Goal: Transaction & Acquisition: Purchase product/service

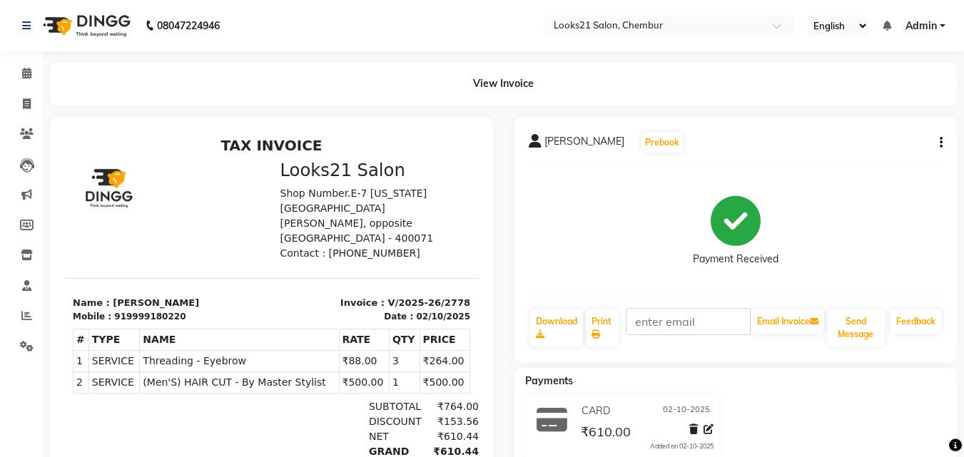
click at [43, 140] on div at bounding box center [271, 334] width 464 height 434
click at [23, 106] on icon at bounding box center [27, 103] width 8 height 11
select select "service"
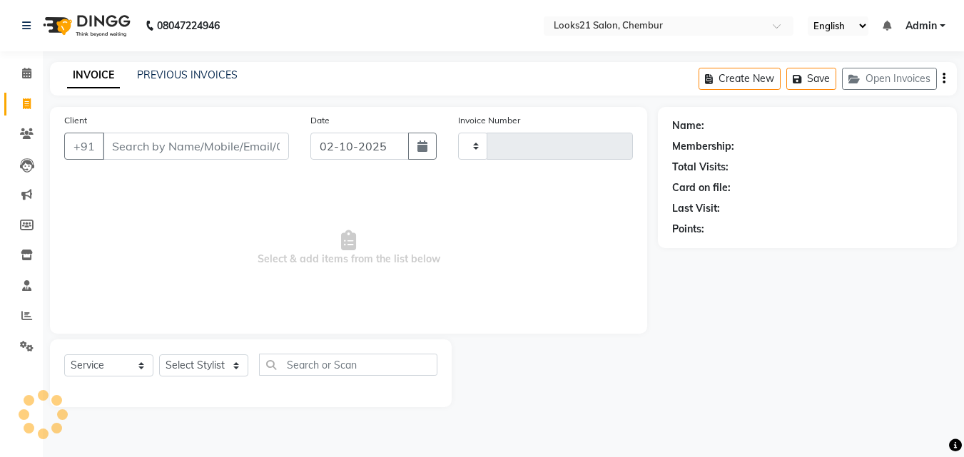
type input "2779"
select select "844"
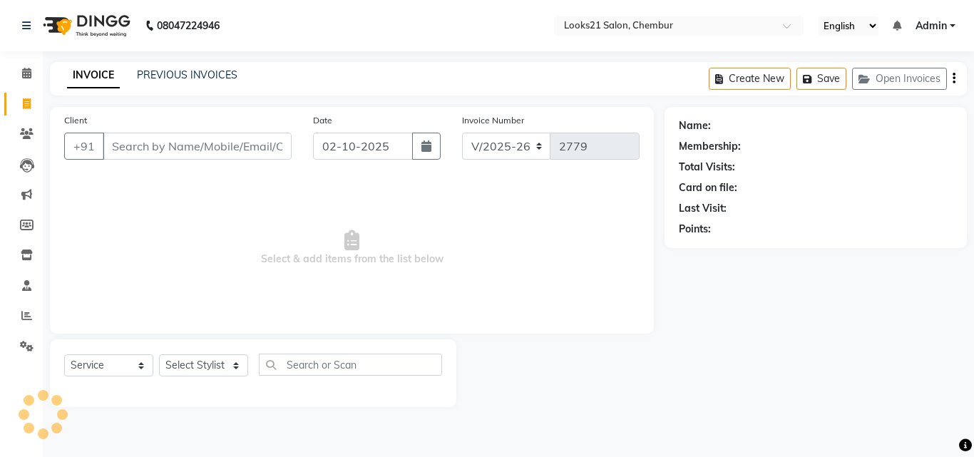
click at [195, 155] on input "Client" at bounding box center [197, 146] width 189 height 27
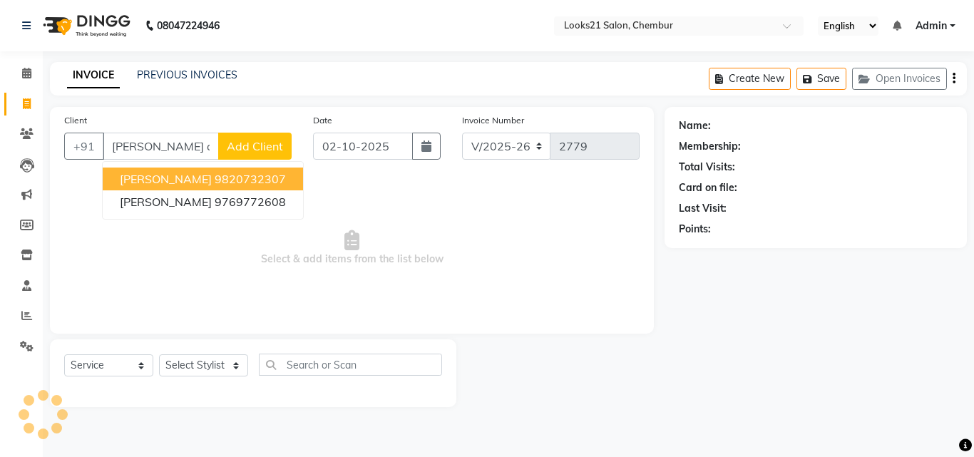
click at [215, 184] on ngb-highlight "9820732307" at bounding box center [250, 179] width 71 height 14
type input "9820732307"
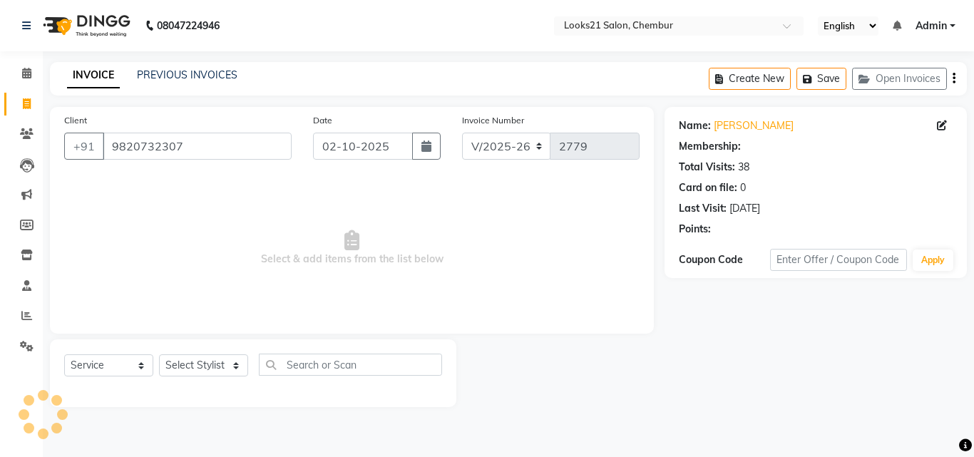
select select "1: Object"
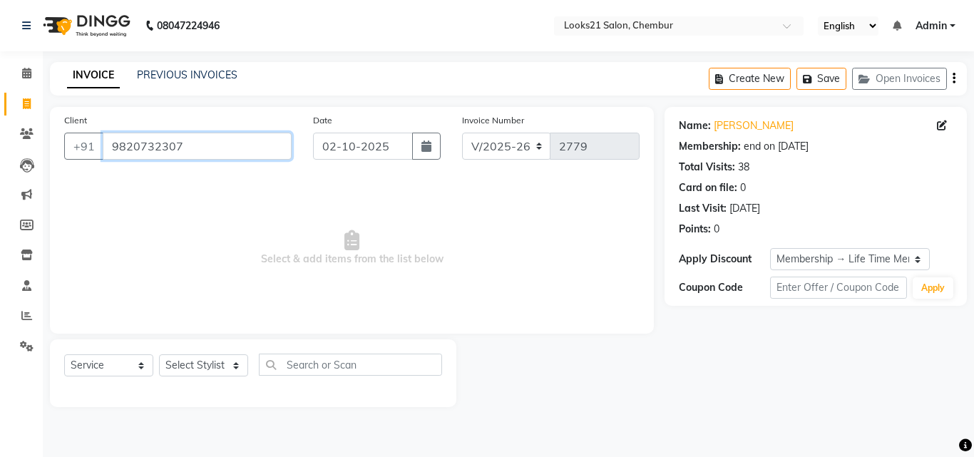
click at [178, 151] on input "9820732307" at bounding box center [197, 146] width 189 height 27
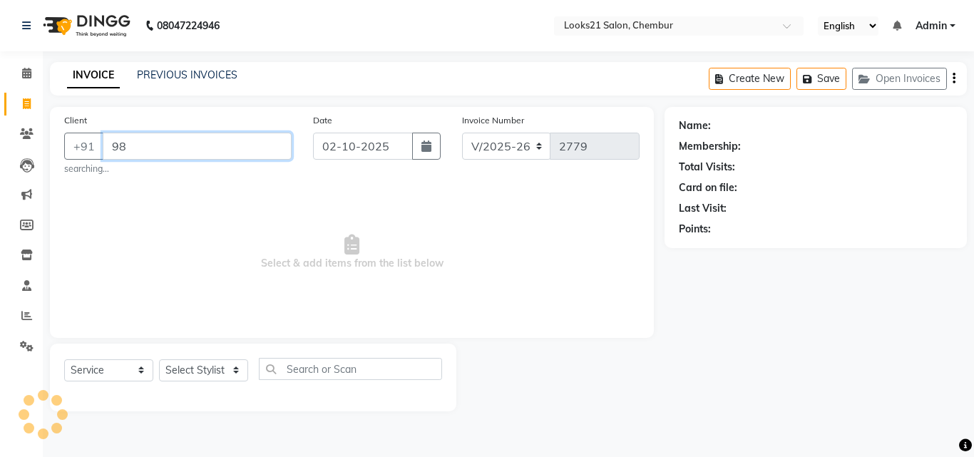
type input "9"
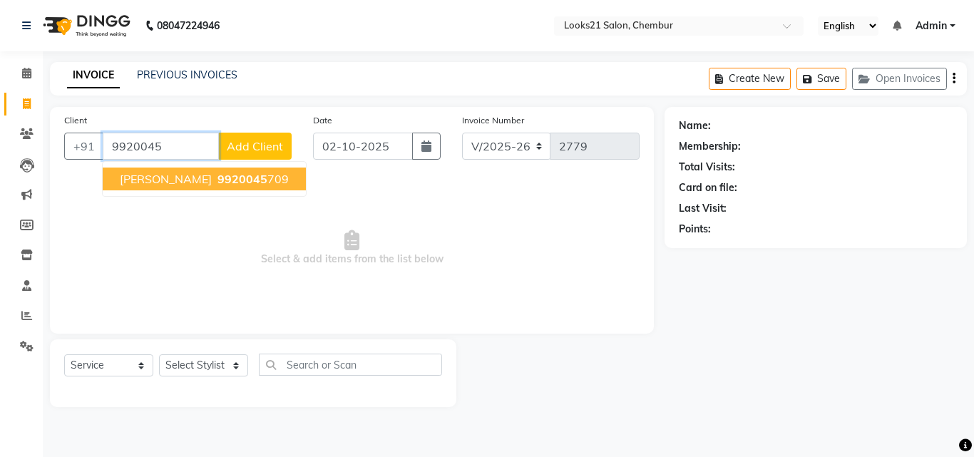
click at [179, 183] on span "[PERSON_NAME]" at bounding box center [166, 179] width 92 height 14
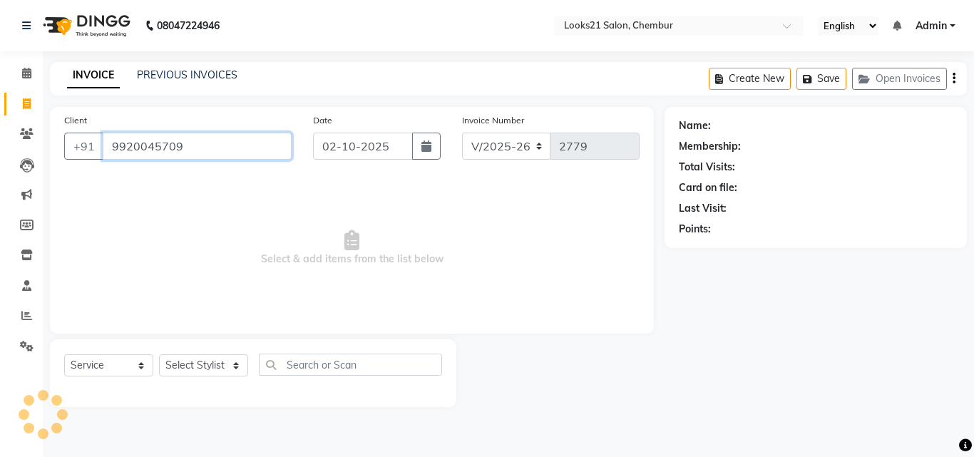
type input "9920045709"
select select "1: Object"
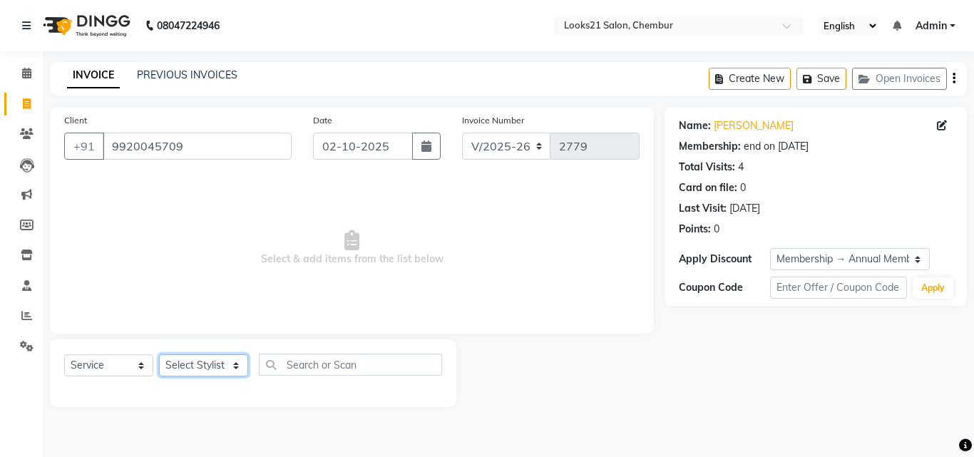
click at [181, 362] on select "Select Stylist [PERSON_NAME] LOOKS 21 [PERSON_NAME] [PERSON_NAME] [PERSON_NAME]…" at bounding box center [203, 366] width 89 height 22
select select "13886"
click at [159, 355] on select "Select Stylist [PERSON_NAME] LOOKS 21 [PERSON_NAME] [PERSON_NAME] [PERSON_NAME]…" at bounding box center [203, 366] width 89 height 22
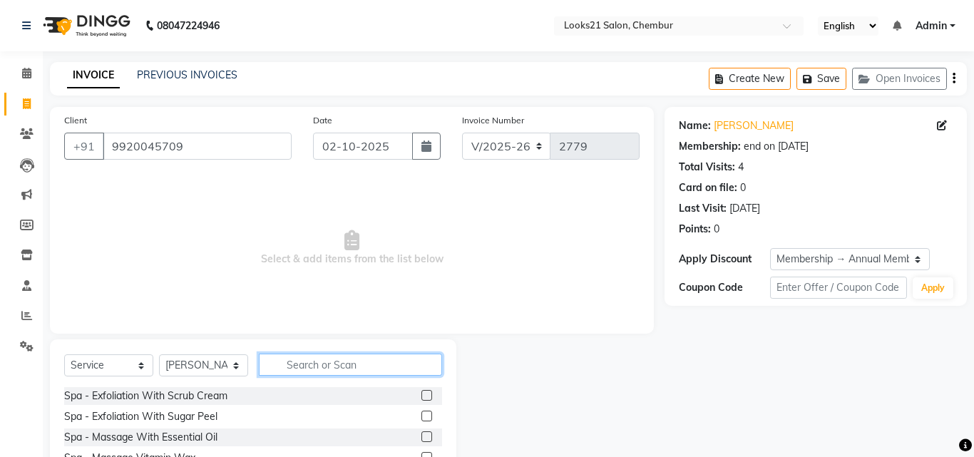
click at [302, 358] on input "text" at bounding box center [350, 365] width 183 height 22
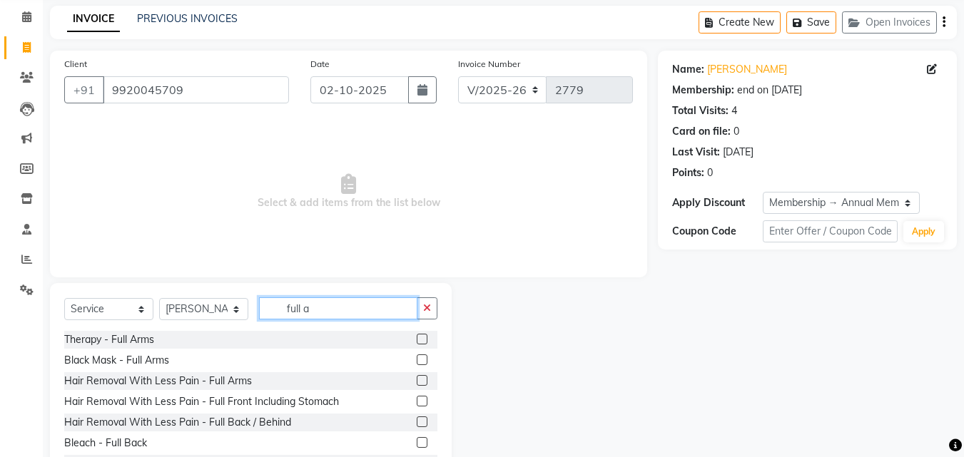
scroll to position [114, 0]
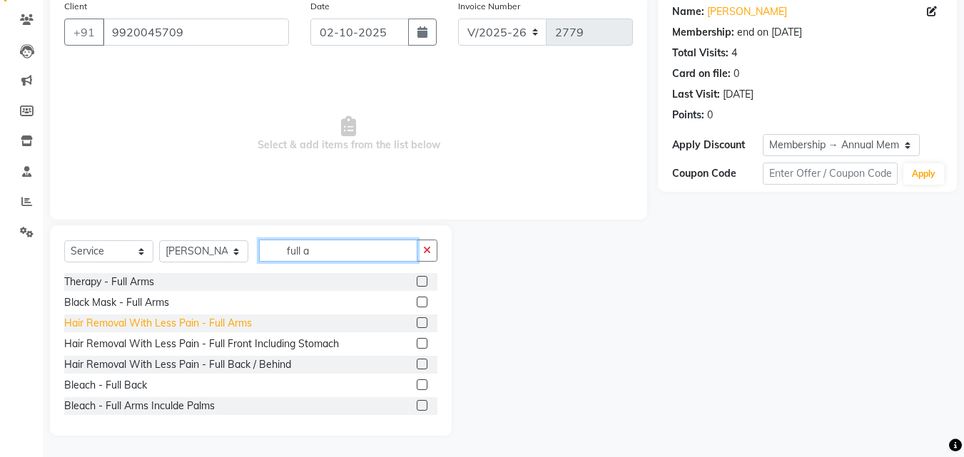
type input "full a"
click at [235, 329] on div "Hair Removal With Less Pain - Full Arms" at bounding box center [158, 323] width 188 height 15
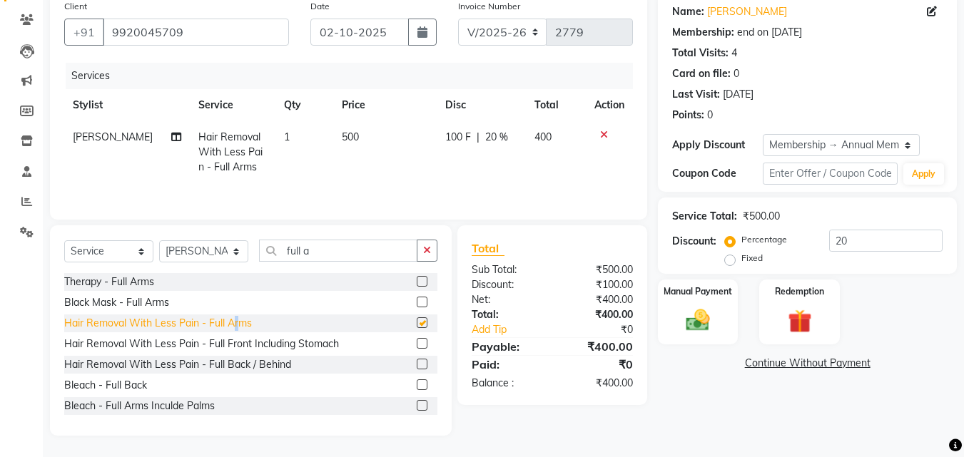
checkbox input "false"
click at [357, 263] on div "Select Service Product Membership Package Voucher Prepaid Gift Card Select Styl…" at bounding box center [250, 257] width 373 height 34
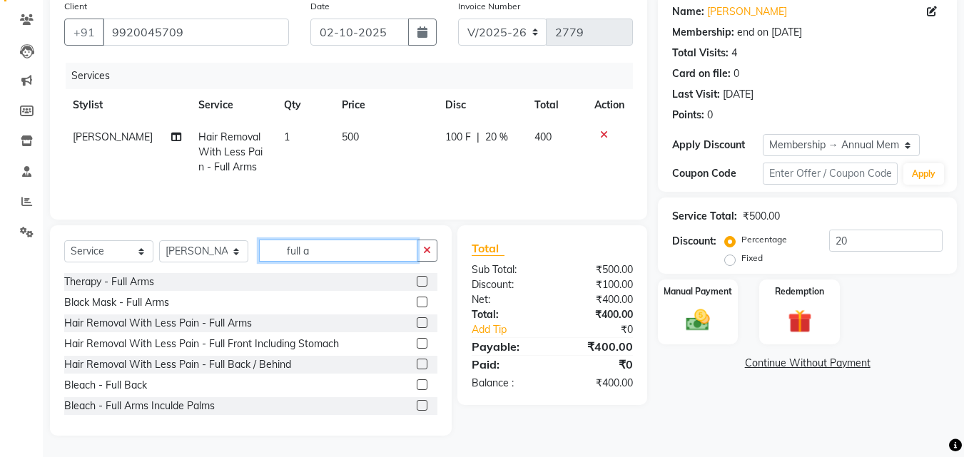
click at [371, 260] on input "full a" at bounding box center [338, 251] width 158 height 22
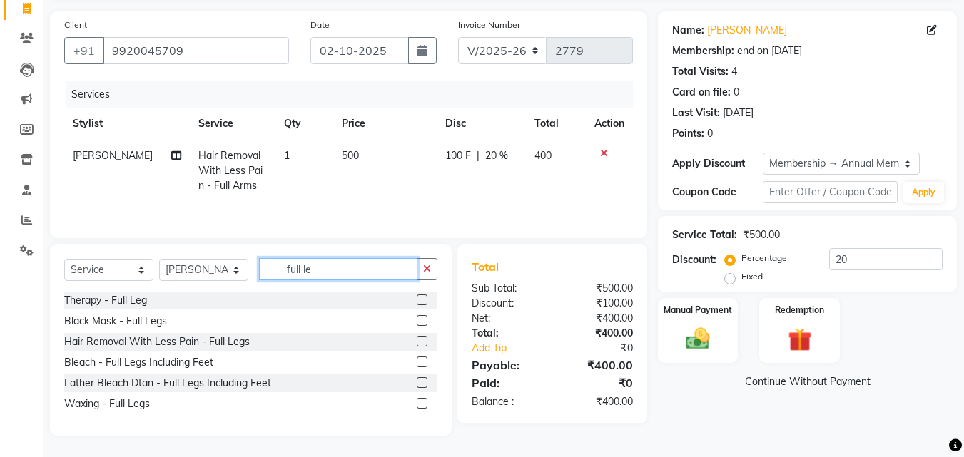
scroll to position [96, 0]
type input "full le"
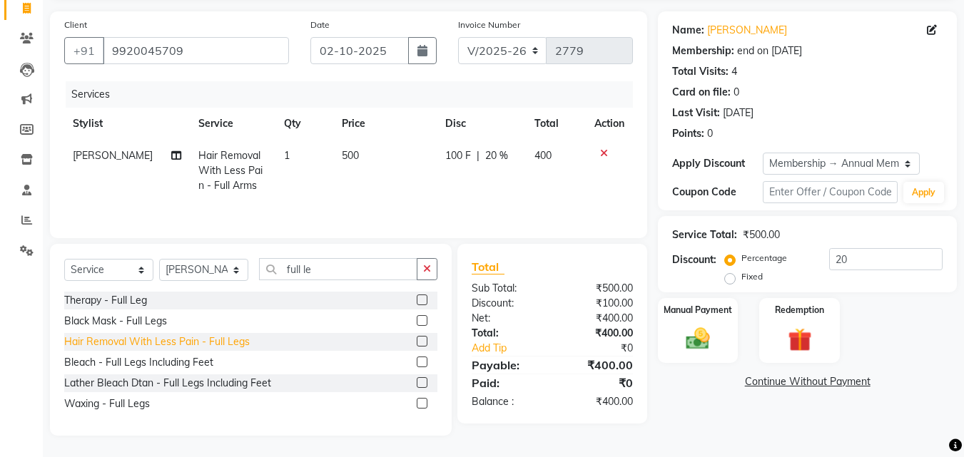
click at [173, 347] on div "Hair Removal With Less Pain - Full Legs" at bounding box center [156, 342] width 185 height 15
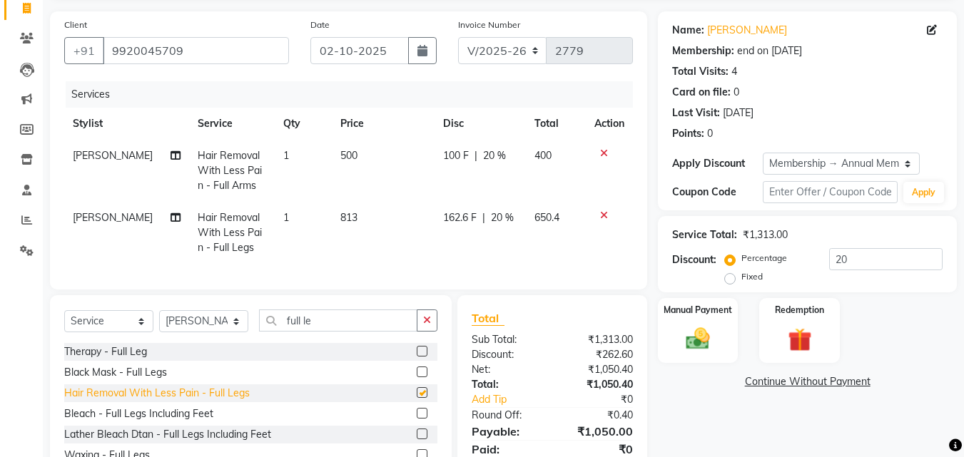
checkbox input "false"
drag, startPoint x: 331, startPoint y: 337, endPoint x: 203, endPoint y: 342, distance: 127.8
click at [203, 342] on div "Select Service Product Membership Package Voucher Prepaid Gift Card Select Styl…" at bounding box center [250, 327] width 373 height 34
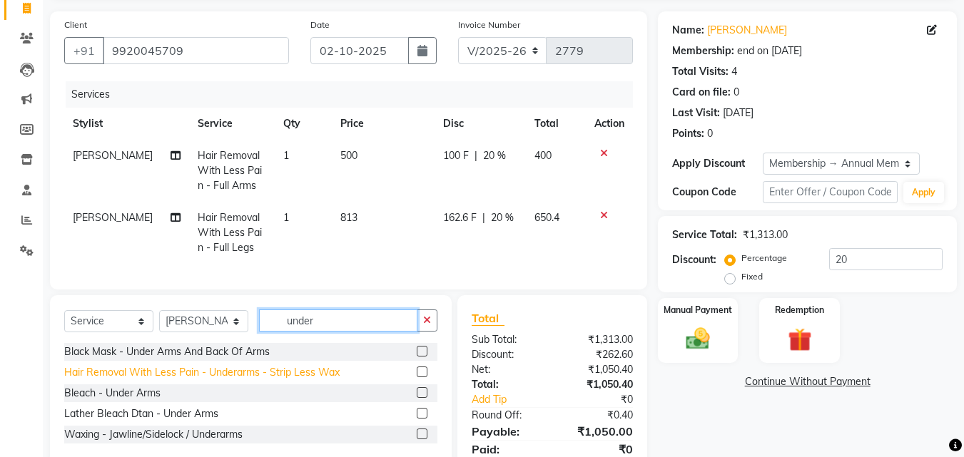
type input "under"
click at [322, 380] on div "Hair Removal With Less Pain - Underarms - Strip Less Wax" at bounding box center [201, 372] width 275 height 15
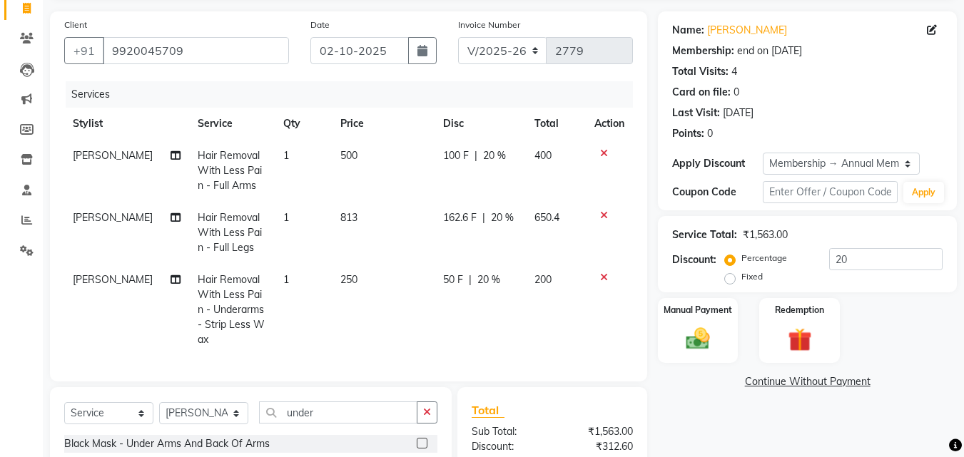
checkbox input "false"
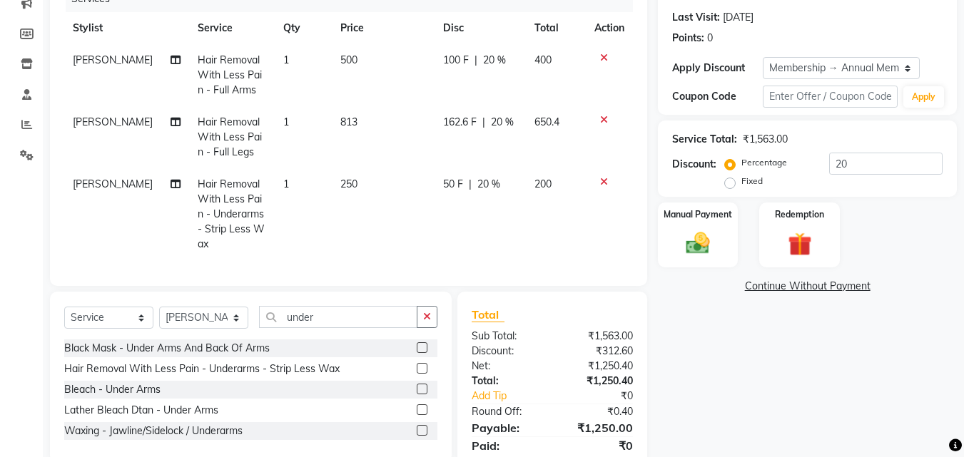
scroll to position [235, 0]
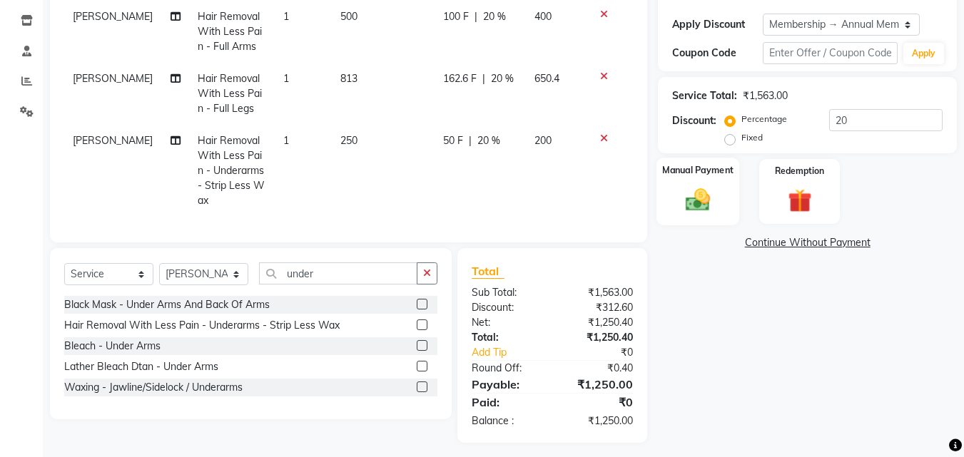
click at [688, 191] on img at bounding box center [698, 199] width 40 height 29
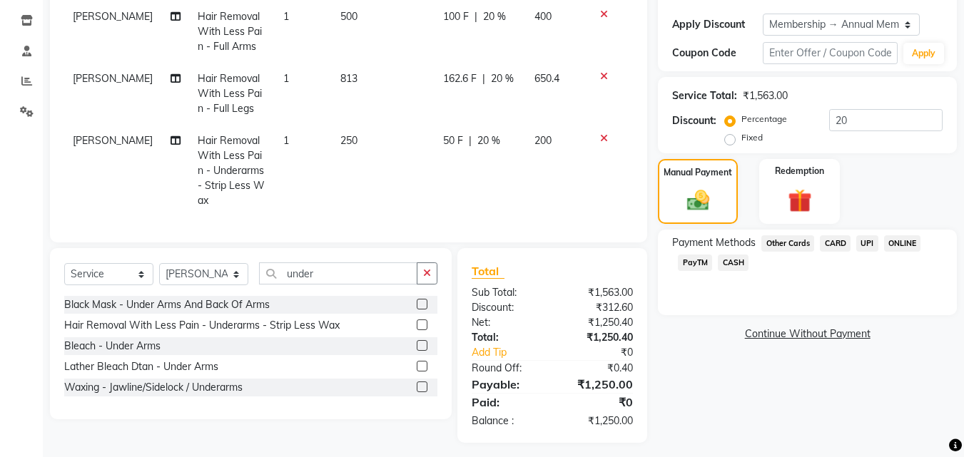
click at [826, 238] on span "CARD" at bounding box center [835, 243] width 31 height 16
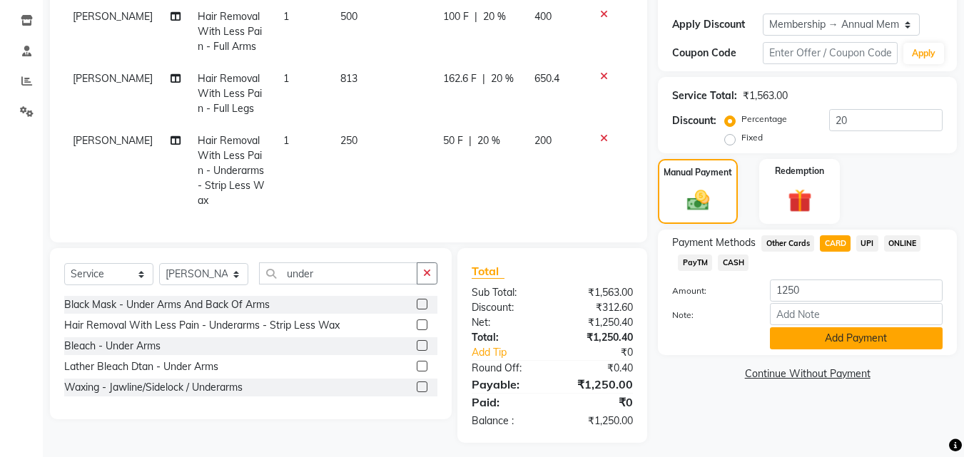
click at [847, 343] on button "Add Payment" at bounding box center [856, 338] width 173 height 22
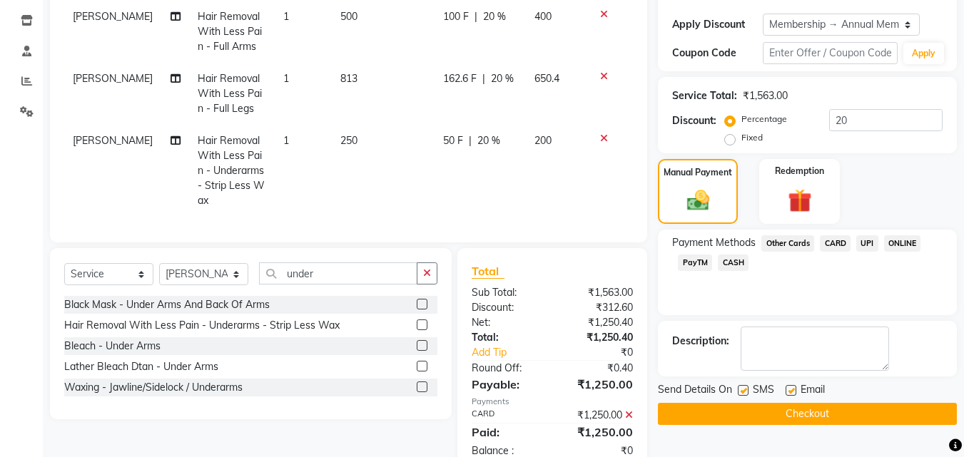
click at [923, 405] on button "Checkout" at bounding box center [807, 414] width 299 height 22
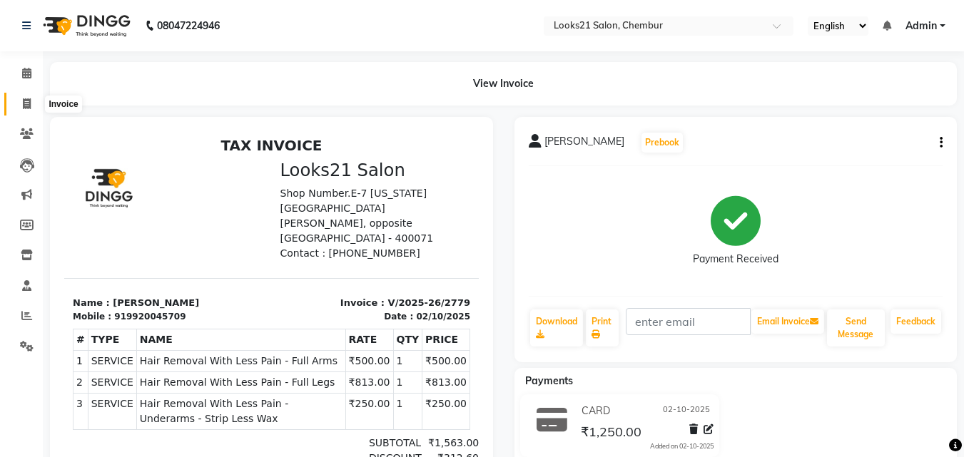
click at [26, 108] on icon at bounding box center [27, 103] width 8 height 11
select select "service"
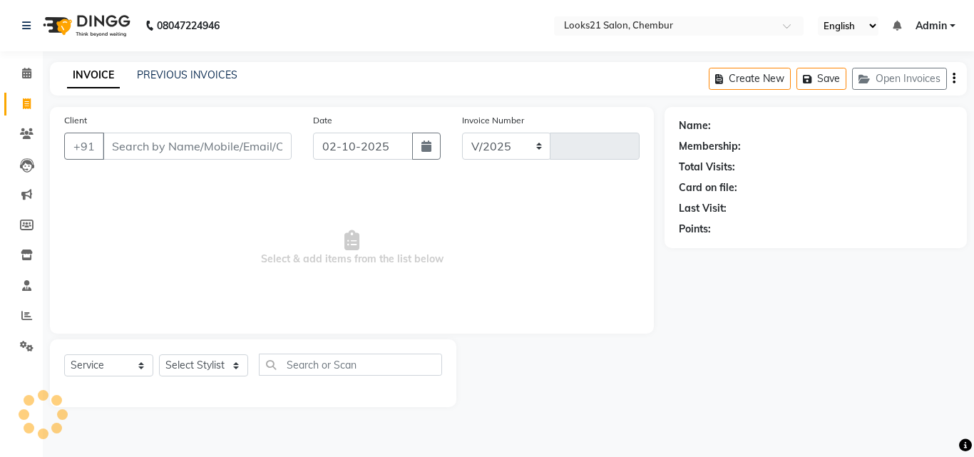
select select "844"
type input "2780"
click at [198, 136] on input "Client" at bounding box center [197, 146] width 189 height 27
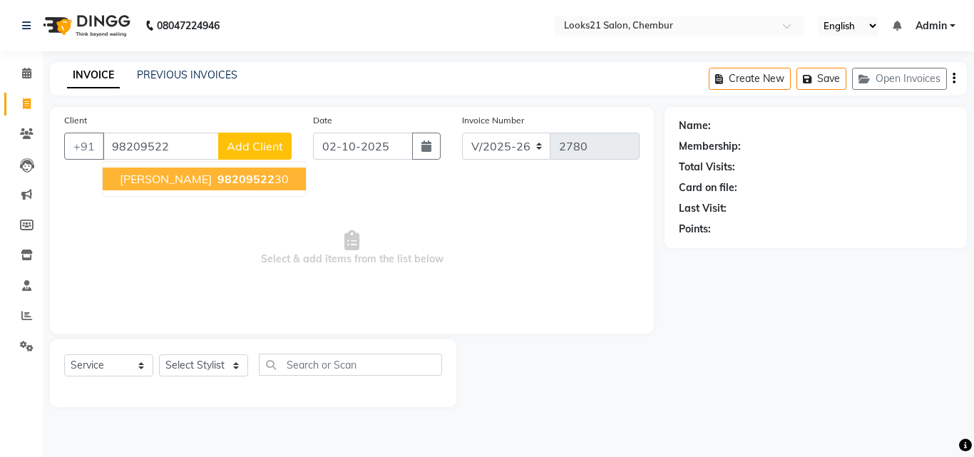
click at [202, 171] on button "[PERSON_NAME] 98209522 30" at bounding box center [204, 179] width 203 height 23
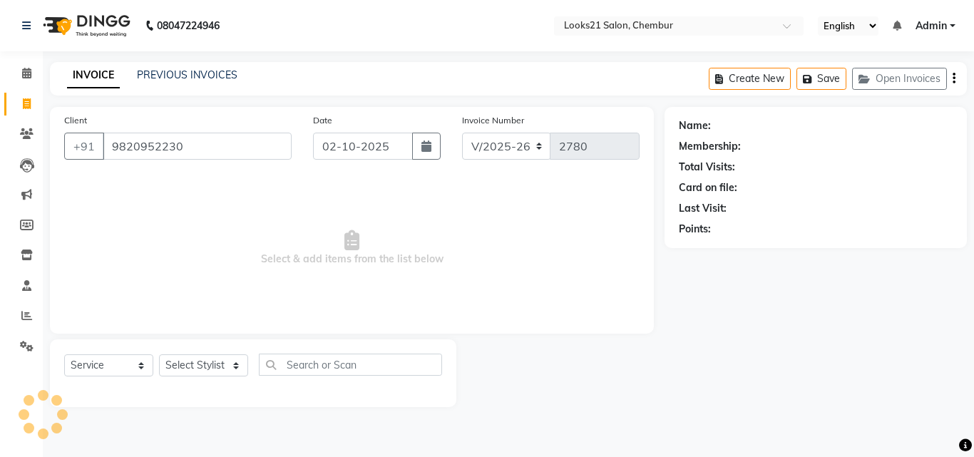
type input "9820952230"
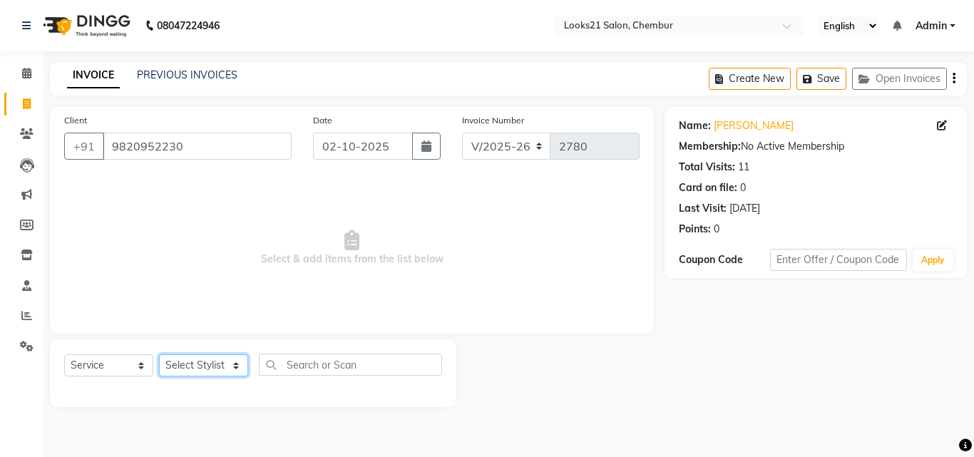
click at [195, 367] on select "Select Stylist [PERSON_NAME] LOOKS 21 [PERSON_NAME] [PERSON_NAME] [PERSON_NAME]…" at bounding box center [203, 366] width 89 height 22
select select "13882"
click at [159, 355] on select "Select Stylist [PERSON_NAME] LOOKS 21 [PERSON_NAME] [PERSON_NAME] [PERSON_NAME]…" at bounding box center [203, 366] width 89 height 22
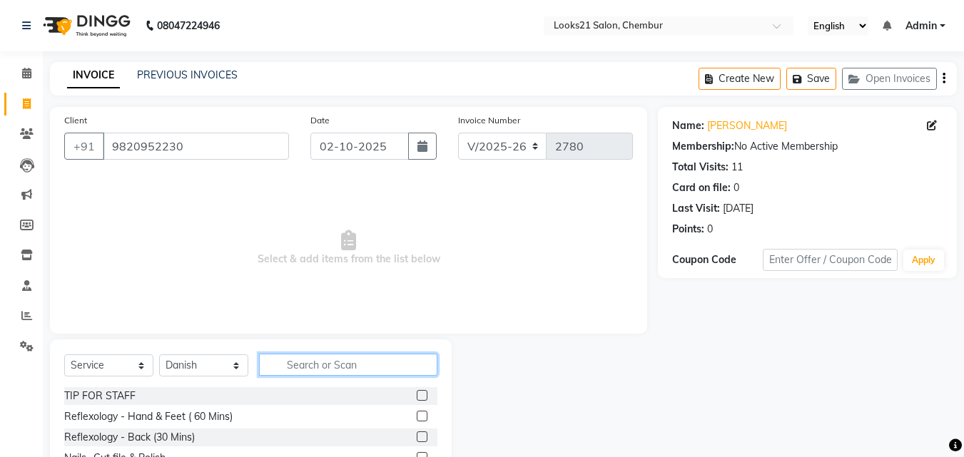
click at [321, 372] on input "text" at bounding box center [348, 365] width 178 height 22
click at [361, 372] on input "text" at bounding box center [348, 365] width 178 height 22
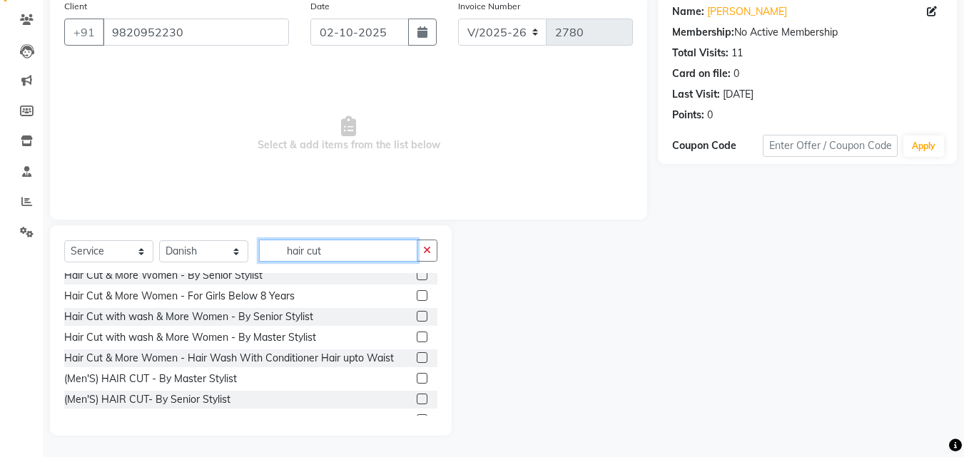
scroll to position [143, 0]
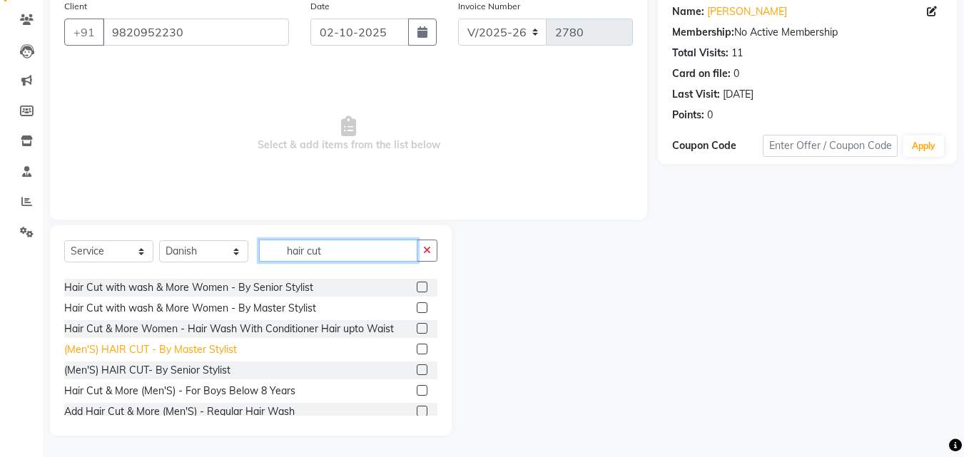
type input "hair cut"
click at [218, 345] on div "(Men'S) HAIR CUT - By Master Stylist" at bounding box center [150, 349] width 173 height 15
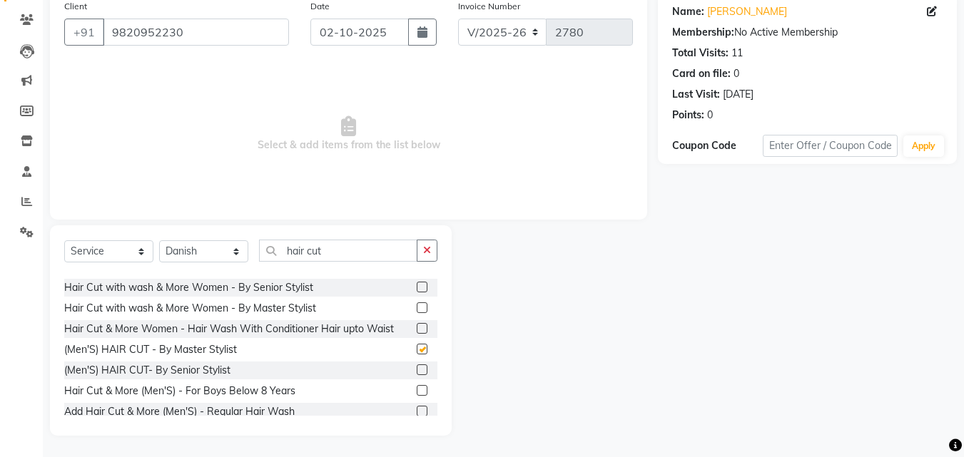
checkbox input "false"
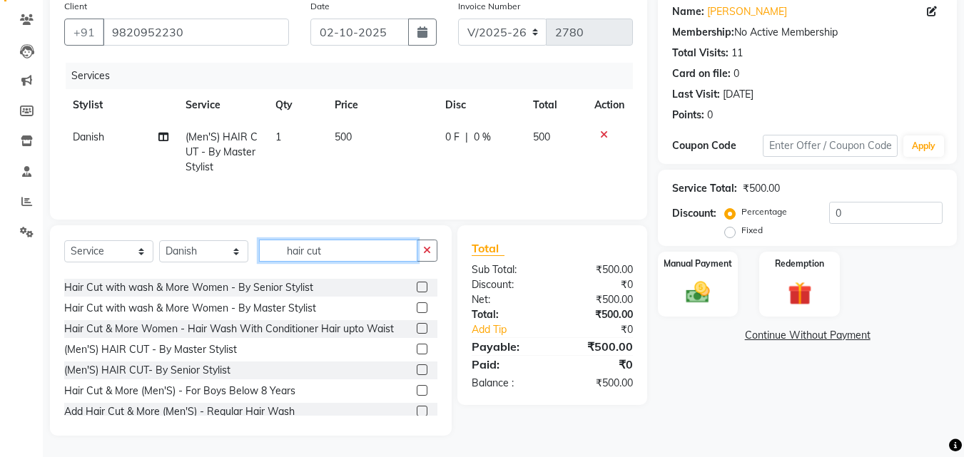
drag, startPoint x: 350, startPoint y: 257, endPoint x: 34, endPoint y: 214, distance: 318.9
click at [35, 215] on app-home "08047224946 Select Location × Looks21 Salon, Chembur English ENGLISH Español ال…" at bounding box center [482, 171] width 964 height 571
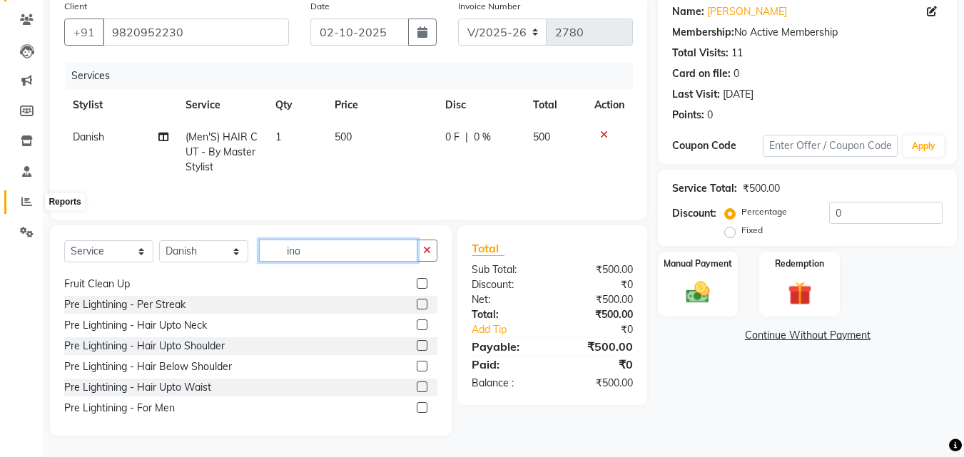
scroll to position [60, 0]
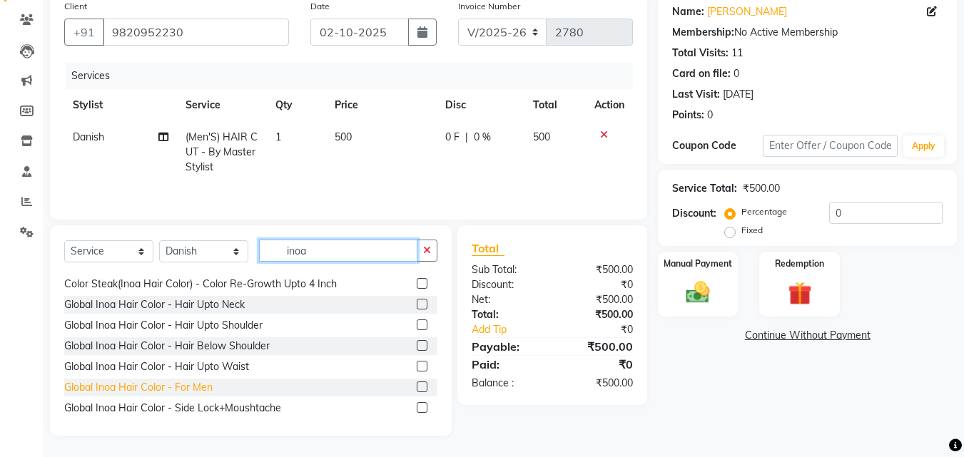
type input "inoa"
click at [158, 387] on div "Global Inoa Hair Color - For Men" at bounding box center [138, 387] width 148 height 15
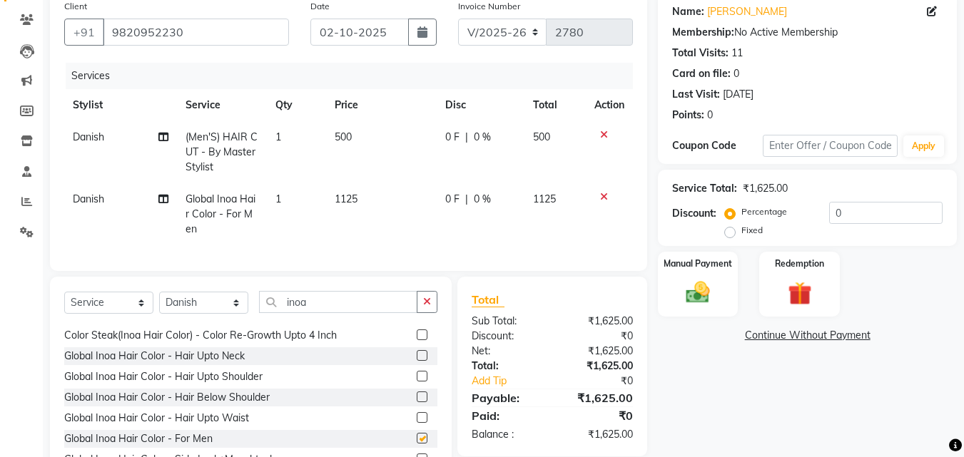
checkbox input "false"
click at [88, 290] on div "Select Service Product Membership Package Voucher Prepaid Gift Card Select Styl…" at bounding box center [251, 382] width 402 height 210
click at [76, 314] on select "Select Service Product Membership Package Voucher Prepaid Gift Card" at bounding box center [108, 303] width 89 height 22
click at [64, 302] on select "Select Service Product Membership Package Voucher Prepaid Gift Card" at bounding box center [108, 303] width 89 height 22
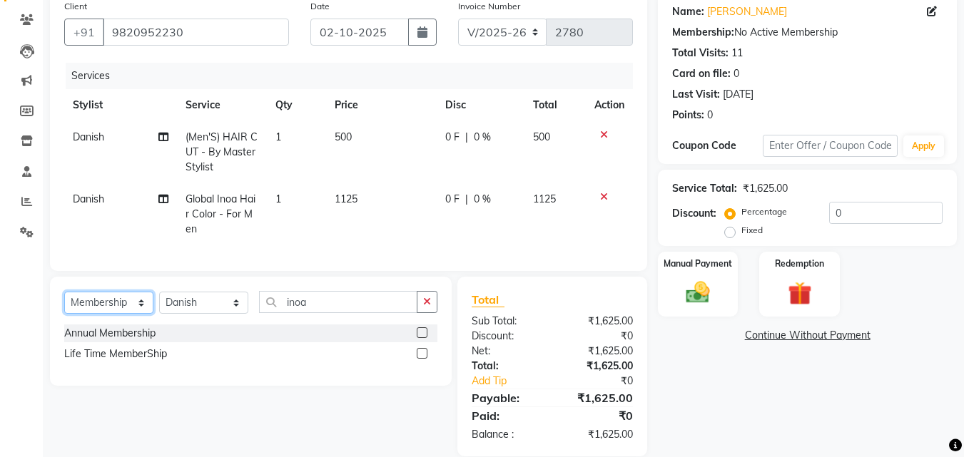
scroll to position [0, 0]
click at [98, 341] on div "Annual Membership" at bounding box center [109, 333] width 91 height 15
select select "select"
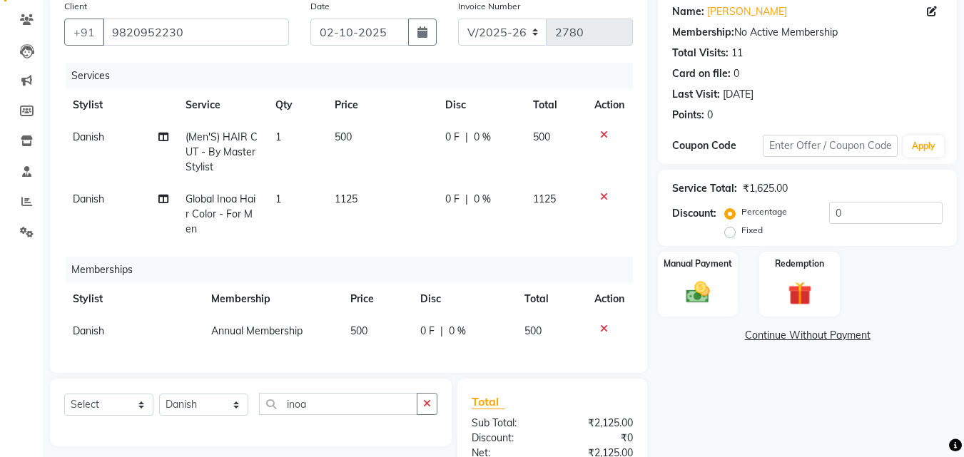
click at [337, 339] on td "Annual Membership" at bounding box center [273, 331] width 140 height 32
select select "13882"
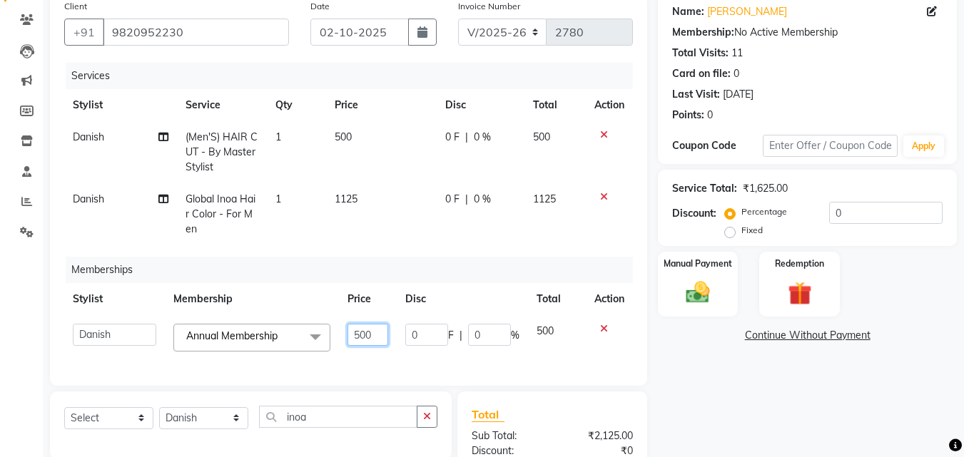
click at [232, 312] on table "Stylist Membership Price Disc Total Action [PERSON_NAME] LOOKS 21 [PERSON_NAME]…" at bounding box center [348, 321] width 569 height 77
type input "0"
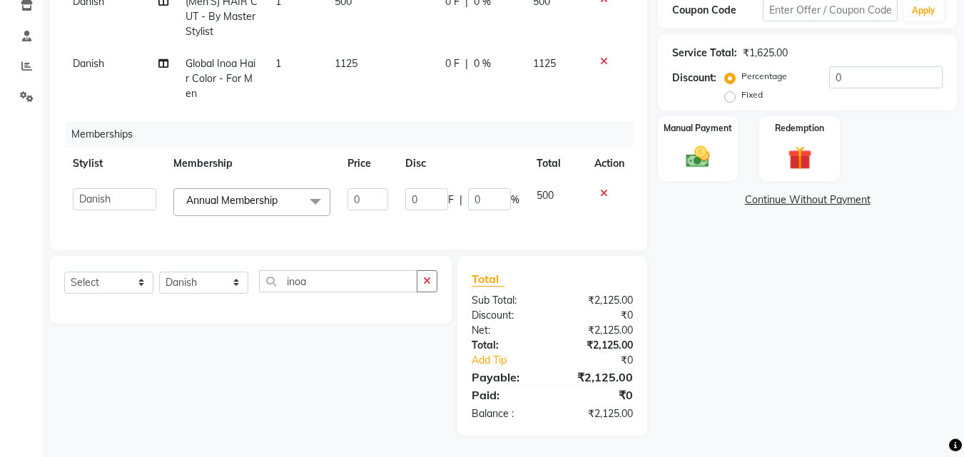
click at [408, 113] on div "Services Stylist Service Qty Price Disc Total Action Danish (Men'S) HAIR CUT - …" at bounding box center [348, 81] width 569 height 309
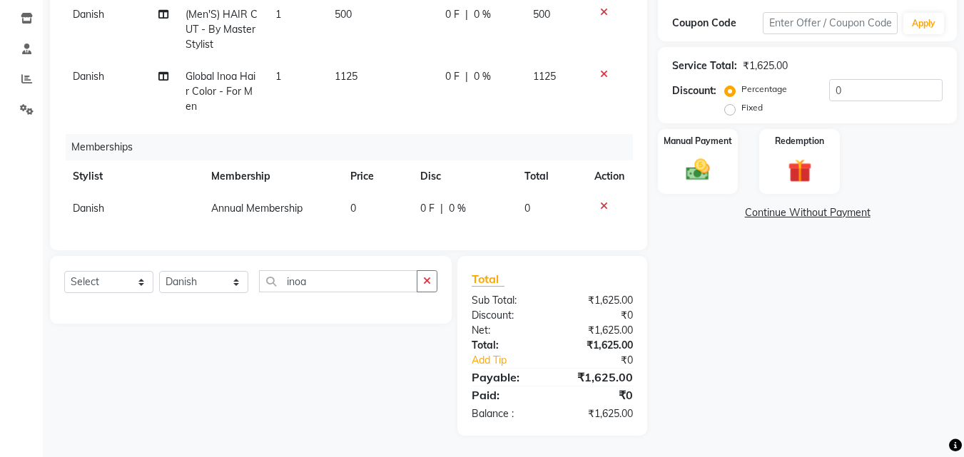
scroll to position [248, 0]
drag, startPoint x: 858, startPoint y: 83, endPoint x: 760, endPoint y: 73, distance: 98.3
click at [760, 79] on div "Percentage Fixed 0" at bounding box center [835, 98] width 215 height 39
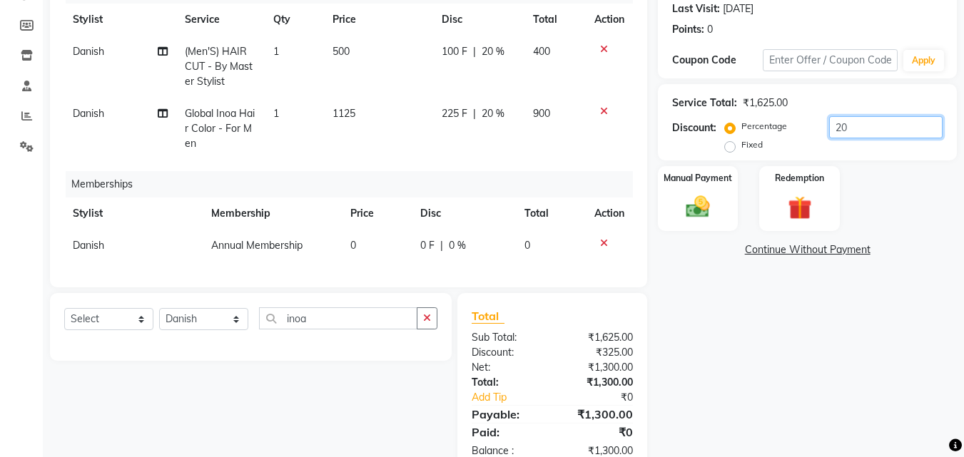
scroll to position [176, 0]
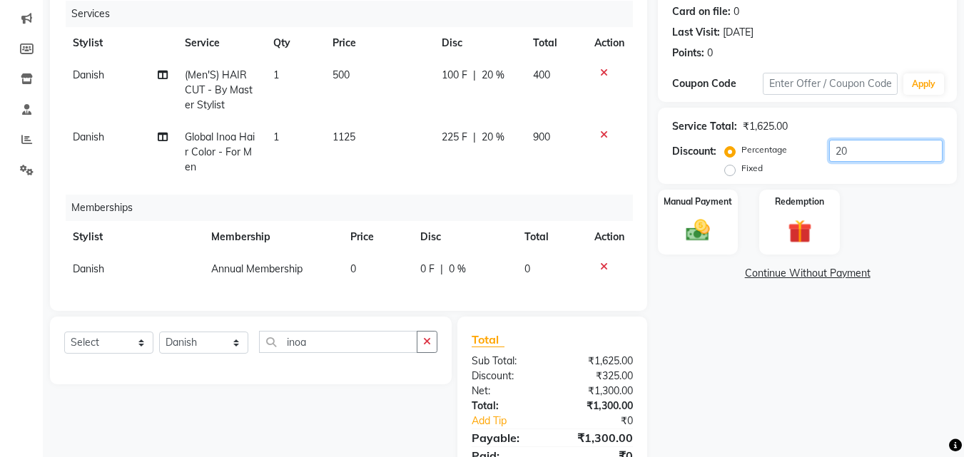
type input "20"
click at [352, 73] on td "500" at bounding box center [378, 90] width 109 height 62
select select "13882"
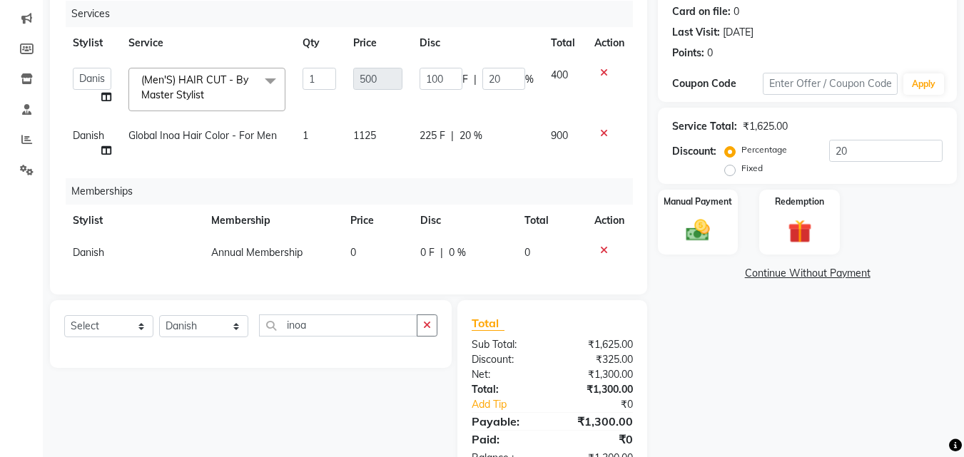
click at [601, 71] on icon at bounding box center [604, 73] width 8 height 10
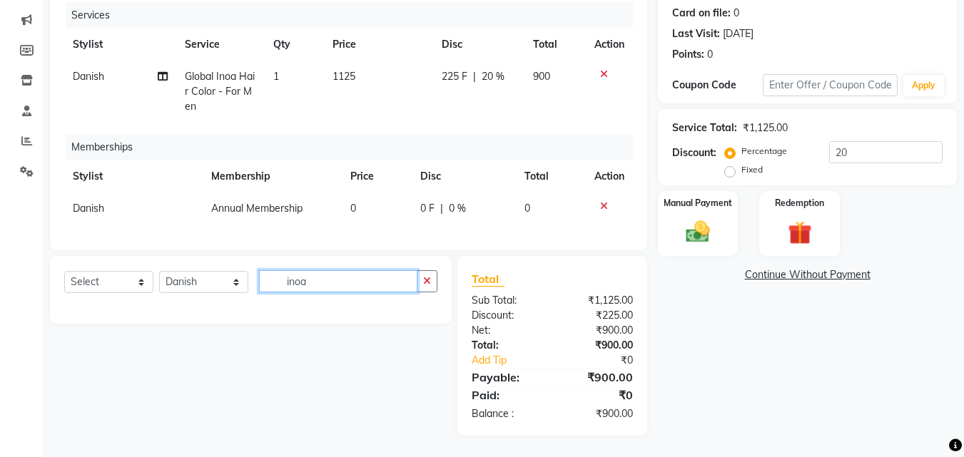
click at [327, 292] on input "inoa" at bounding box center [338, 281] width 158 height 22
type input "i"
type input "hair"
click at [78, 289] on select "Select Service Product Package Voucher Prepaid Gift Card" at bounding box center [108, 282] width 89 height 22
select select "service"
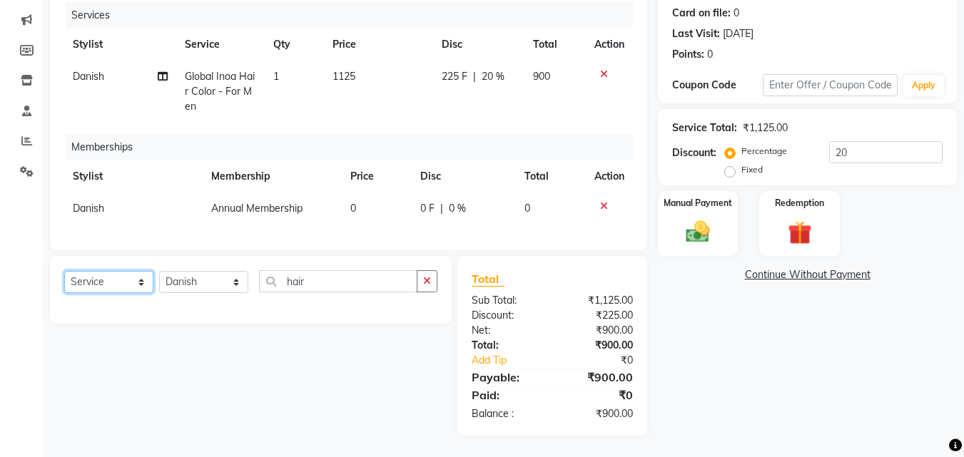
click at [64, 280] on select "Select Service Product Package Voucher Prepaid Gift Card" at bounding box center [108, 282] width 89 height 22
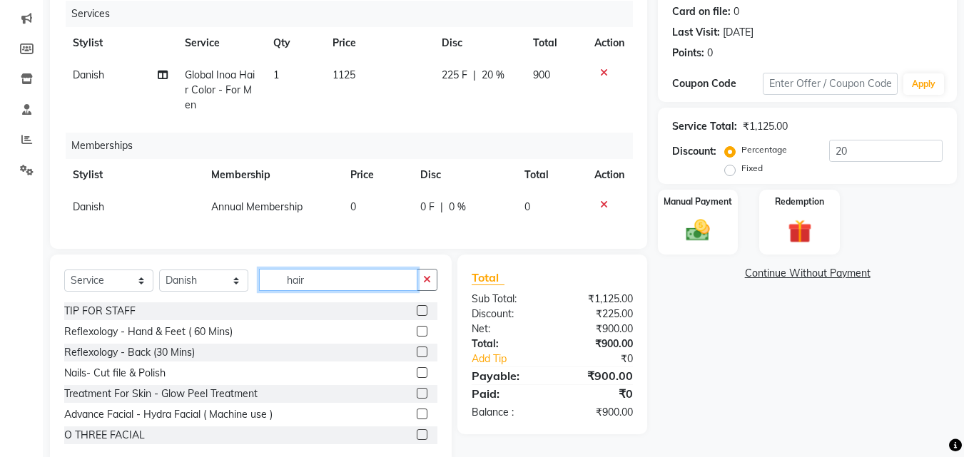
click at [355, 291] on input "hair" at bounding box center [338, 280] width 158 height 22
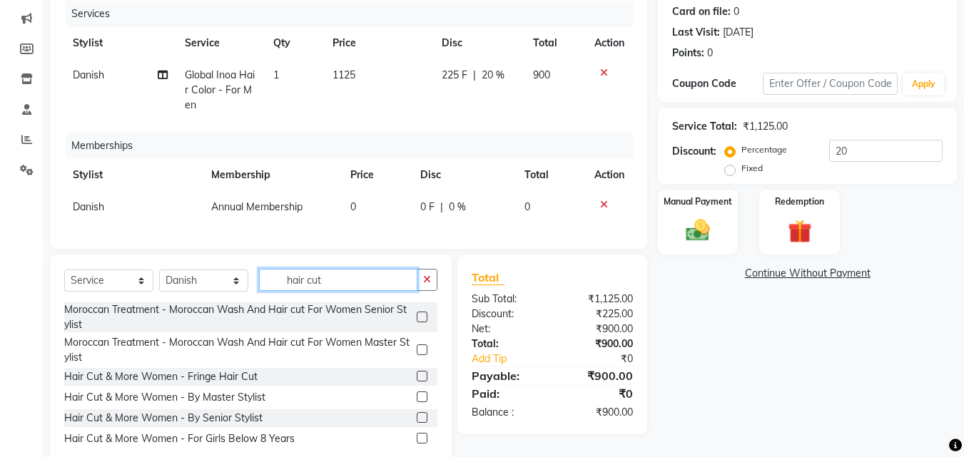
type input "hair cut"
click at [439, 450] on div "Select Service Product Package Voucher Prepaid Gift Card Select Stylist [PERSON…" at bounding box center [251, 360] width 402 height 210
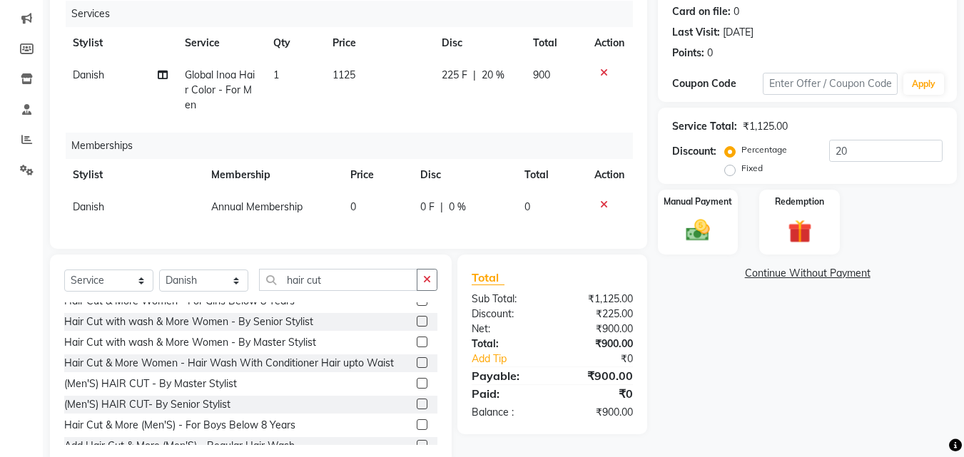
scroll to position [143, 0]
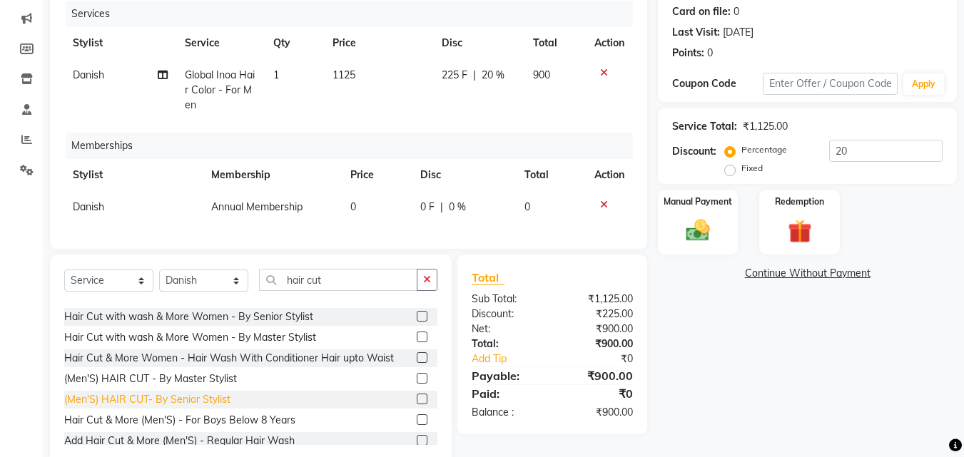
click at [163, 405] on div "(Men'S) HAIR CUT- By Senior Stylist" at bounding box center [147, 399] width 166 height 15
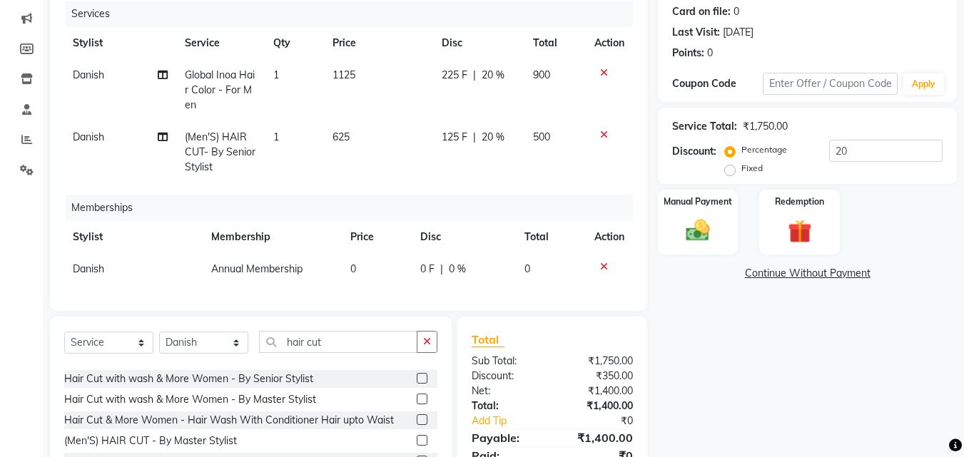
checkbox input "false"
click at [708, 230] on img at bounding box center [698, 230] width 40 height 29
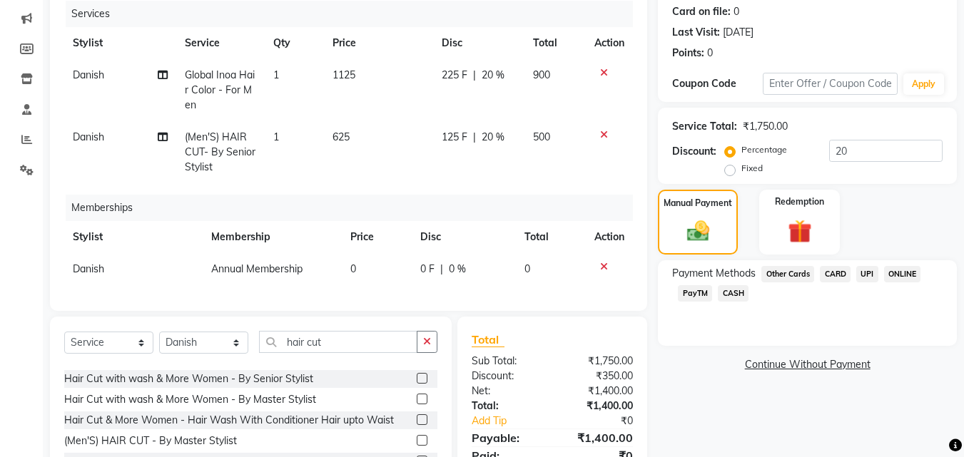
click at [835, 272] on span "CARD" at bounding box center [835, 274] width 31 height 16
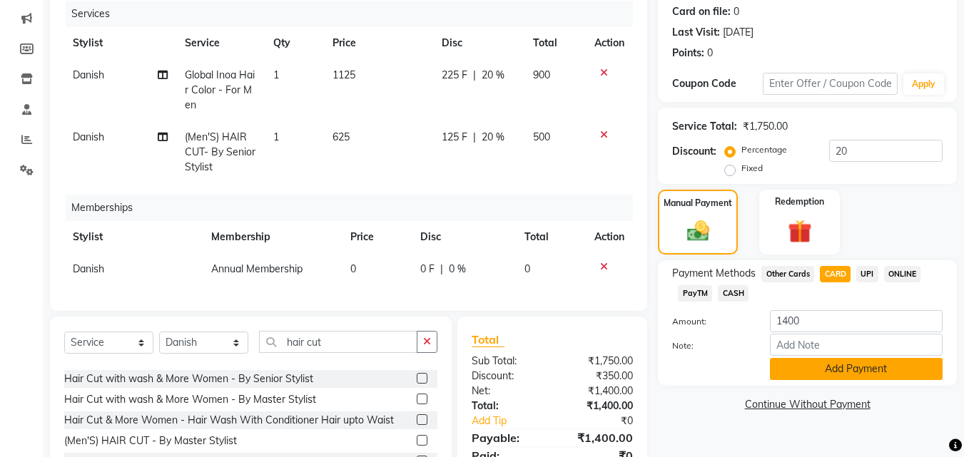
click at [827, 364] on button "Add Payment" at bounding box center [856, 369] width 173 height 22
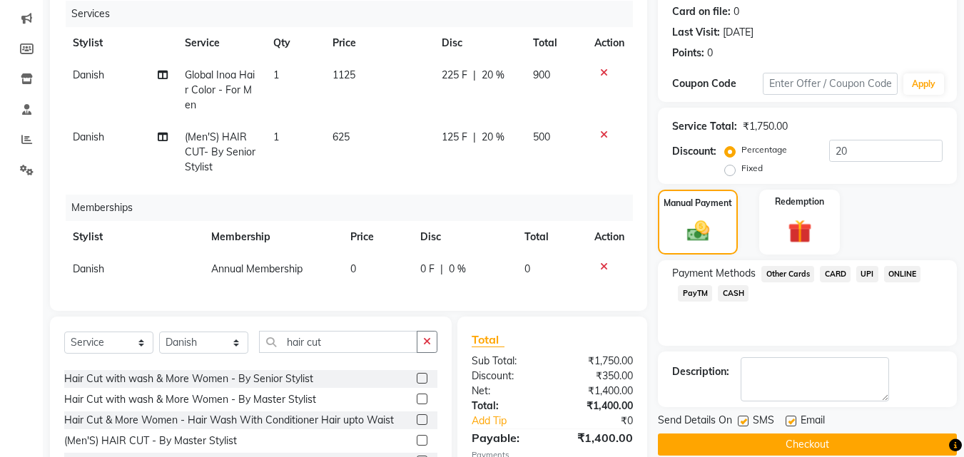
click at [854, 444] on button "Checkout" at bounding box center [807, 445] width 299 height 22
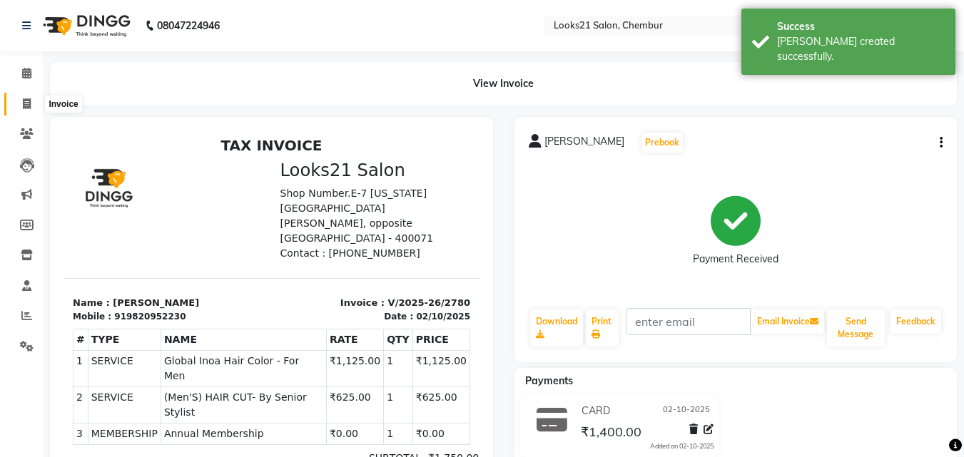
click at [25, 101] on icon at bounding box center [27, 103] width 8 height 11
select select "service"
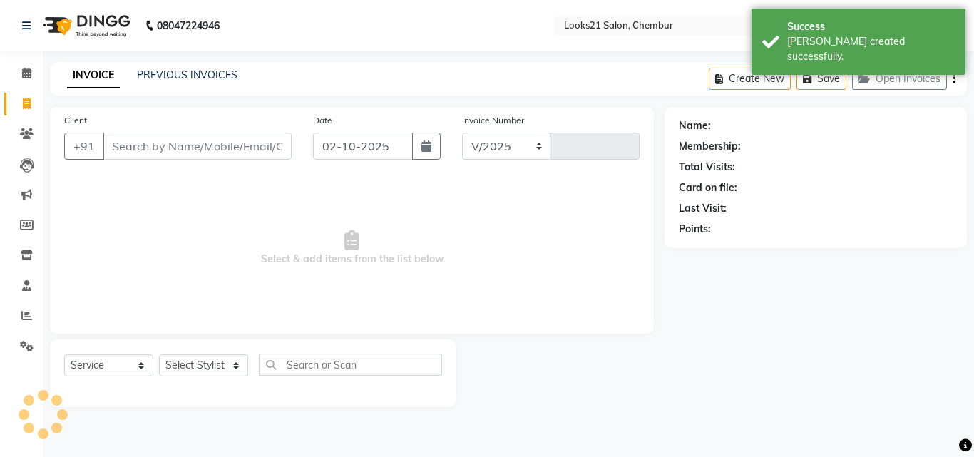
select select "844"
type input "2781"
click at [154, 142] on input "Client" at bounding box center [197, 146] width 189 height 27
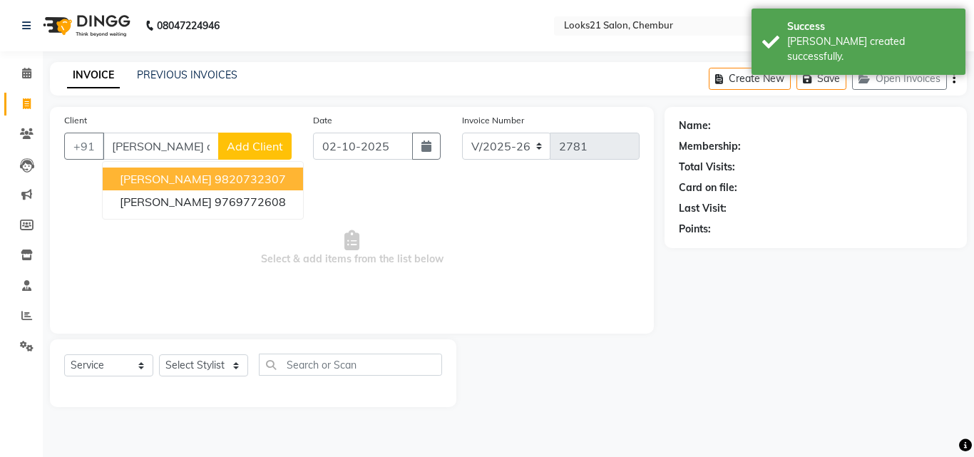
click at [190, 178] on span "[PERSON_NAME]" at bounding box center [166, 179] width 92 height 14
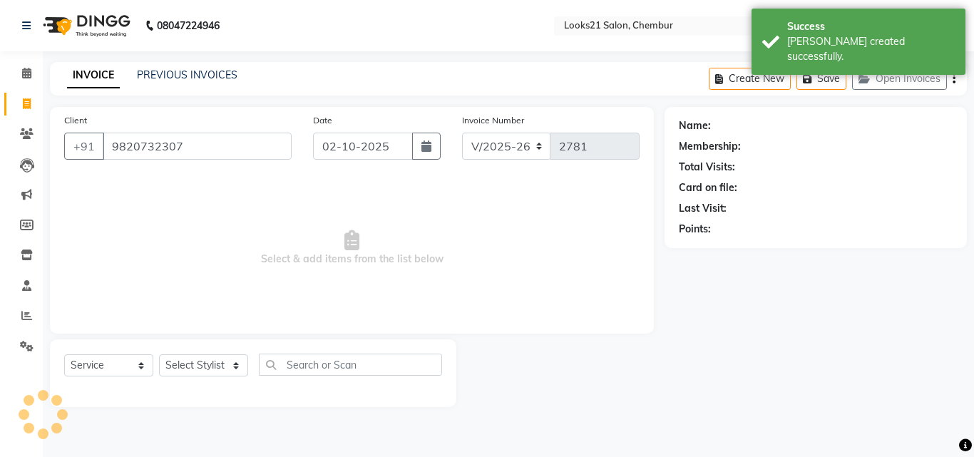
type input "9820732307"
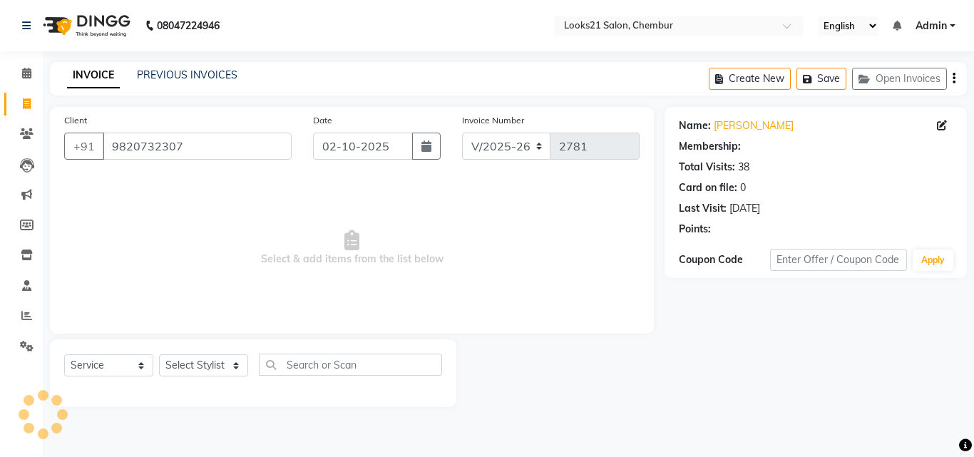
select select "1: Object"
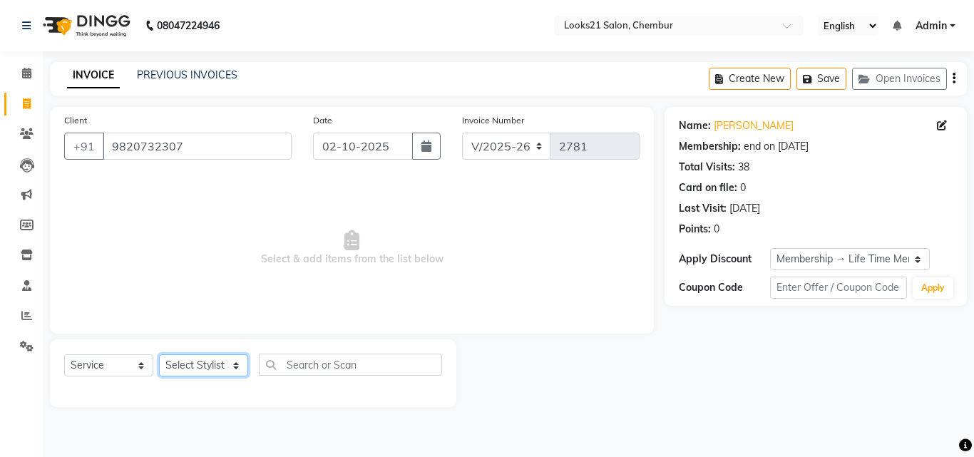
click at [180, 360] on select "Select Stylist [PERSON_NAME] LOOKS 21 [PERSON_NAME] [PERSON_NAME] [PERSON_NAME]…" at bounding box center [203, 366] width 89 height 22
select select "13884"
click at [159, 355] on select "Select Stylist [PERSON_NAME] LOOKS 21 [PERSON_NAME] [PERSON_NAME] [PERSON_NAME]…" at bounding box center [203, 366] width 89 height 22
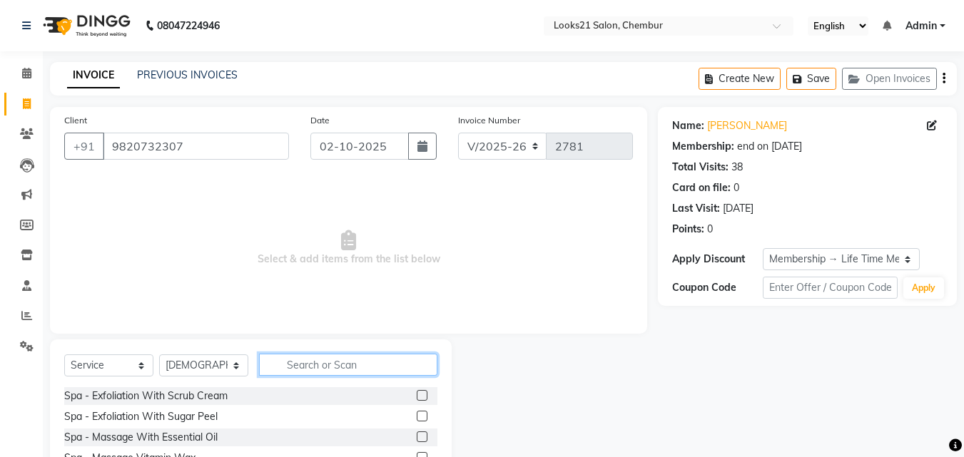
click at [340, 360] on input "text" at bounding box center [348, 365] width 178 height 22
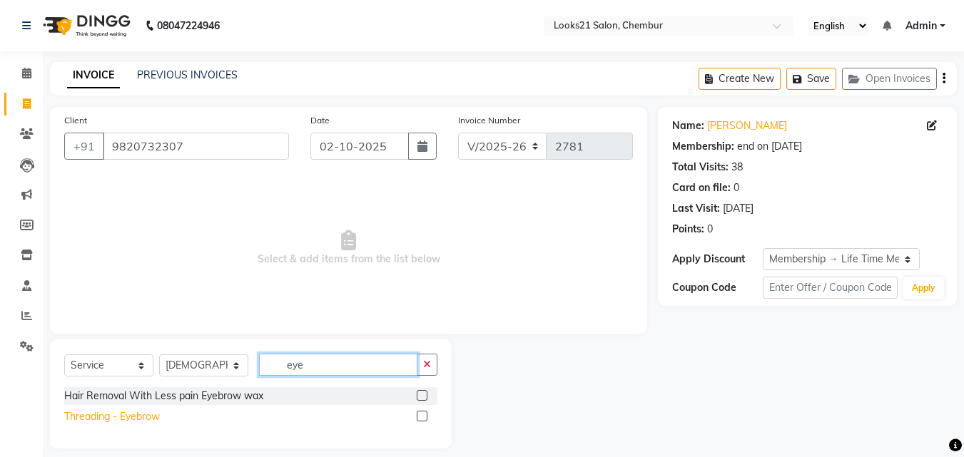
type input "eye"
click at [133, 413] on div "Threading - Eyebrow" at bounding box center [112, 416] width 96 height 15
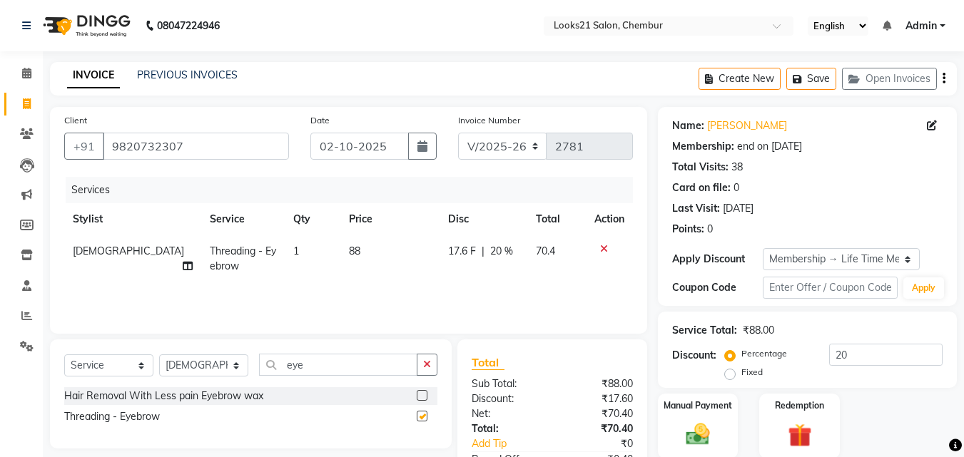
checkbox input "false"
drag, startPoint x: 514, startPoint y: 9, endPoint x: 506, endPoint y: 15, distance: 9.1
click at [506, 15] on nav "08047224946 Select Location × Looks21 Salon, Chembur English ENGLISH Español ال…" at bounding box center [482, 25] width 964 height 51
click at [320, 371] on input "eye" at bounding box center [338, 365] width 158 height 22
type input "e"
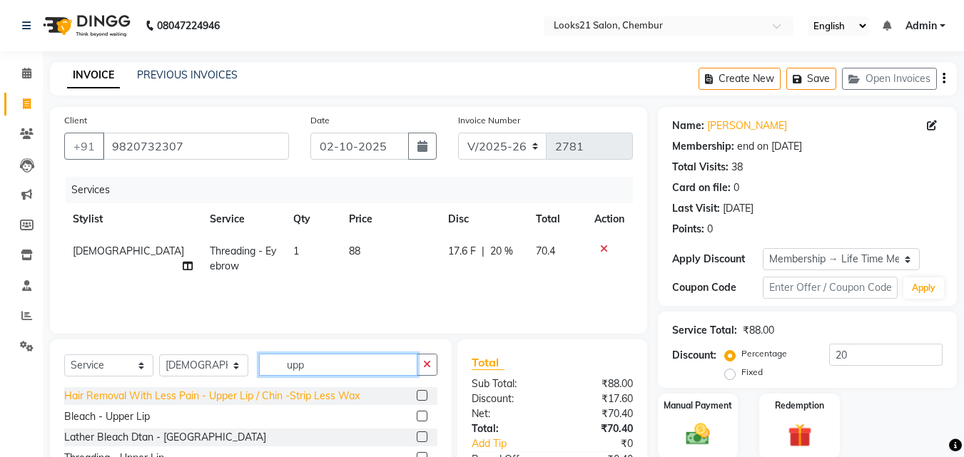
type input "upp"
click at [269, 399] on div "Hair Removal With Less Pain - Upper Lip / Chin -Strip Less Wax" at bounding box center [211, 396] width 295 height 15
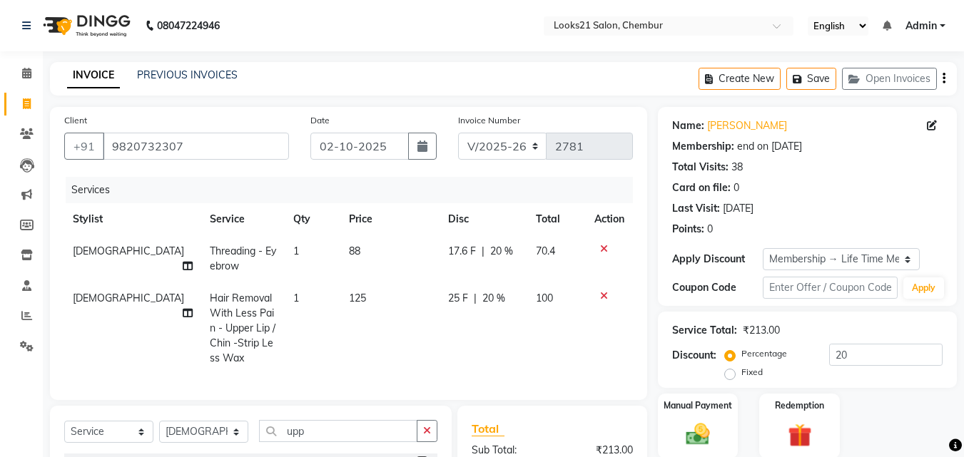
checkbox input "false"
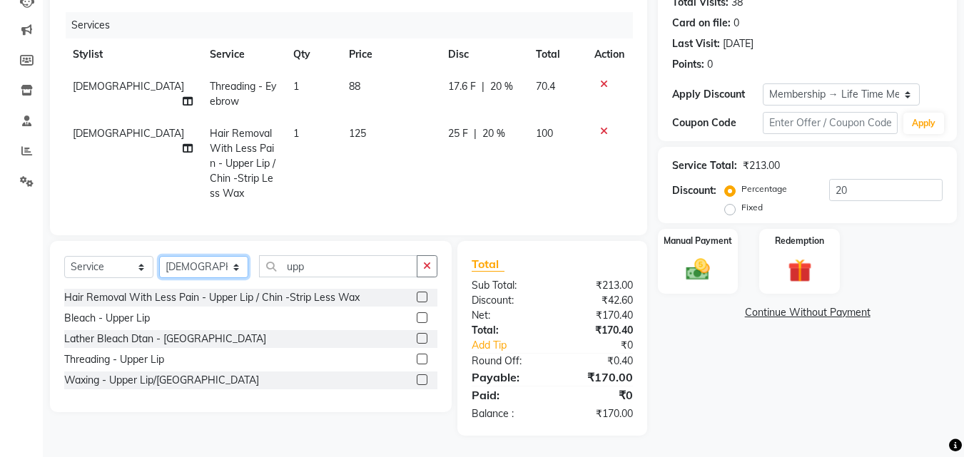
click at [185, 265] on select "Select Stylist [PERSON_NAME] LOOKS 21 [PERSON_NAME] [PERSON_NAME] [PERSON_NAME]…" at bounding box center [203, 267] width 89 height 22
select select "13882"
click at [159, 256] on select "Select Stylist [PERSON_NAME] LOOKS 21 [PERSON_NAME] [PERSON_NAME] [PERSON_NAME]…" at bounding box center [203, 267] width 89 height 22
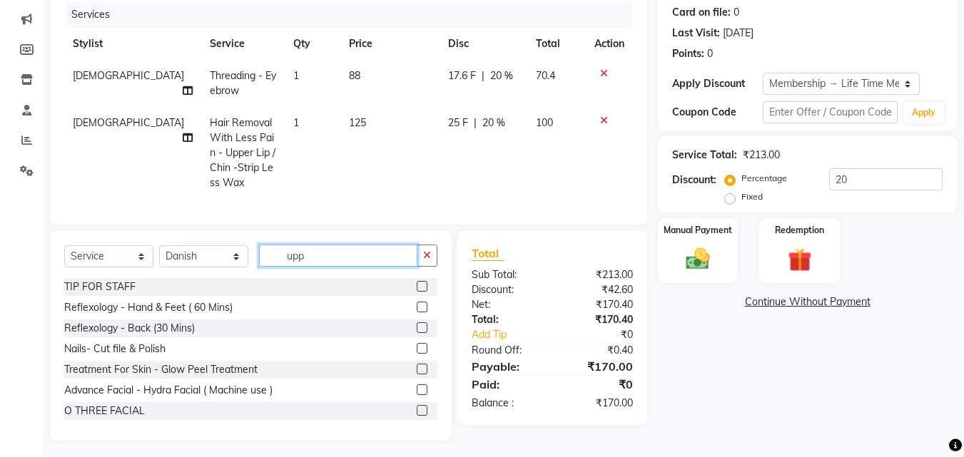
click at [331, 267] on input "upp" at bounding box center [338, 256] width 158 height 22
type input "u"
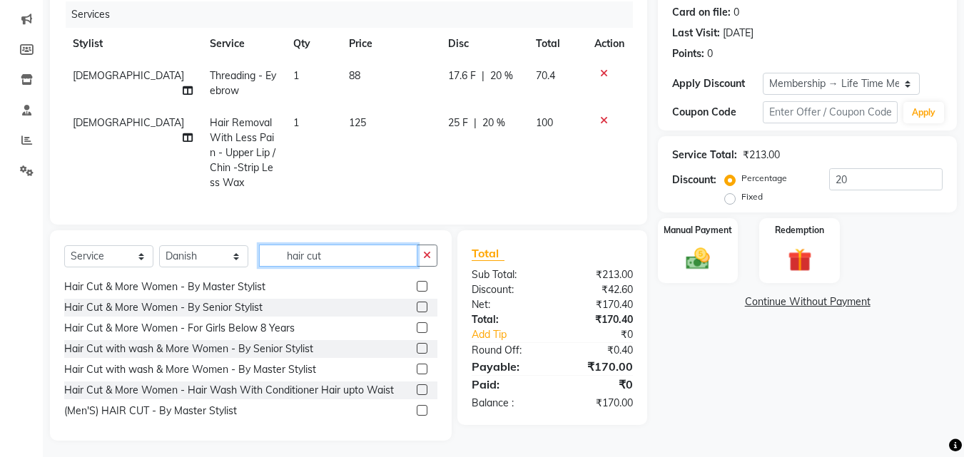
scroll to position [114, 0]
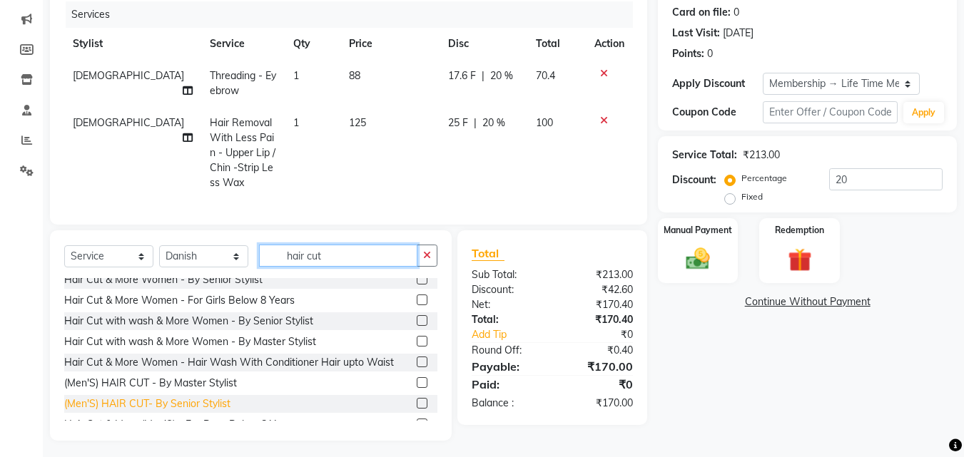
type input "hair cut"
click at [205, 411] on div "(Men'S) HAIR CUT- By Senior Stylist" at bounding box center [147, 404] width 166 height 15
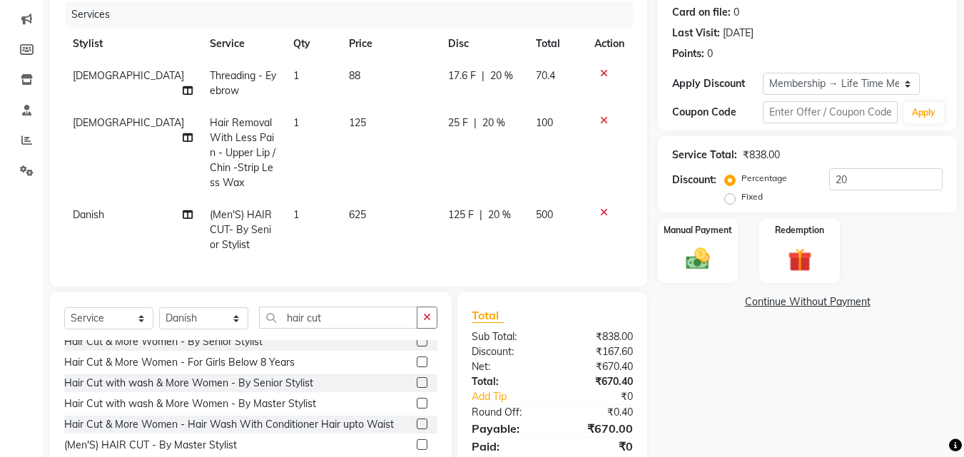
checkbox input "false"
click at [698, 266] on img at bounding box center [698, 259] width 40 height 29
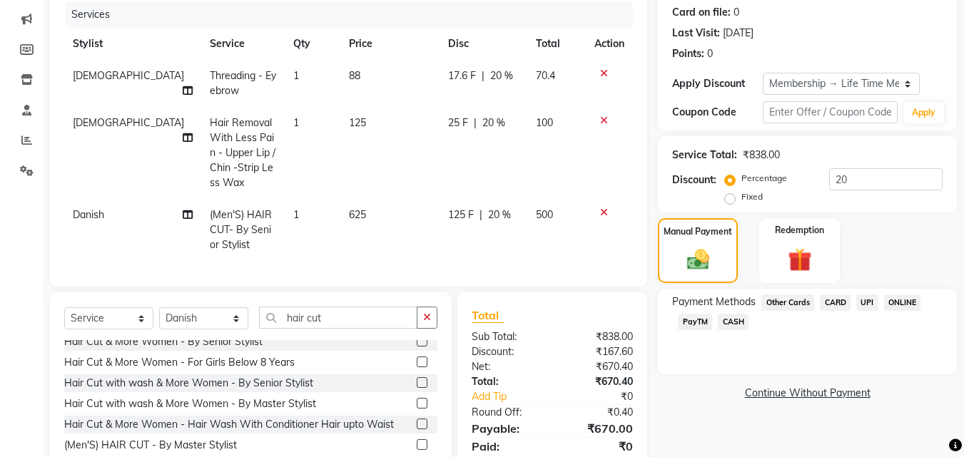
click at [829, 307] on span "CARD" at bounding box center [835, 303] width 31 height 16
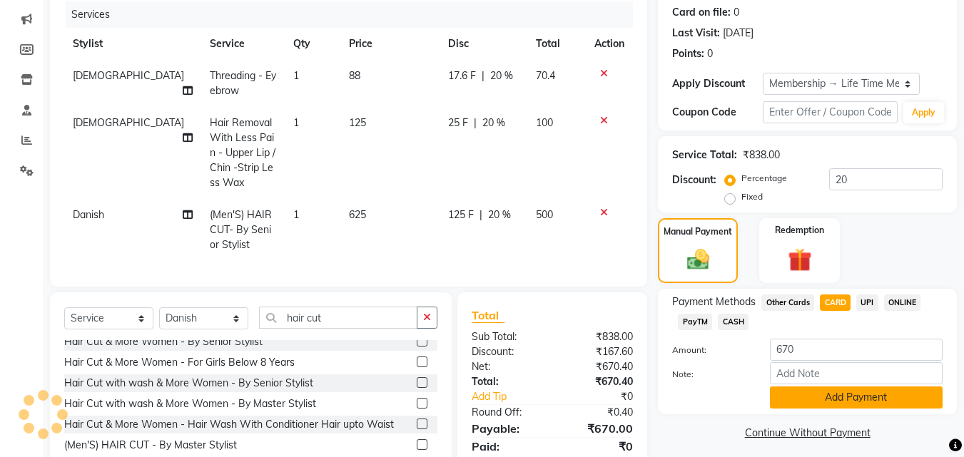
click at [815, 390] on button "Add Payment" at bounding box center [856, 398] width 173 height 22
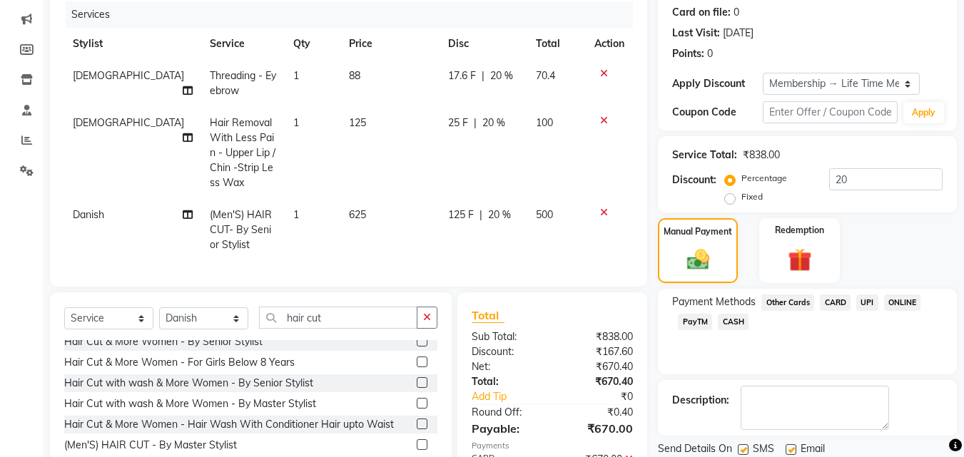
scroll to position [260, 0]
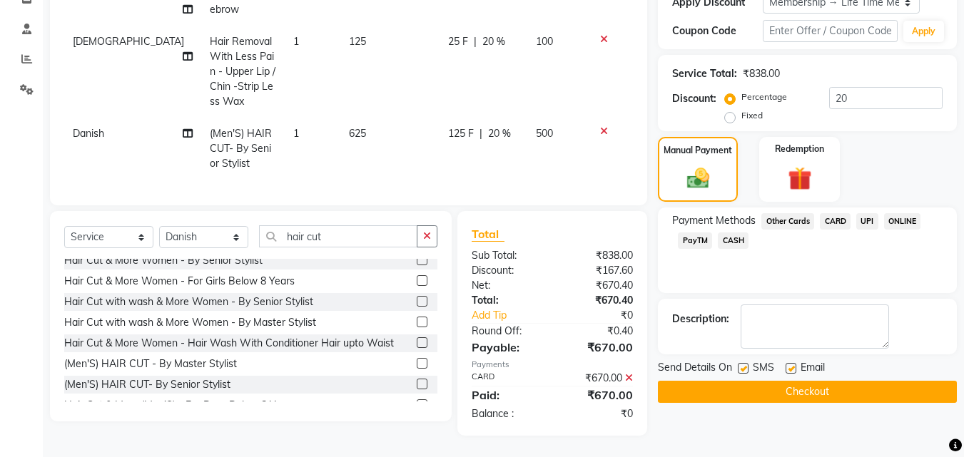
click at [860, 397] on button "Checkout" at bounding box center [807, 392] width 299 height 22
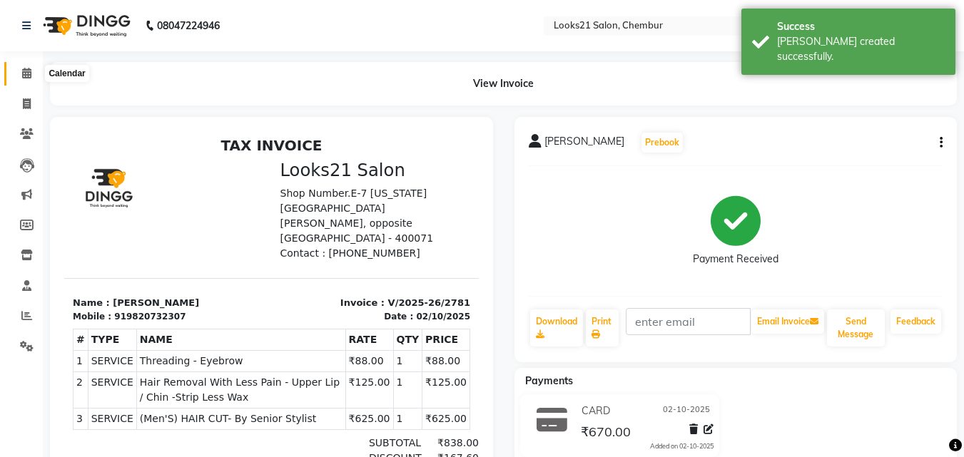
click at [26, 78] on icon at bounding box center [26, 73] width 9 height 11
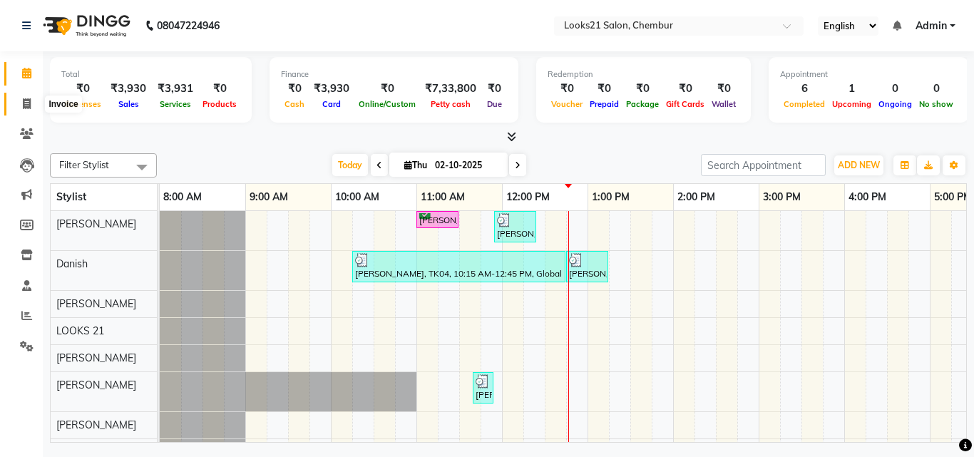
click at [16, 107] on span at bounding box center [26, 104] width 25 height 16
select select "service"
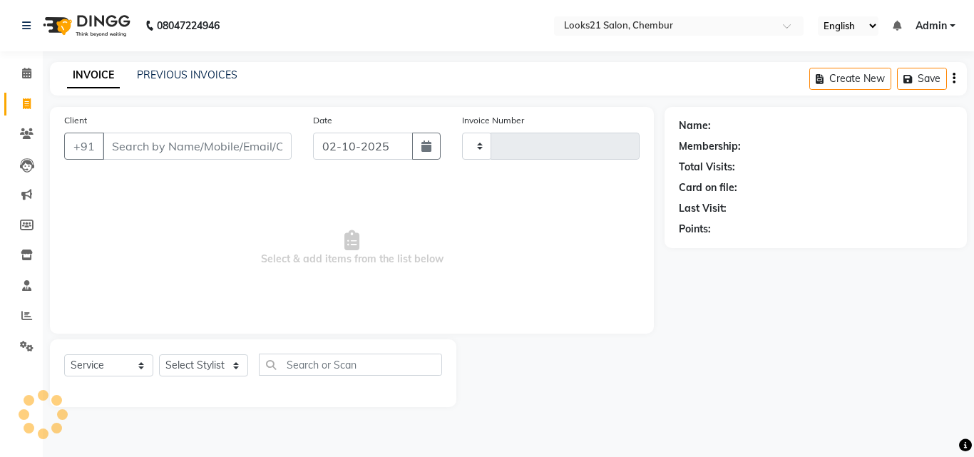
click at [193, 153] on input "Client" at bounding box center [197, 146] width 189 height 27
type input "2782"
select select "844"
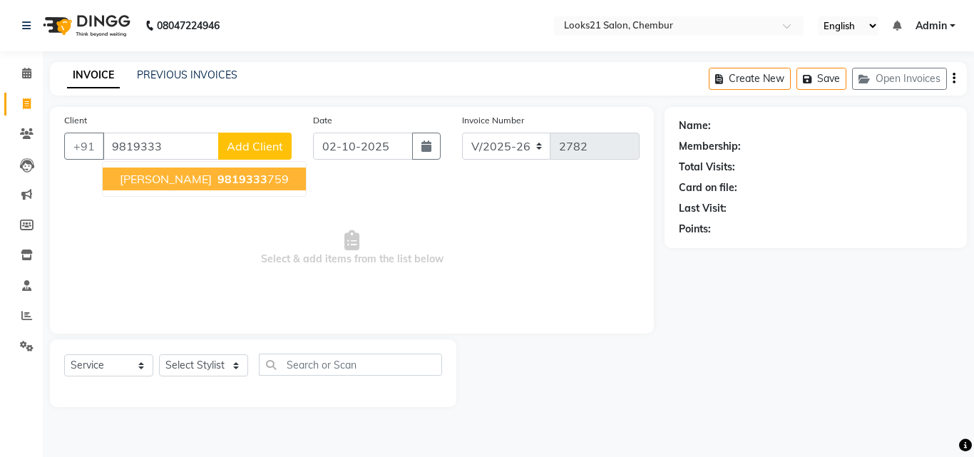
click at [164, 184] on span "[PERSON_NAME]" at bounding box center [166, 179] width 92 height 14
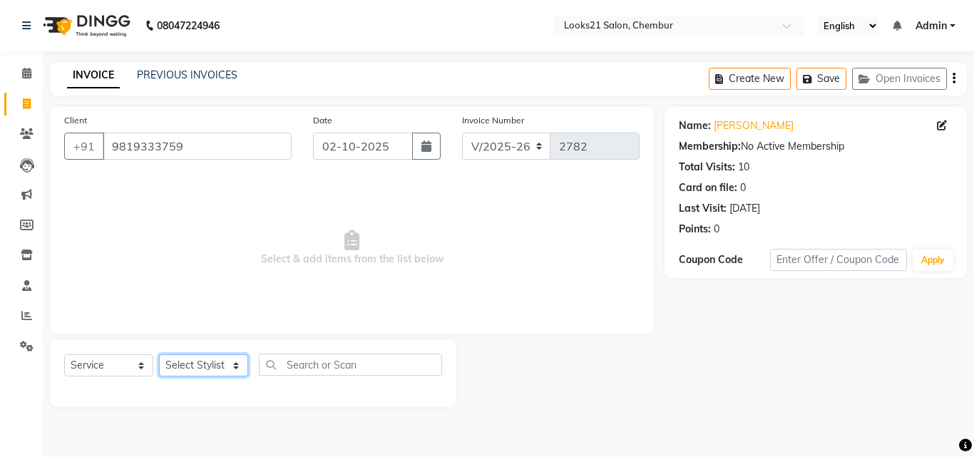
click at [176, 363] on select "Select Stylist [PERSON_NAME] LOOKS 21 [PERSON_NAME] [PERSON_NAME] [PERSON_NAME]…" at bounding box center [203, 366] width 89 height 22
click at [336, 223] on span "Select & add items from the list below" at bounding box center [352, 248] width 576 height 143
click at [200, 143] on input "9819333759" at bounding box center [197, 146] width 189 height 27
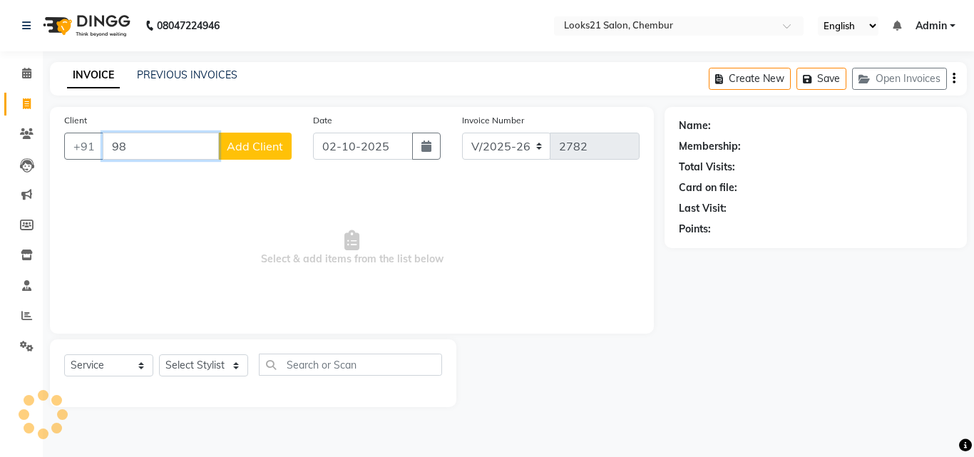
type input "9"
type input "9930212203"
click at [235, 145] on span "Add Client" at bounding box center [255, 146] width 56 height 14
select select "22"
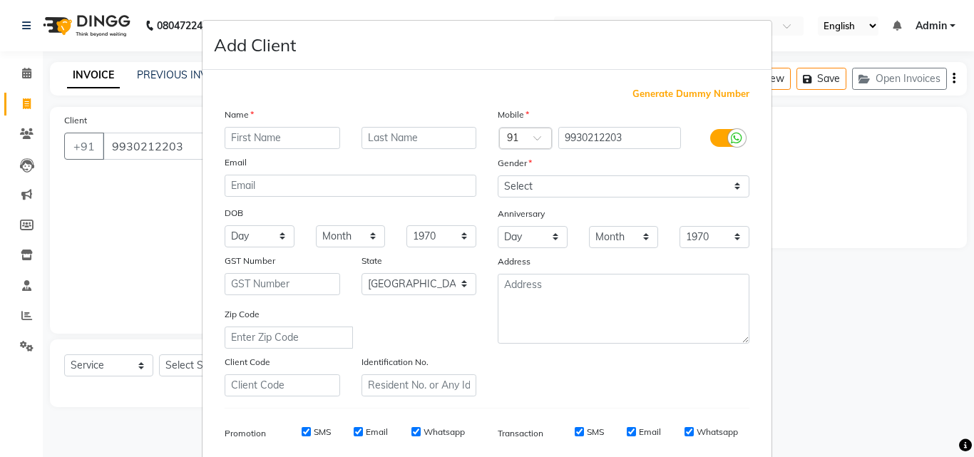
click at [260, 149] on div "Name Email DOB Day 01 02 03 04 05 06 07 08 09 10 11 12 13 14 15 16 17 18 19 20 …" at bounding box center [350, 252] width 273 height 290
click at [275, 137] on input "text" at bounding box center [283, 138] width 116 height 22
type input "[PERSON_NAME]"
click at [540, 191] on select "Select [DEMOGRAPHIC_DATA] [DEMOGRAPHIC_DATA] Other Prefer Not To Say" at bounding box center [624, 186] width 252 height 22
click at [498, 175] on select "Select [DEMOGRAPHIC_DATA] [DEMOGRAPHIC_DATA] Other Prefer Not To Say" at bounding box center [624, 186] width 252 height 22
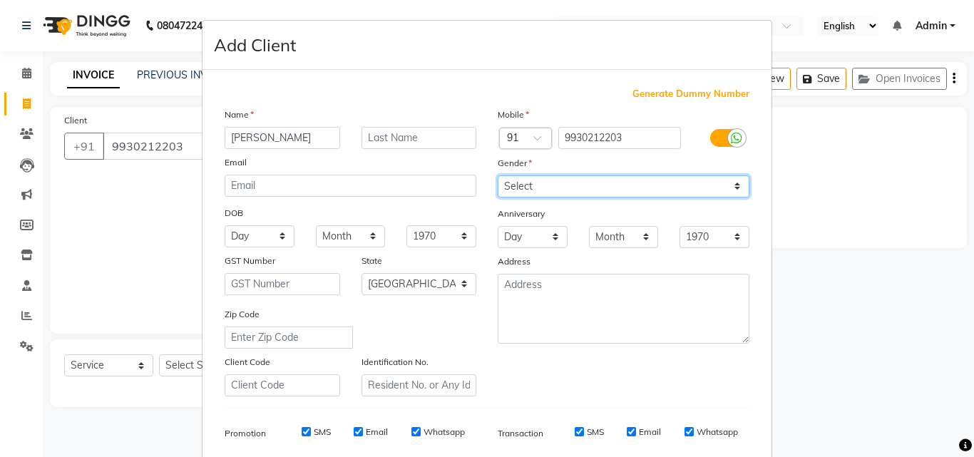
click at [524, 188] on select "Select [DEMOGRAPHIC_DATA] [DEMOGRAPHIC_DATA] Other Prefer Not To Say" at bounding box center [624, 186] width 252 height 22
select select "[DEMOGRAPHIC_DATA]"
click at [498, 175] on select "Select [DEMOGRAPHIC_DATA] [DEMOGRAPHIC_DATA] Other Prefer Not To Say" at bounding box center [624, 186] width 252 height 22
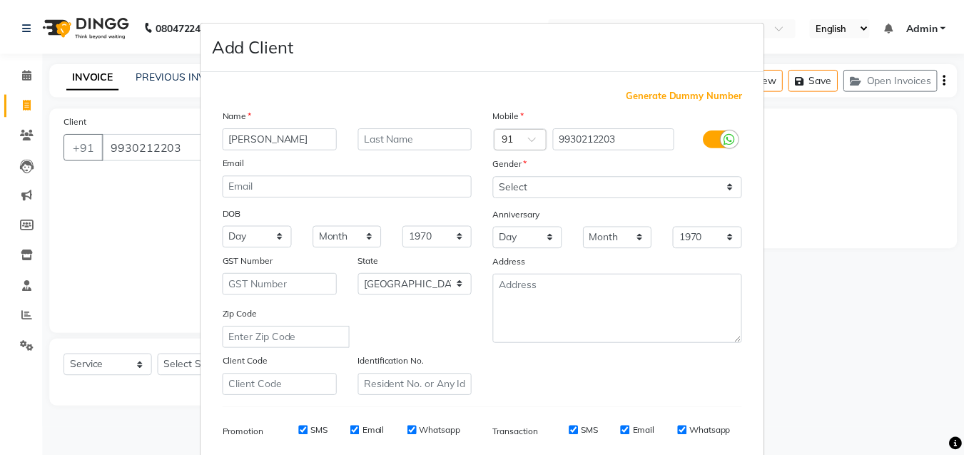
scroll to position [201, 0]
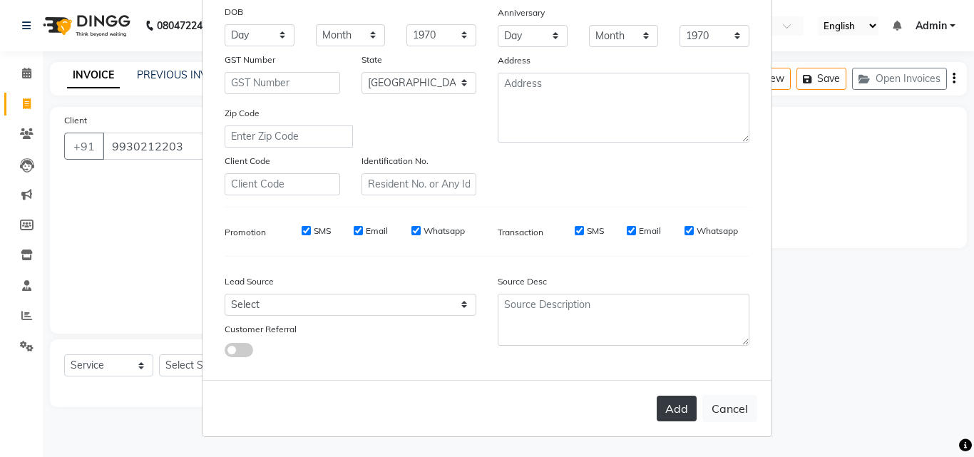
click at [679, 406] on button "Add" at bounding box center [677, 409] width 40 height 26
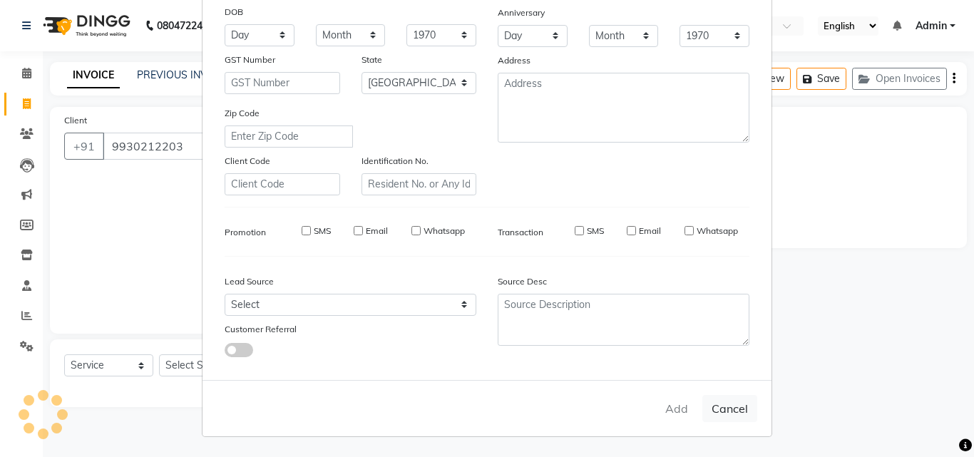
select select
select select "null"
select select
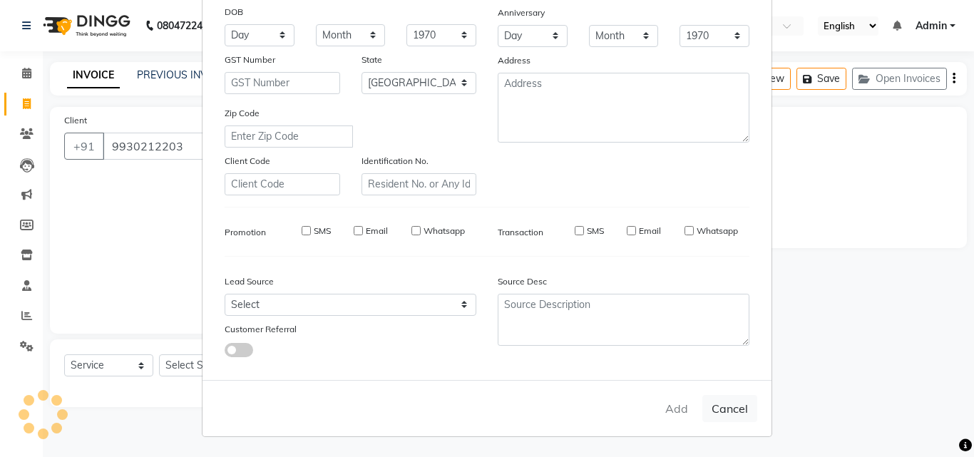
select select
checkbox input "false"
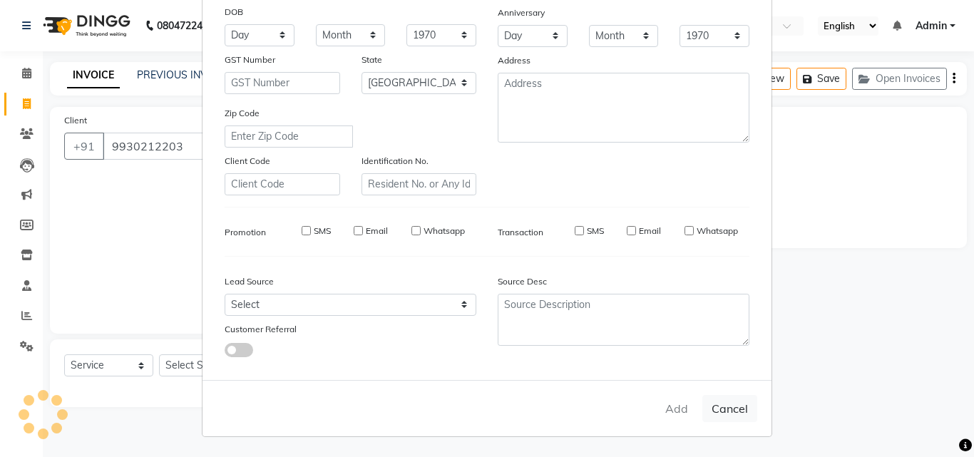
checkbox input "false"
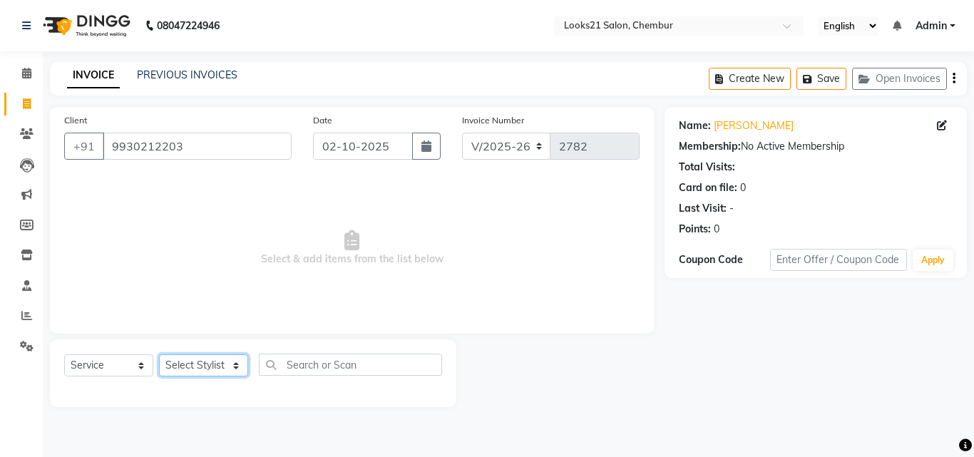
click at [207, 362] on select "Select Stylist [PERSON_NAME] LOOKS 21 [PERSON_NAME] [PERSON_NAME] [PERSON_NAME]…" at bounding box center [203, 366] width 89 height 22
select select "13889"
click at [159, 355] on select "Select Stylist [PERSON_NAME] LOOKS 21 [PERSON_NAME] [PERSON_NAME] [PERSON_NAME]…" at bounding box center [203, 366] width 89 height 22
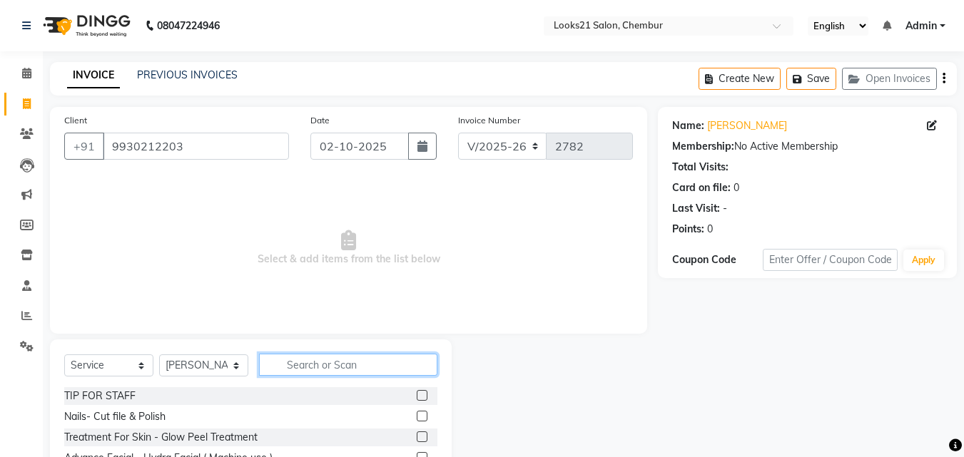
click at [368, 370] on input "text" at bounding box center [348, 365] width 178 height 22
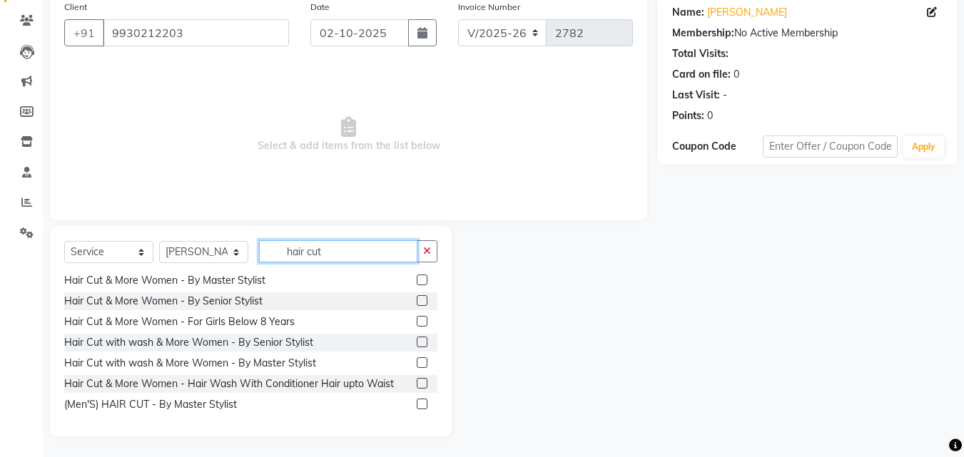
scroll to position [114, 0]
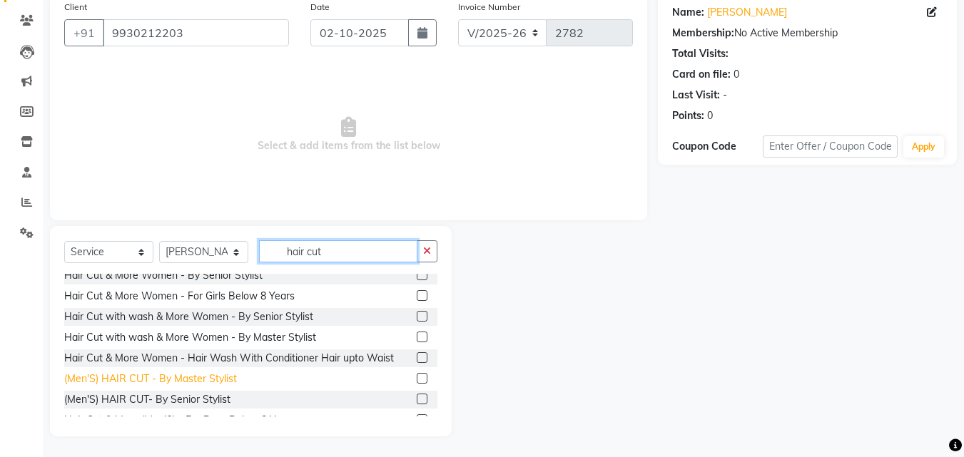
type input "hair cut"
click at [170, 375] on div "(Men'S) HAIR CUT - By Master Stylist" at bounding box center [150, 379] width 173 height 15
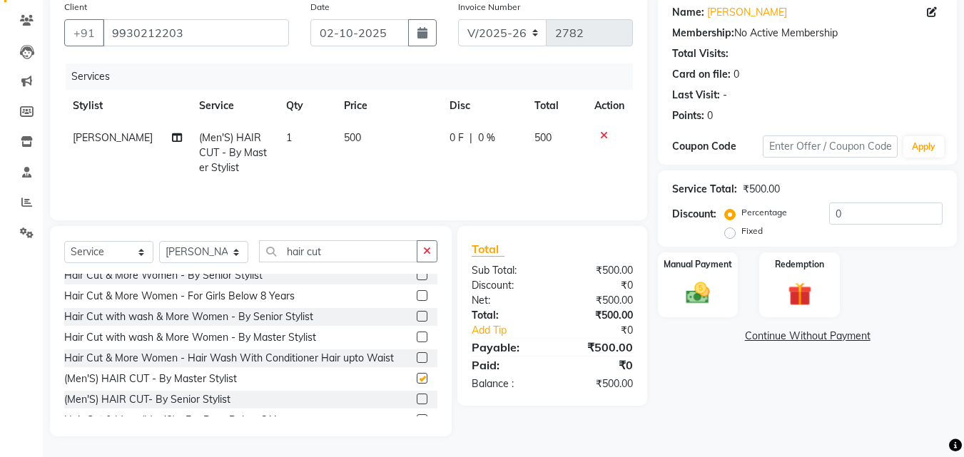
checkbox input "false"
click at [335, 250] on input "hair cut" at bounding box center [338, 251] width 158 height 22
type input "h"
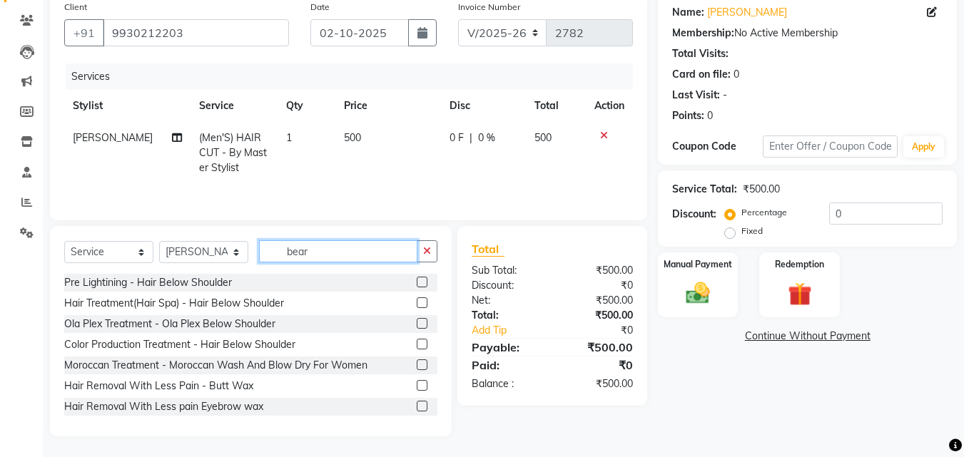
scroll to position [83, 0]
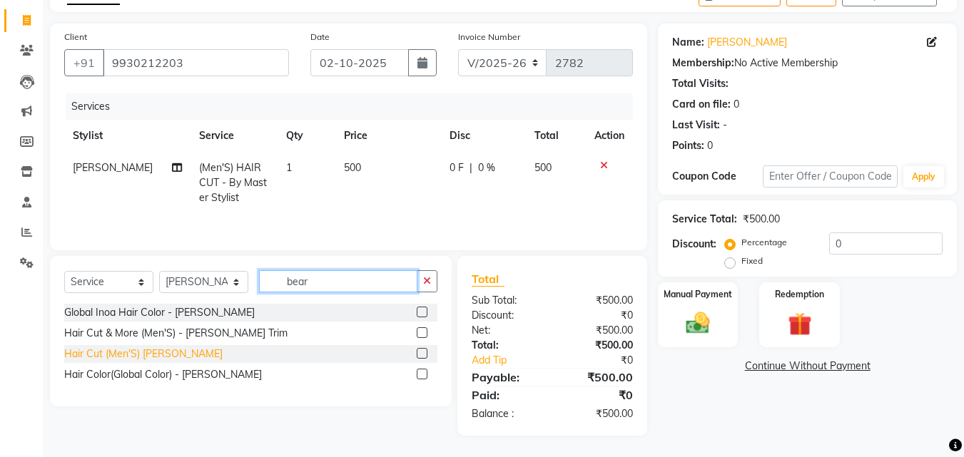
type input "bear"
click at [132, 348] on div "Hair Cut (Men'S) [PERSON_NAME]" at bounding box center [143, 354] width 158 height 15
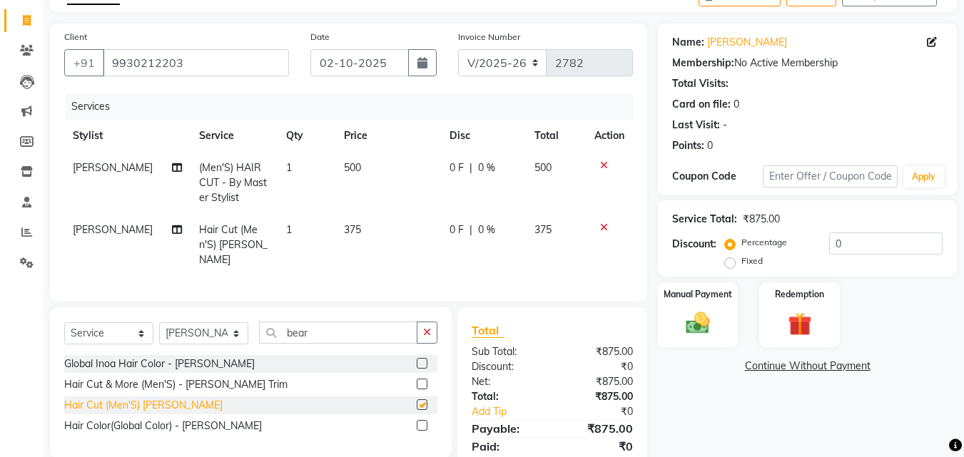
checkbox input "false"
click at [170, 332] on select "Select Stylist [PERSON_NAME] LOOKS 21 [PERSON_NAME] [PERSON_NAME] [PERSON_NAME]…" at bounding box center [203, 333] width 89 height 22
select select "85921"
click at [159, 322] on select "Select Stylist [PERSON_NAME] LOOKS 21 [PERSON_NAME] [PERSON_NAME] [PERSON_NAME]…" at bounding box center [203, 333] width 89 height 22
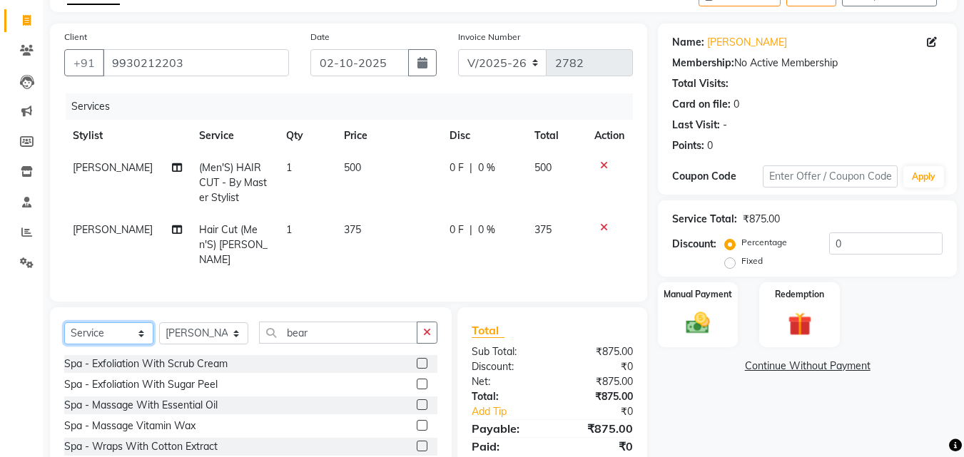
click at [90, 330] on select "Select Service Product Membership Package Voucher Prepaid Gift Card" at bounding box center [108, 333] width 89 height 22
click at [64, 322] on select "Select Service Product Membership Package Voucher Prepaid Gift Card" at bounding box center [108, 333] width 89 height 22
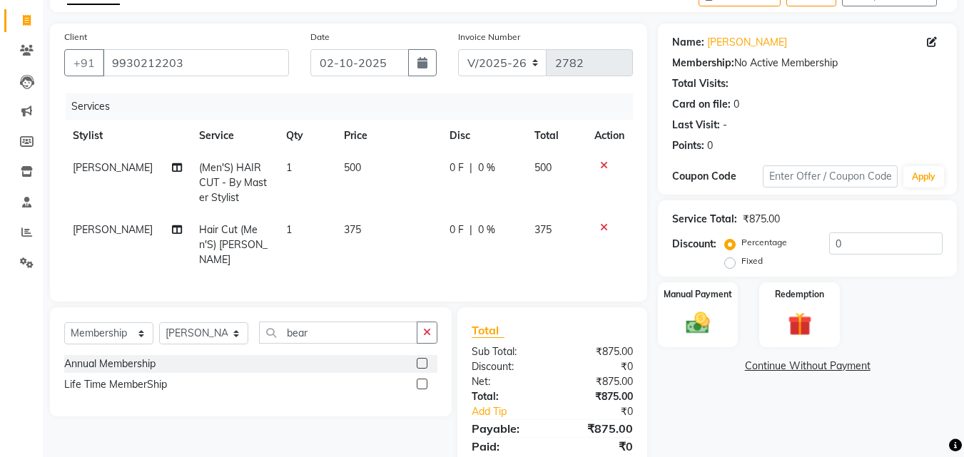
click at [142, 239] on td "[PERSON_NAME]" at bounding box center [127, 245] width 126 height 62
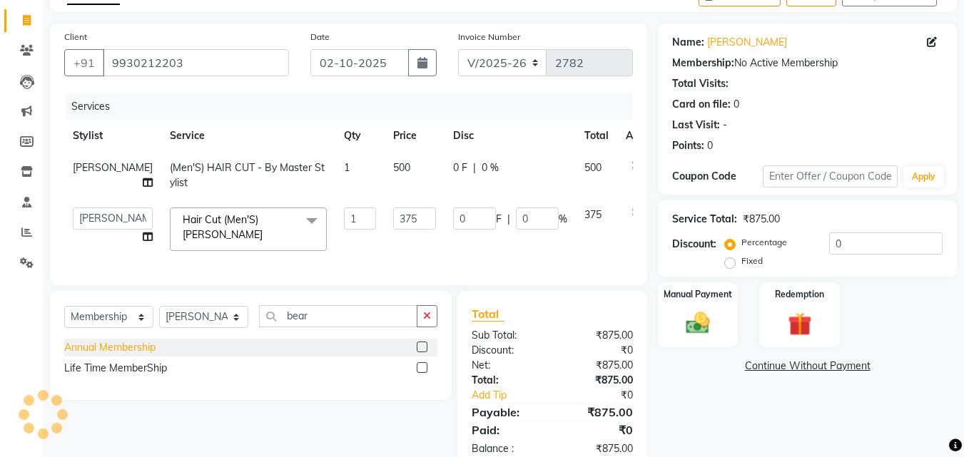
click at [101, 355] on div "Annual Membership" at bounding box center [109, 347] width 91 height 15
select select "select"
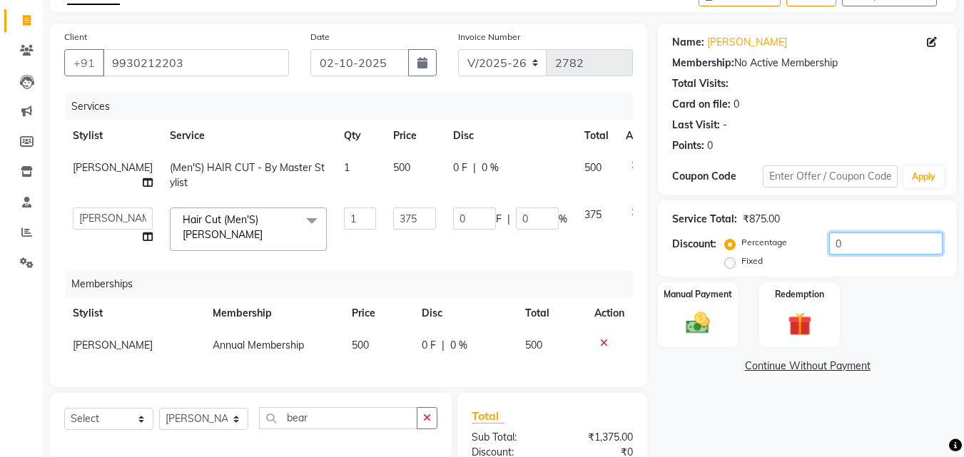
click at [865, 245] on input "0" at bounding box center [885, 244] width 113 height 22
type input "2"
type input "7.5"
type input "2"
type input "20"
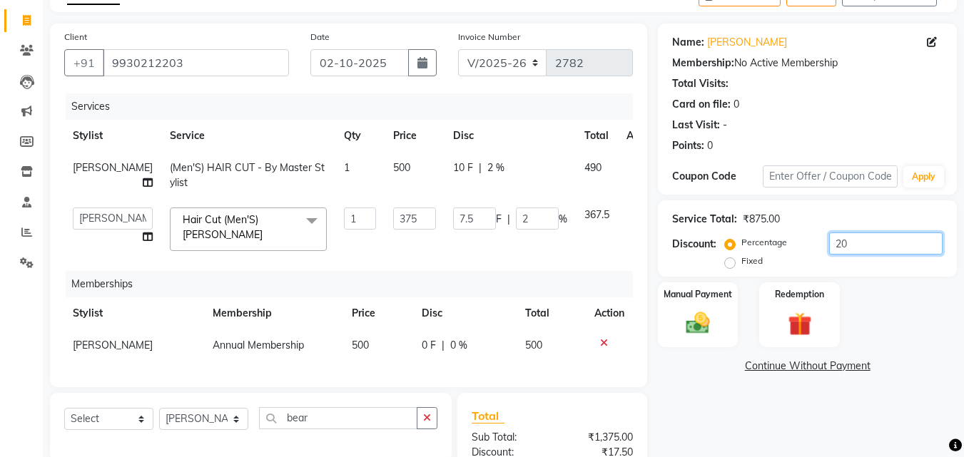
type input "75"
type input "20"
click at [699, 329] on img at bounding box center [698, 323] width 40 height 29
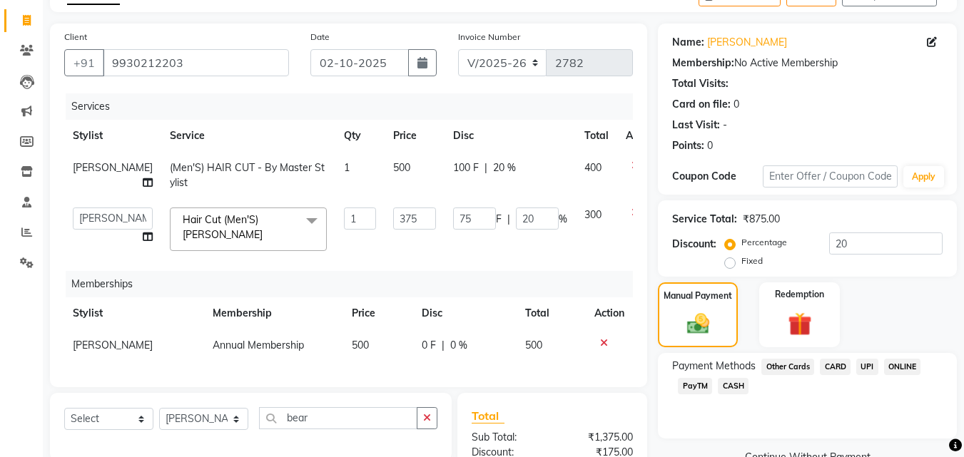
click at [957, 399] on div "Name: [PERSON_NAME] Membership: No Active Membership Total Visits: Card on file…" at bounding box center [813, 298] width 310 height 549
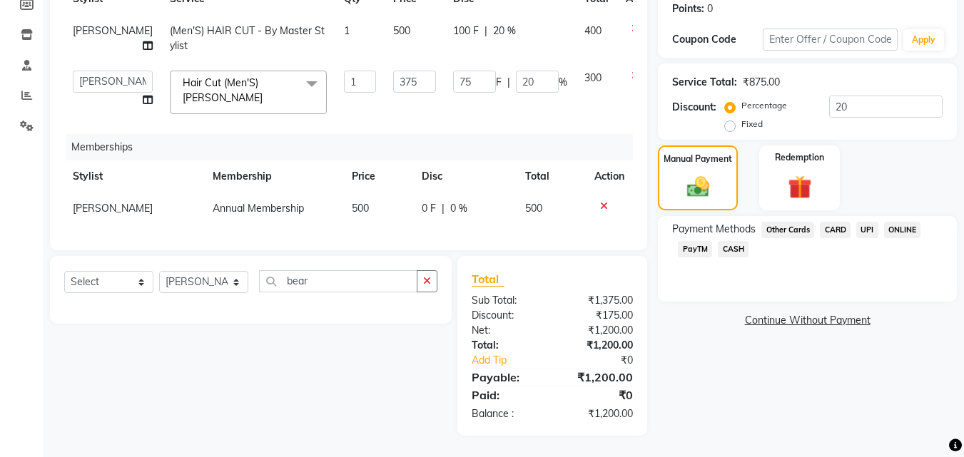
click at [828, 222] on span "CARD" at bounding box center [835, 230] width 31 height 16
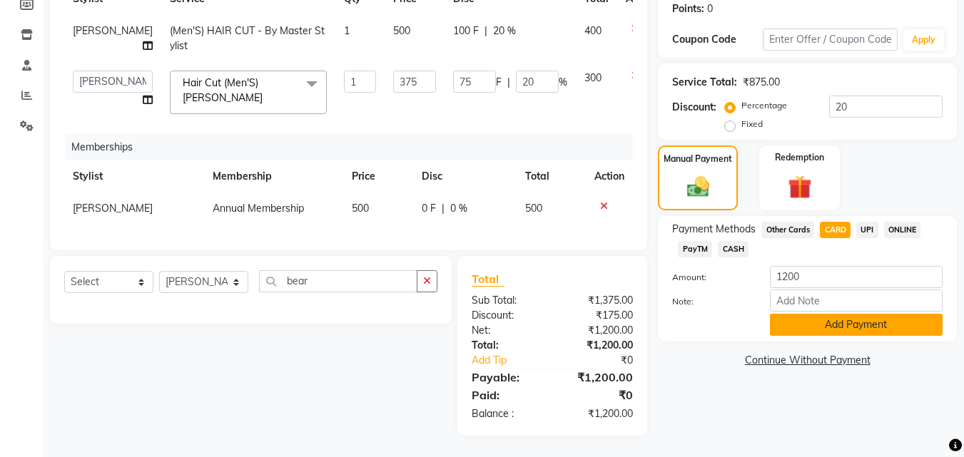
click at [803, 314] on button "Add Payment" at bounding box center [856, 325] width 173 height 22
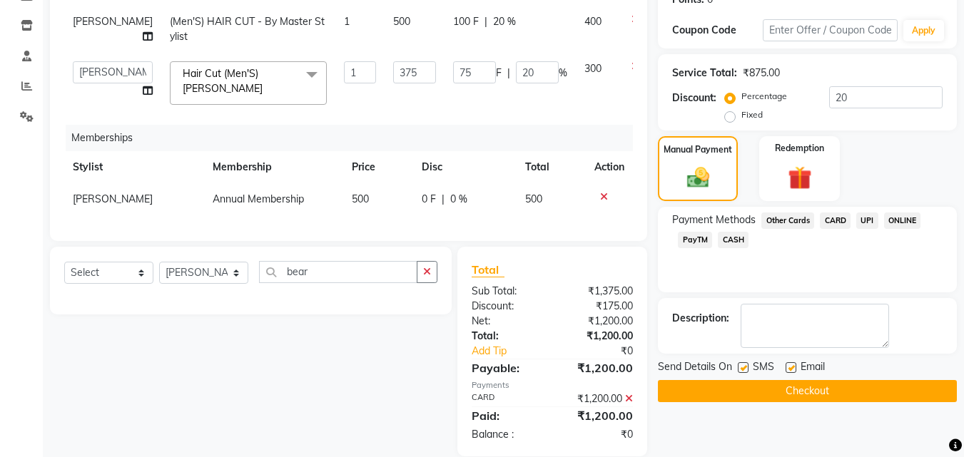
click at [881, 385] on button "Checkout" at bounding box center [807, 391] width 299 height 22
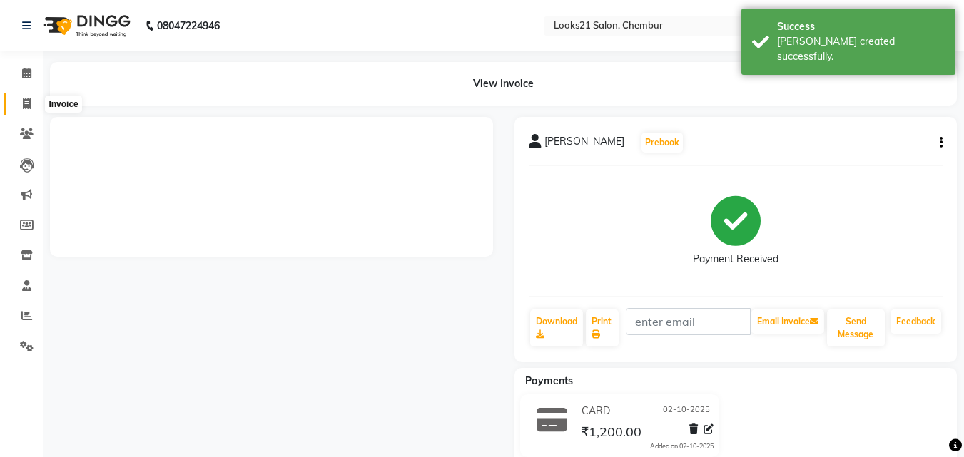
click at [21, 106] on span at bounding box center [26, 104] width 25 height 16
select select "service"
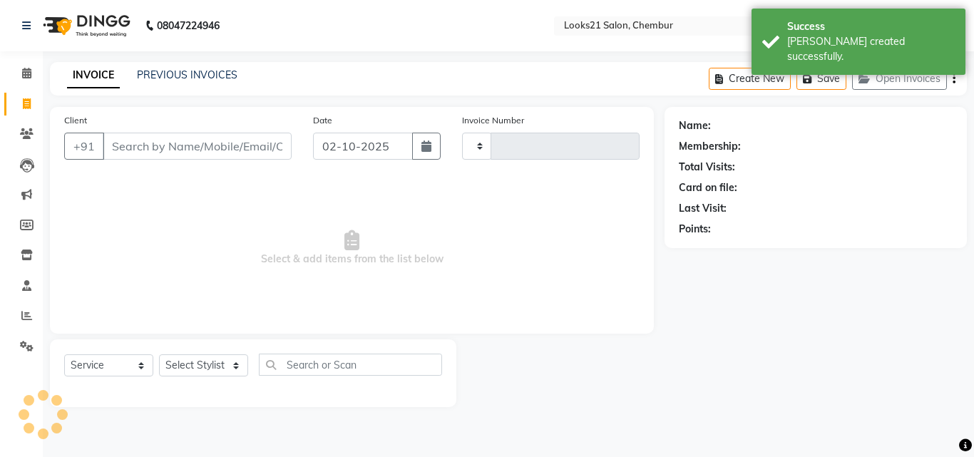
click at [148, 149] on input "Client" at bounding box center [197, 146] width 189 height 27
type input "2783"
select select "844"
type input "i"
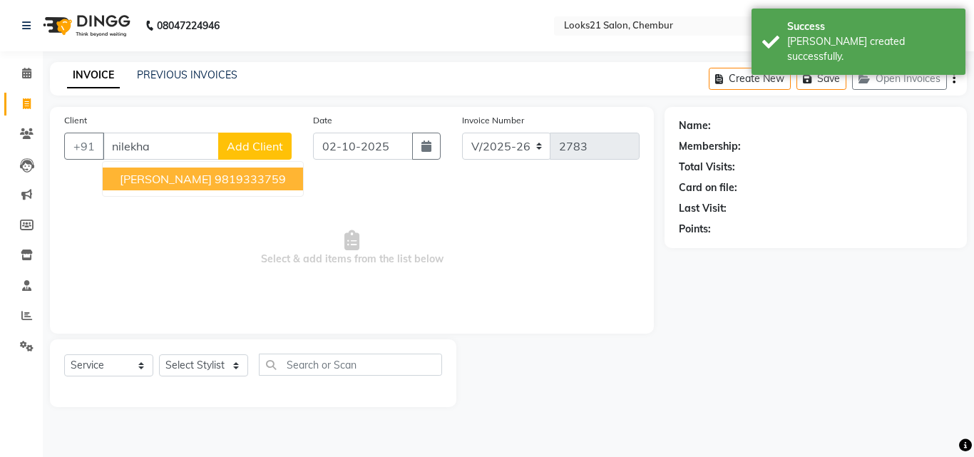
click at [152, 183] on span "[PERSON_NAME]" at bounding box center [166, 179] width 92 height 14
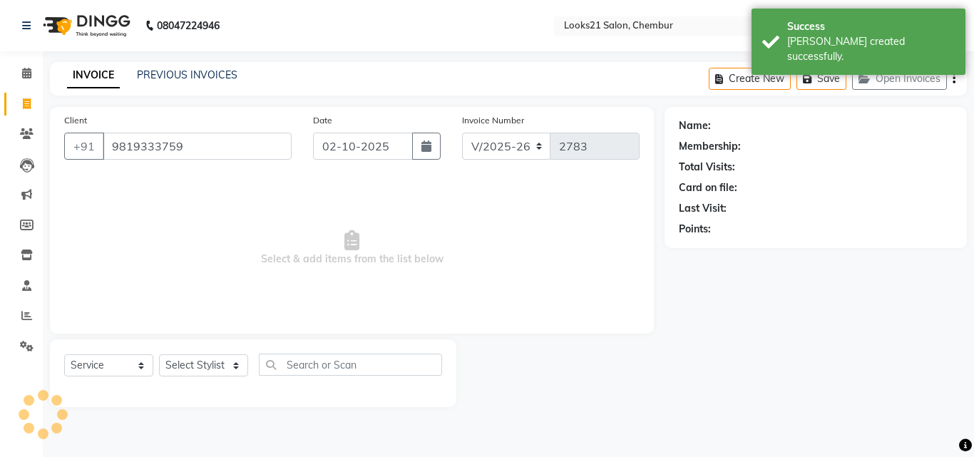
type input "9819333759"
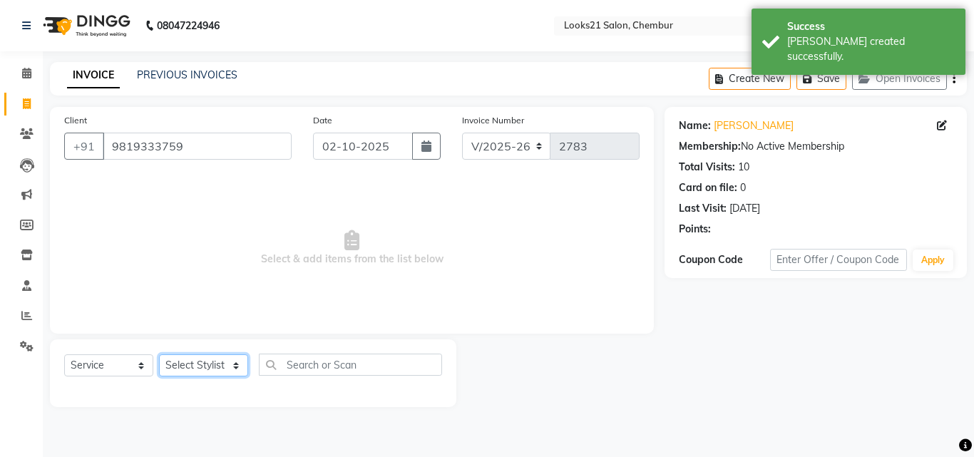
click at [180, 358] on select "Select Stylist [PERSON_NAME] LOOKS 21 [PERSON_NAME] [PERSON_NAME] [PERSON_NAME]…" at bounding box center [203, 366] width 89 height 22
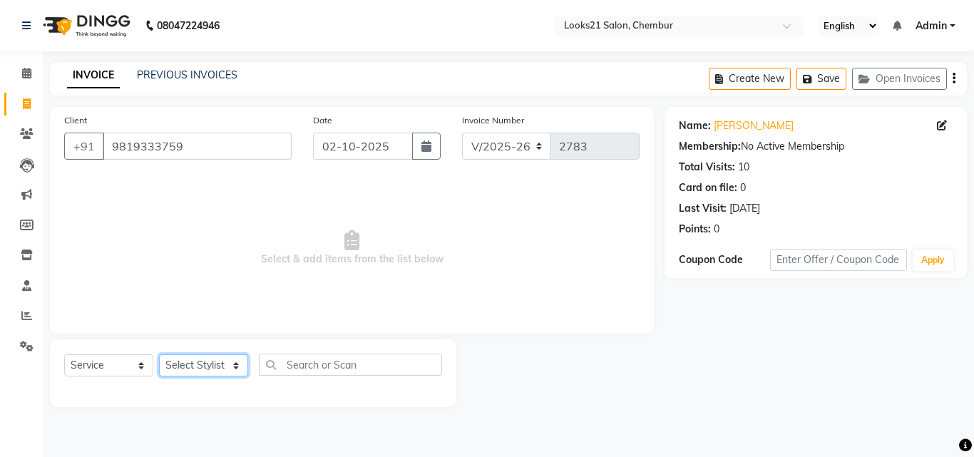
select select "13883"
click at [159, 355] on select "Select Stylist [PERSON_NAME] LOOKS 21 [PERSON_NAME] [PERSON_NAME] [PERSON_NAME]…" at bounding box center [203, 366] width 89 height 22
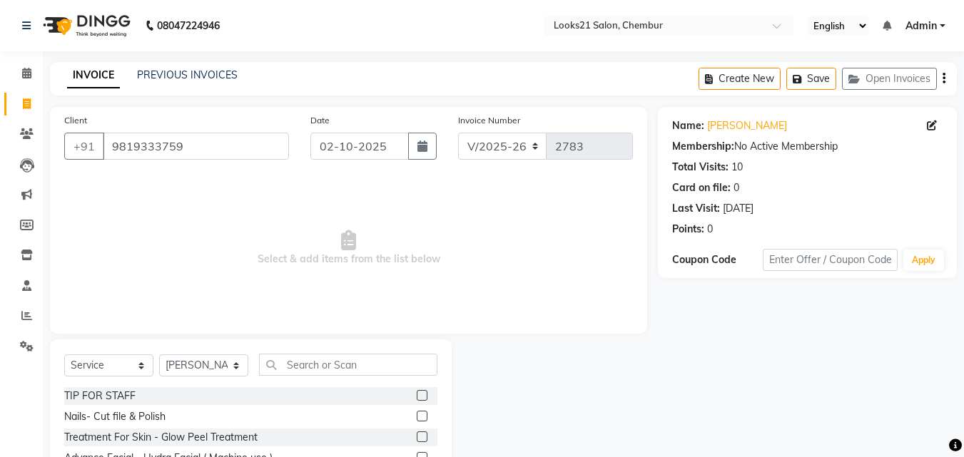
click at [305, 376] on div "Select Service Product Membership Package Voucher Prepaid Gift Card Select Styl…" at bounding box center [250, 371] width 373 height 34
click at [327, 365] on input "text" at bounding box center [348, 365] width 178 height 22
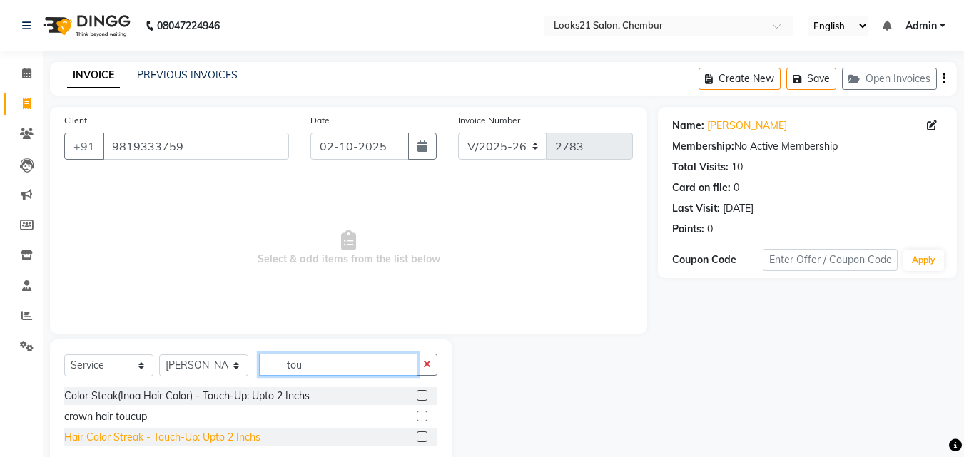
type input "tou"
click at [185, 437] on div "Hair Color Streak - Touch-Up: Upto 2 Inchs" at bounding box center [162, 437] width 196 height 15
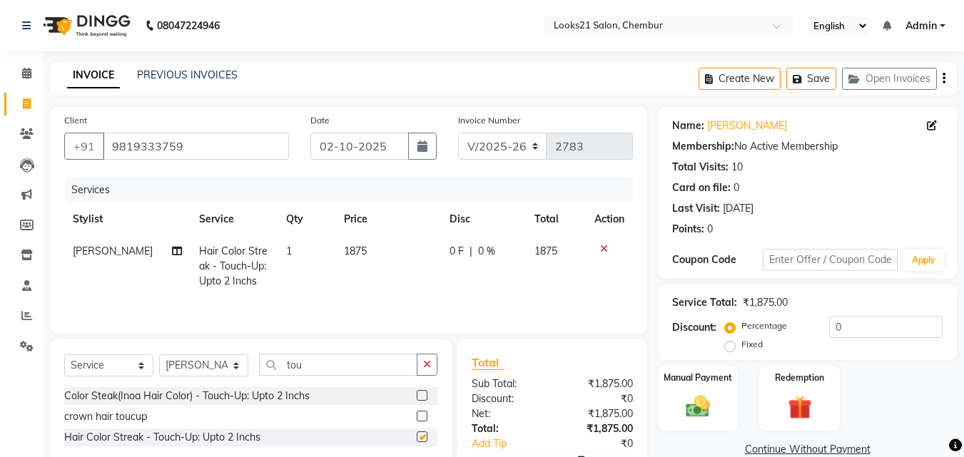
checkbox input "false"
click at [357, 248] on span "1875" at bounding box center [355, 251] width 23 height 13
select select "13883"
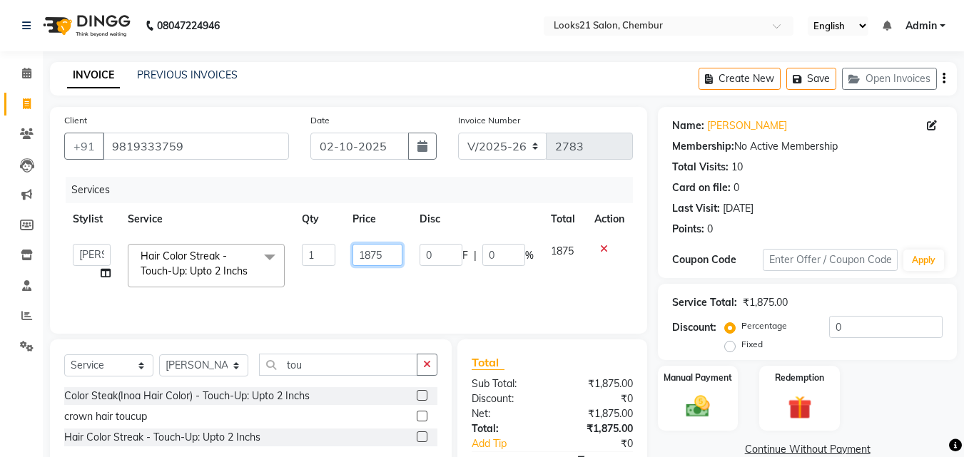
click at [389, 252] on input "1875" at bounding box center [376, 255] width 49 height 22
type input "1"
type input "2150"
click at [337, 290] on tr "[PERSON_NAME] [PERSON_NAME] LOOKS 21 [PERSON_NAME] [PERSON_NAME] [PERSON_NAME] …" at bounding box center [348, 265] width 569 height 61
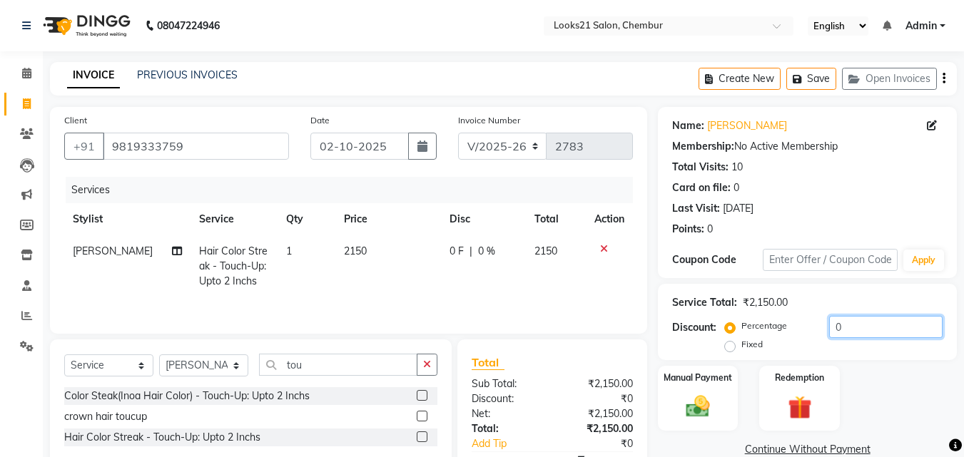
click at [855, 324] on input "0" at bounding box center [885, 327] width 113 height 22
type input "20"
click at [350, 255] on span "2150" at bounding box center [353, 251] width 23 height 13
select select "13883"
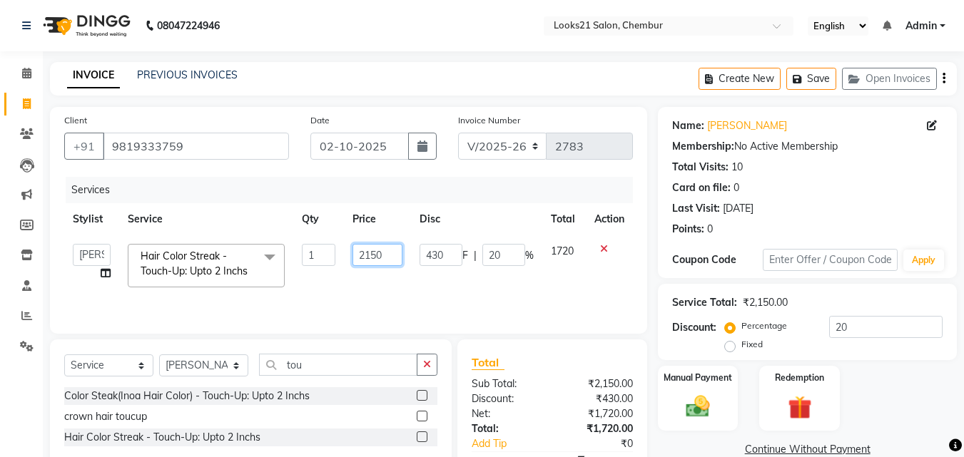
click at [390, 252] on input "2150" at bounding box center [376, 255] width 49 height 22
type input "2"
type input "2300"
click at [377, 275] on td "2300" at bounding box center [377, 265] width 66 height 61
select select "13883"
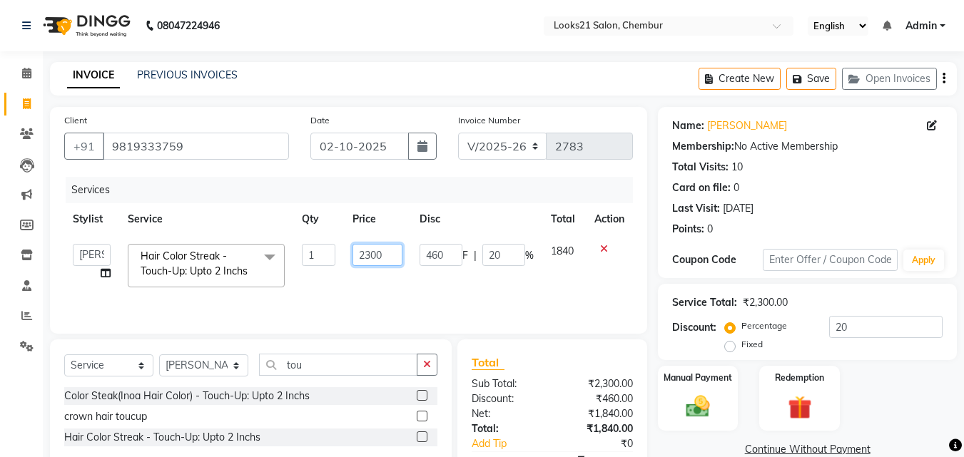
click at [392, 259] on input "2300" at bounding box center [376, 255] width 49 height 22
type input "2310"
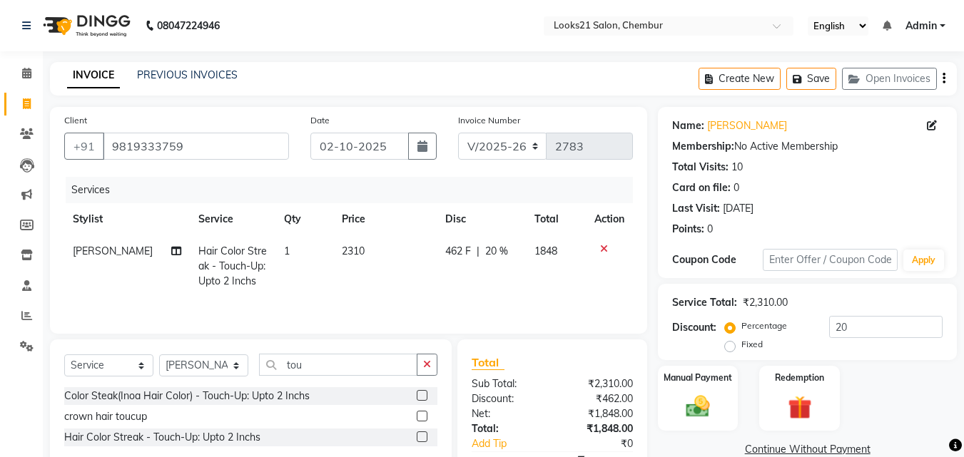
click at [378, 275] on td "2310" at bounding box center [385, 266] width 104 height 62
select select "13883"
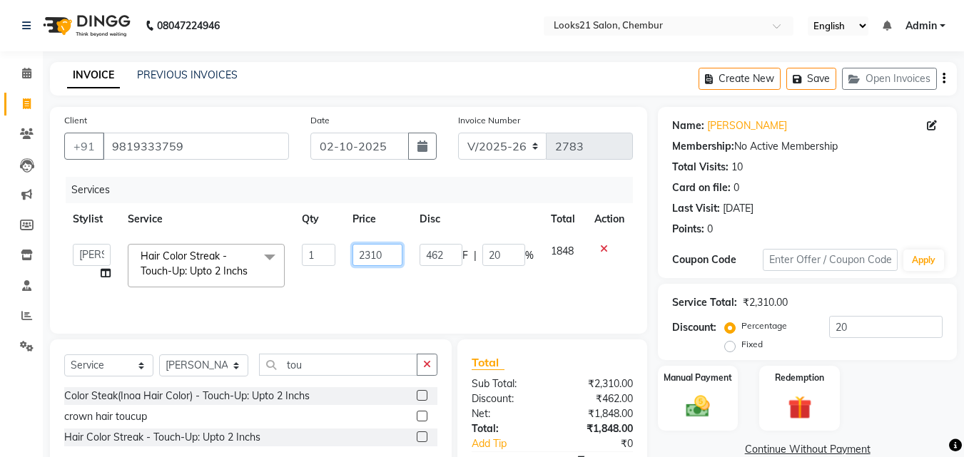
click at [390, 257] on input "2310" at bounding box center [376, 255] width 49 height 22
type input "2312"
click at [380, 275] on td "2312" at bounding box center [377, 265] width 66 height 61
select select "13883"
click at [384, 255] on input "2312" at bounding box center [373, 255] width 47 height 22
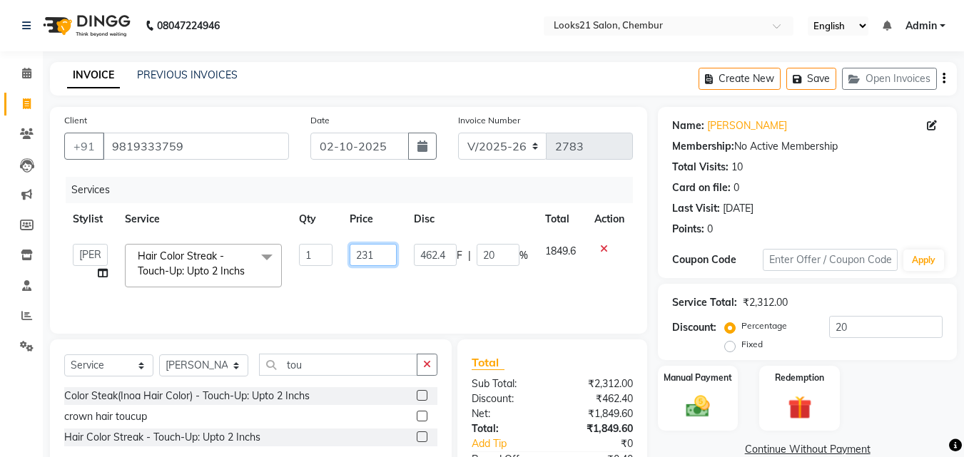
type input "2313"
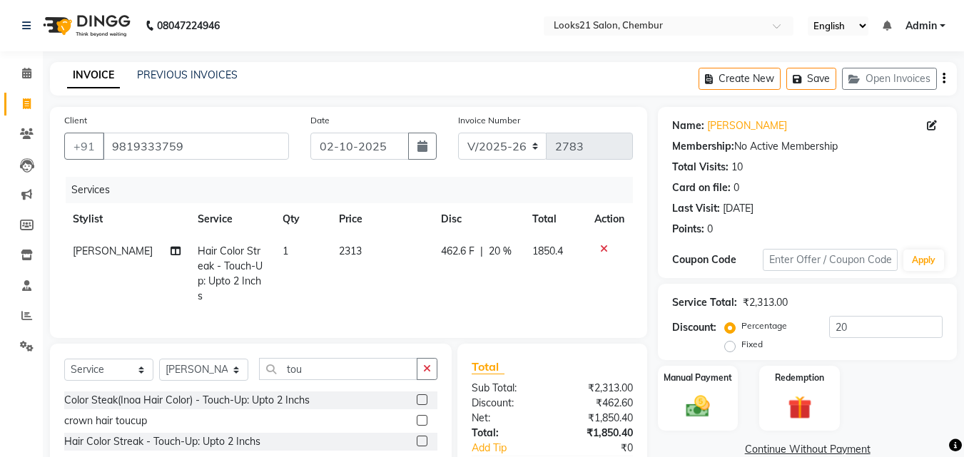
click at [375, 279] on td "2313" at bounding box center [381, 273] width 102 height 77
select select "13883"
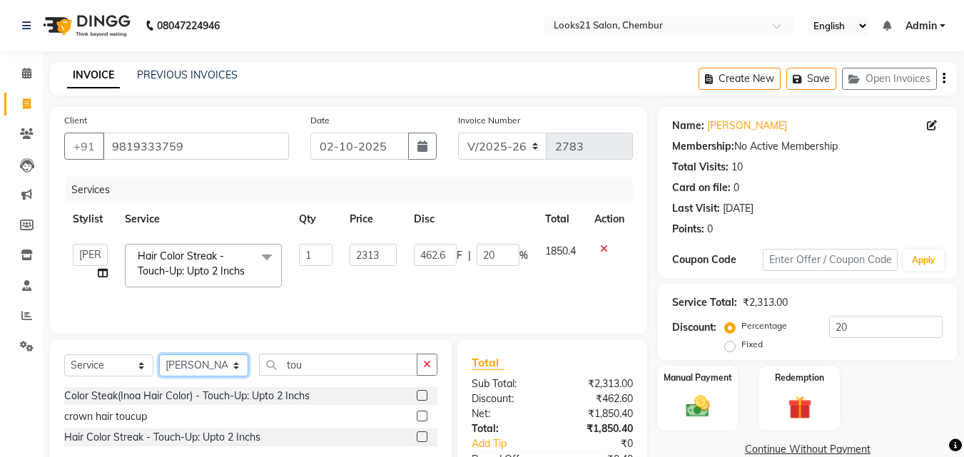
click at [184, 362] on select "Select Stylist [PERSON_NAME] LOOKS 21 [PERSON_NAME] [PERSON_NAME] [PERSON_NAME]…" at bounding box center [203, 366] width 89 height 22
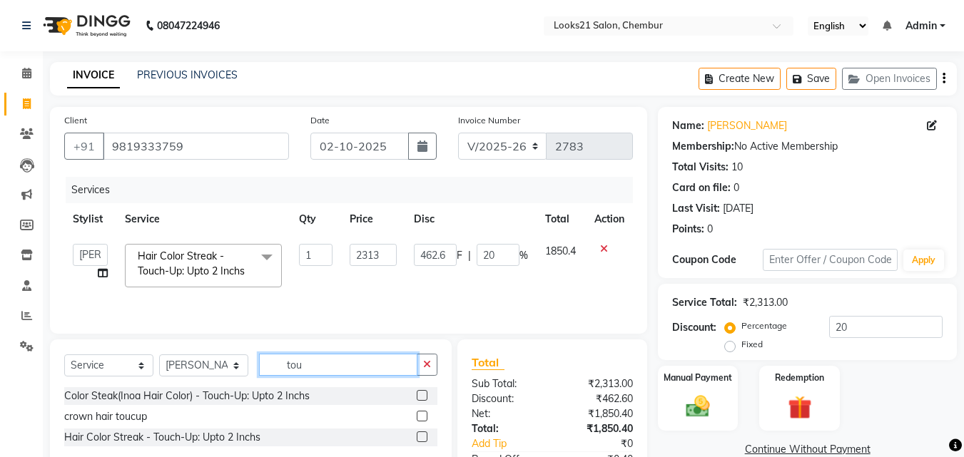
click at [345, 360] on input "tou" at bounding box center [338, 365] width 158 height 22
type input "t"
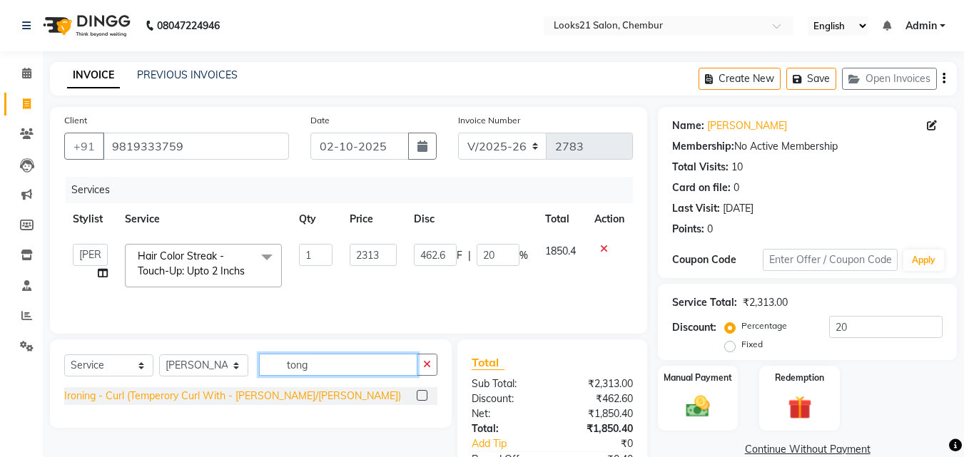
type input "tong"
click at [218, 392] on div "Ironing - Curl (Temperory Curl With - [PERSON_NAME]/[PERSON_NAME])" at bounding box center [232, 396] width 337 height 15
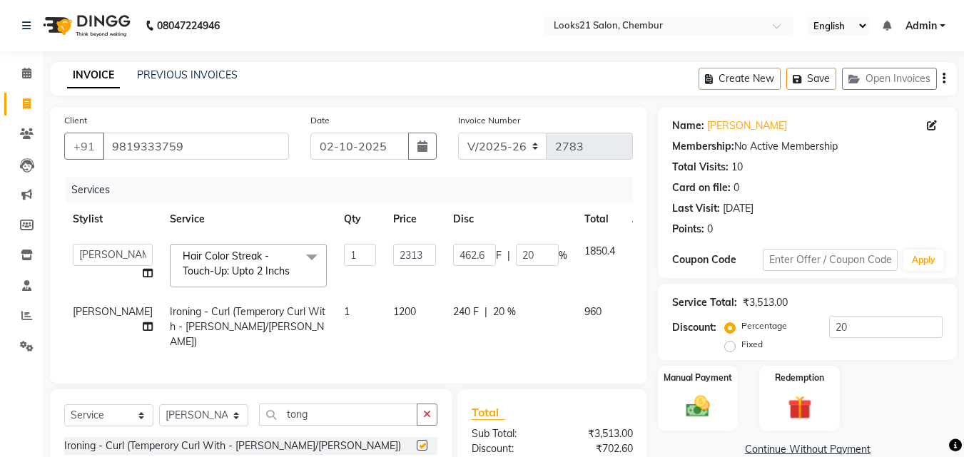
checkbox input "false"
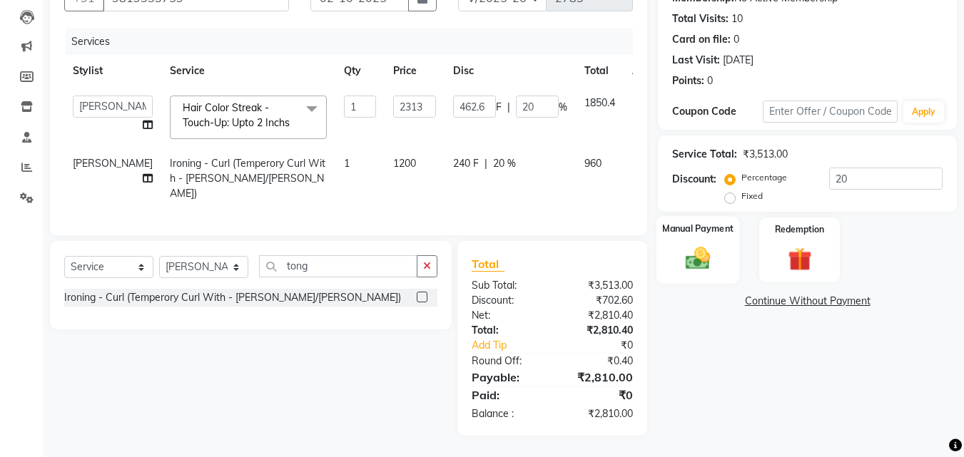
click at [728, 255] on div "Manual Payment" at bounding box center [697, 250] width 83 height 68
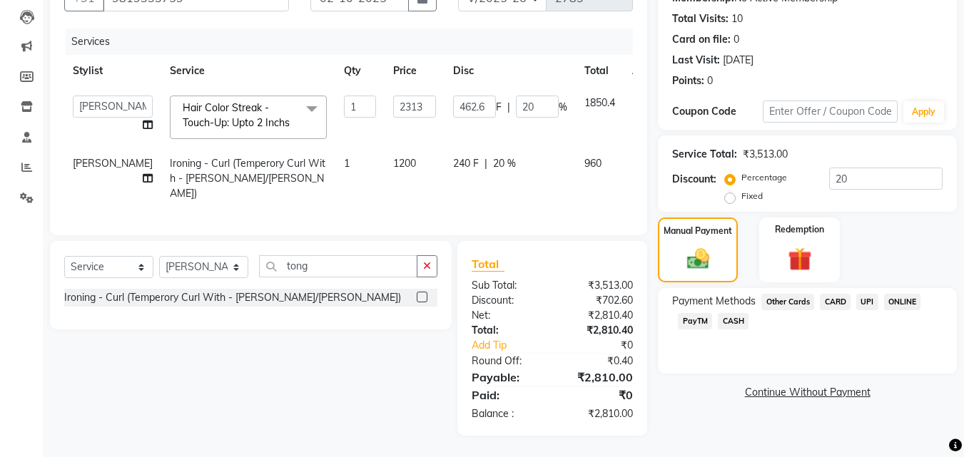
click at [869, 295] on span "UPI" at bounding box center [867, 302] width 22 height 16
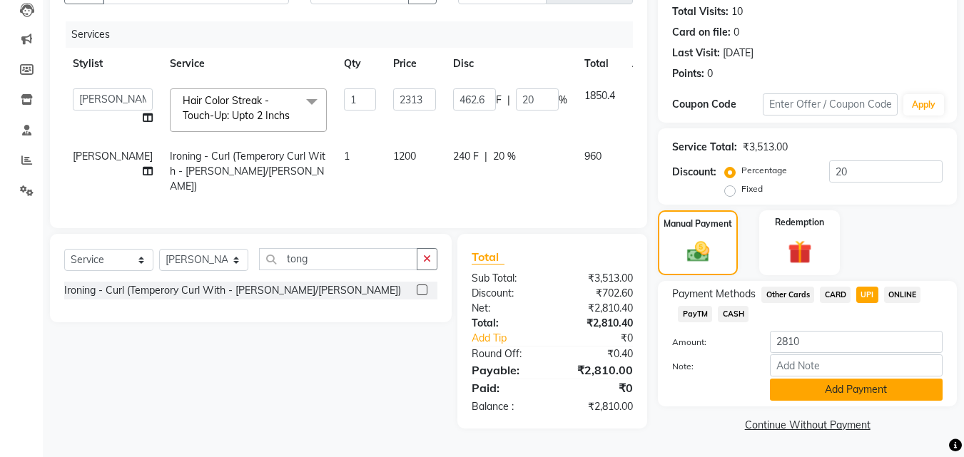
click at [855, 387] on button "Add Payment" at bounding box center [856, 390] width 173 height 22
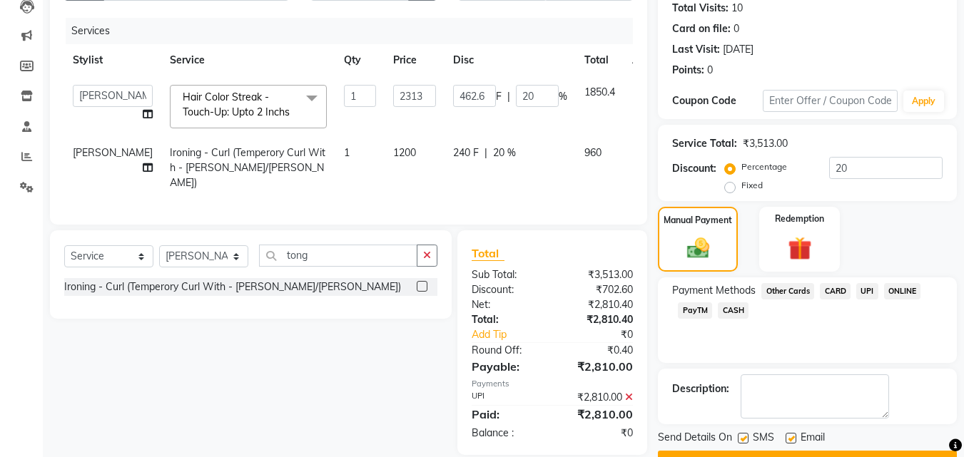
click at [963, 424] on div "Name: [PERSON_NAME] Membership: No Active Membership Total Visits: 10 Card on f…" at bounding box center [813, 210] width 310 height 525
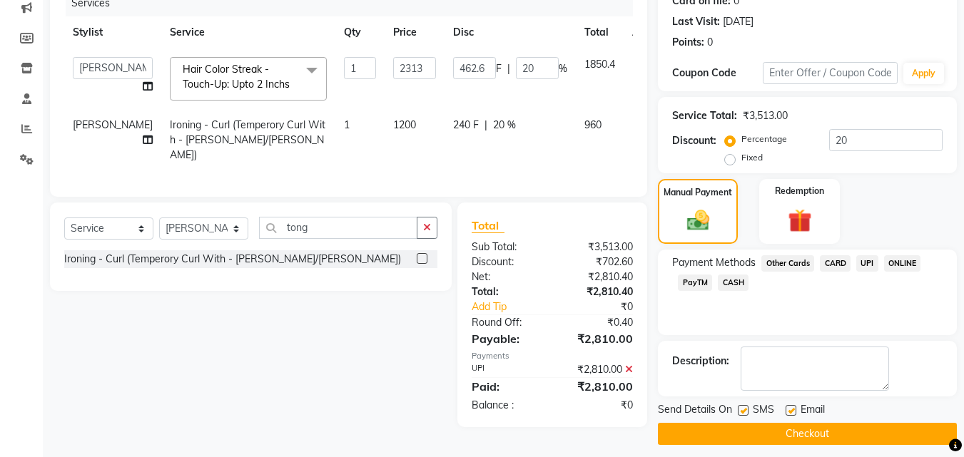
scroll to position [194, 0]
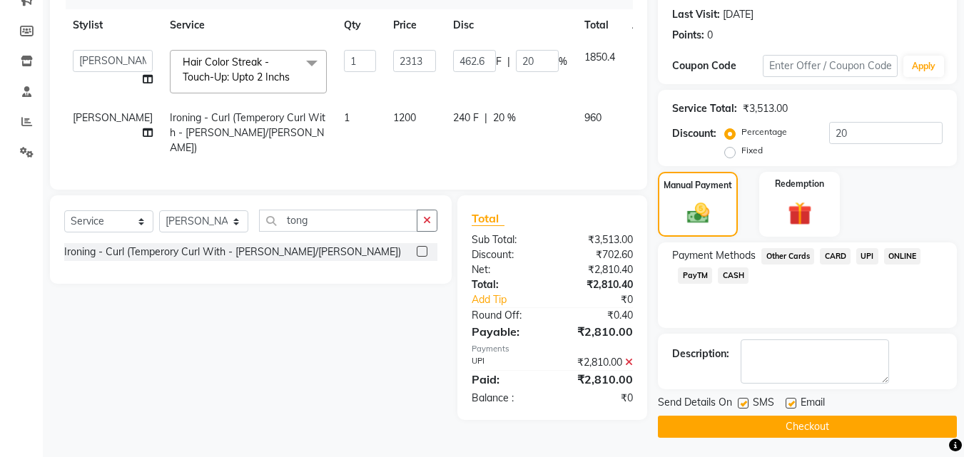
click at [854, 419] on button "Checkout" at bounding box center [807, 427] width 299 height 22
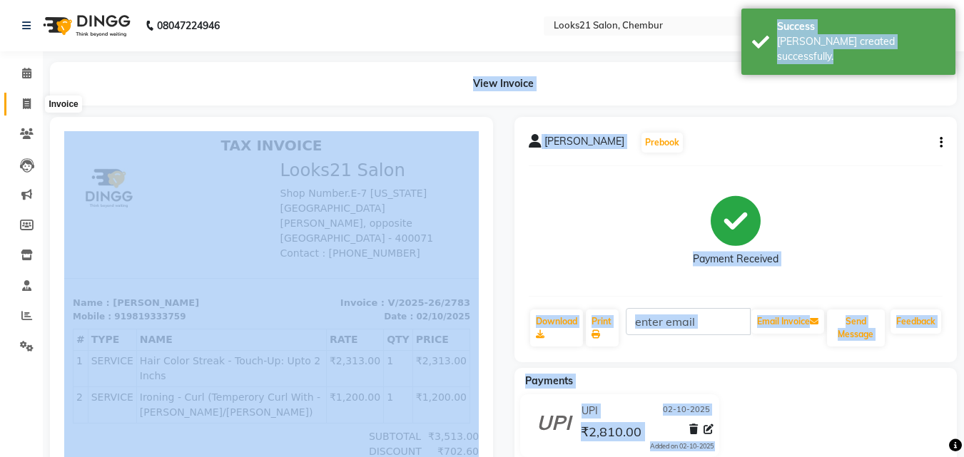
click at [39, 106] on span at bounding box center [26, 104] width 25 height 16
select select "service"
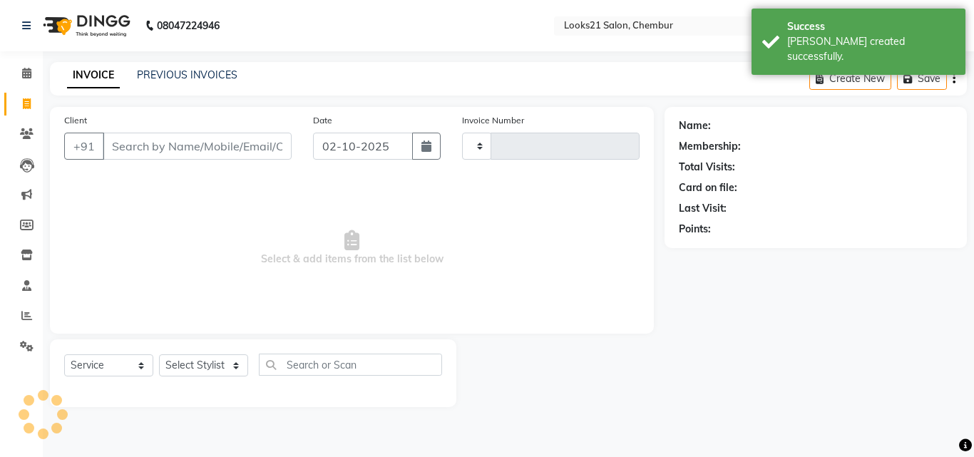
type input "2784"
select select "844"
click at [168, 67] on div "INVOICE PREVIOUS INVOICES Create New Save Open Invoices" at bounding box center [508, 79] width 917 height 34
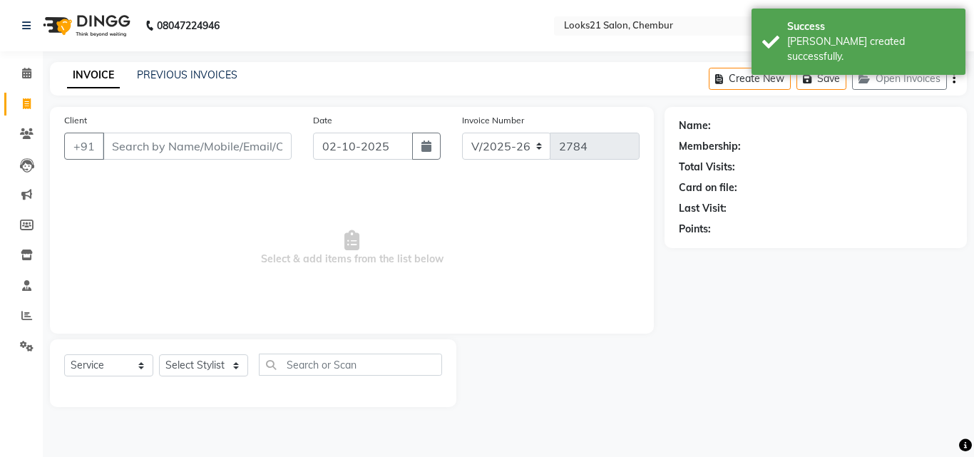
click at [168, 67] on div "INVOICE PREVIOUS INVOICES Create New Save Open Invoices" at bounding box center [508, 79] width 917 height 34
click at [228, 79] on link "PREVIOUS INVOICES" at bounding box center [187, 74] width 101 height 13
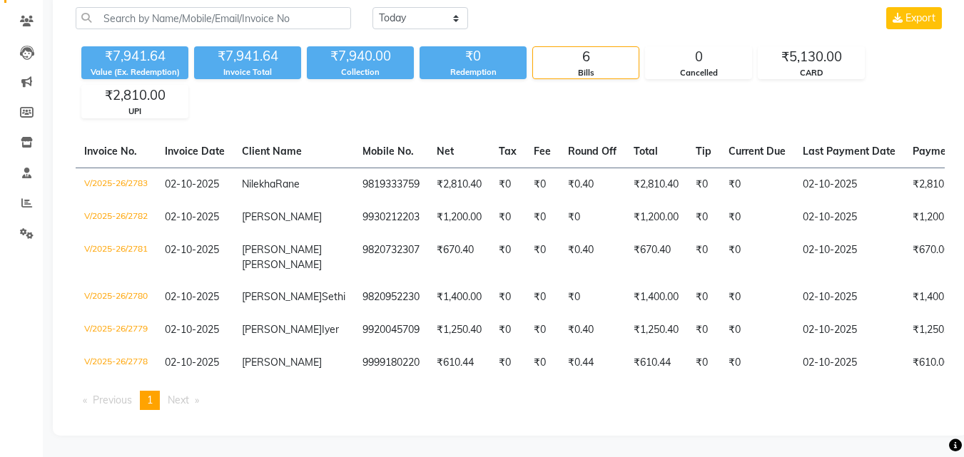
scroll to position [152, 0]
click at [25, 198] on icon at bounding box center [26, 203] width 11 height 11
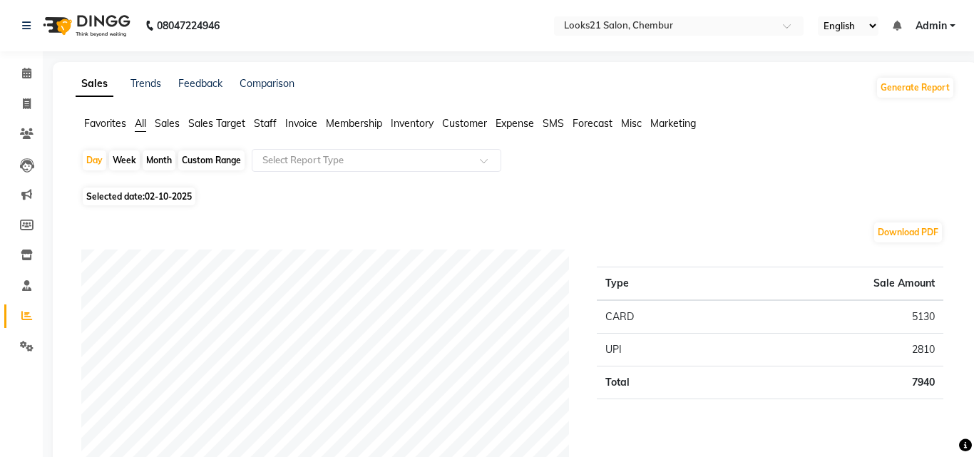
click at [161, 201] on span "02-10-2025" at bounding box center [168, 196] width 47 height 11
select select "10"
select select "2025"
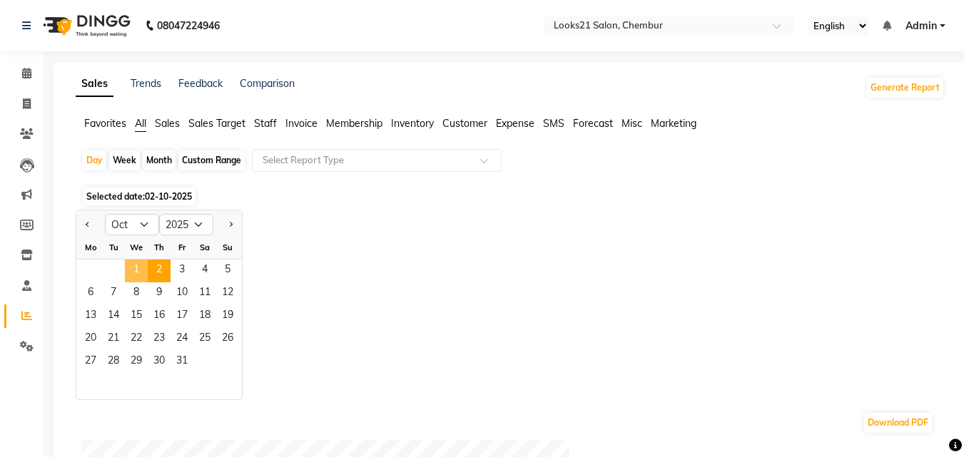
click at [128, 271] on span "1" at bounding box center [136, 271] width 23 height 23
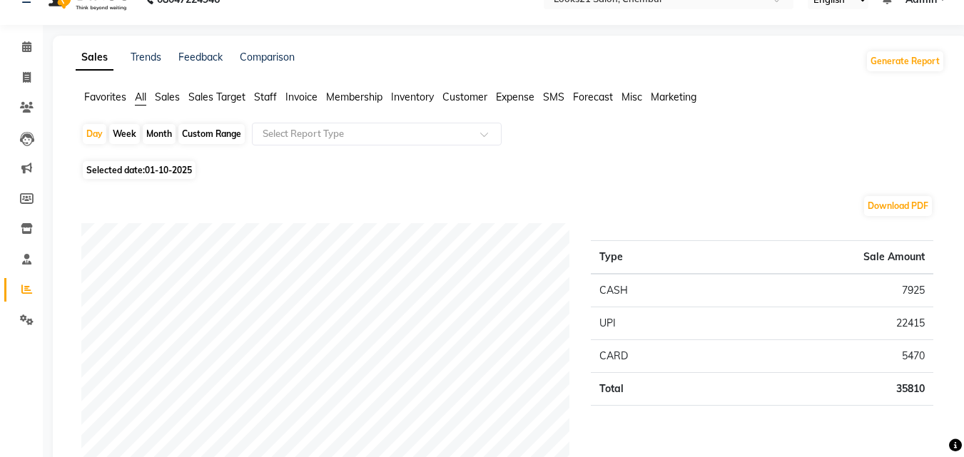
scroll to position [14, 0]
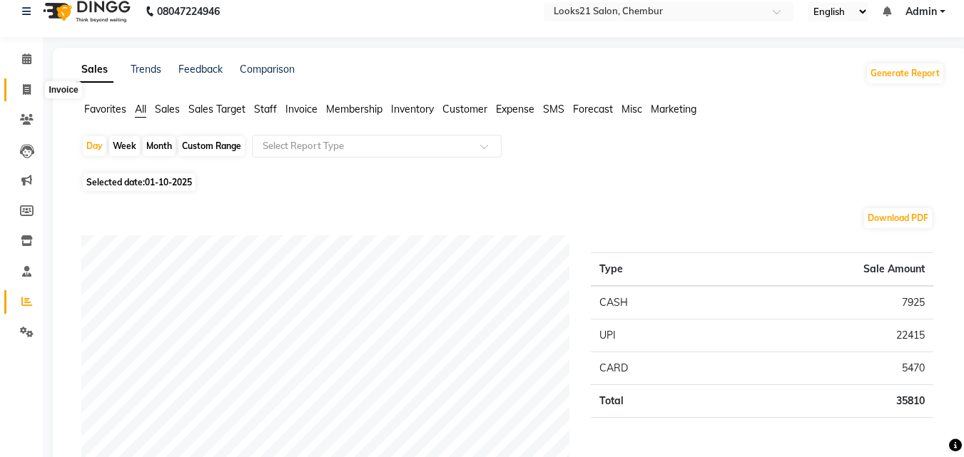
click at [16, 93] on span at bounding box center [26, 90] width 25 height 16
select select "service"
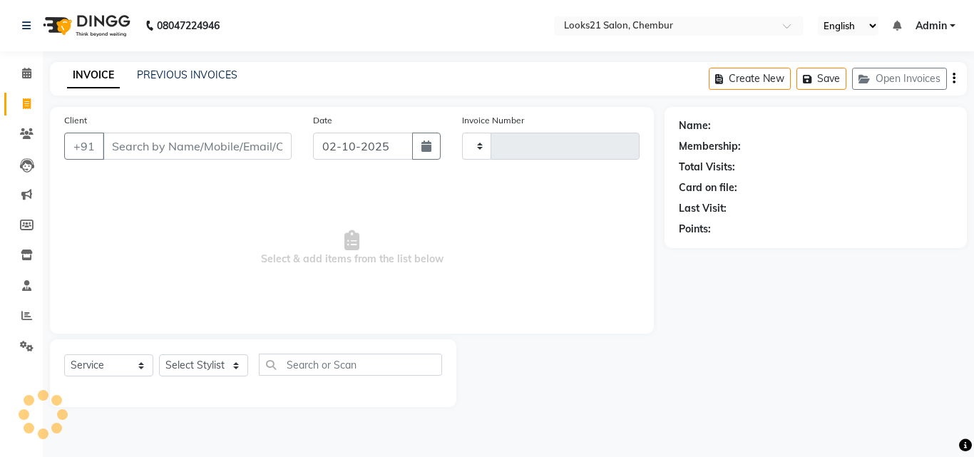
type input "2784"
select select "844"
